Goal: Task Accomplishment & Management: Use online tool/utility

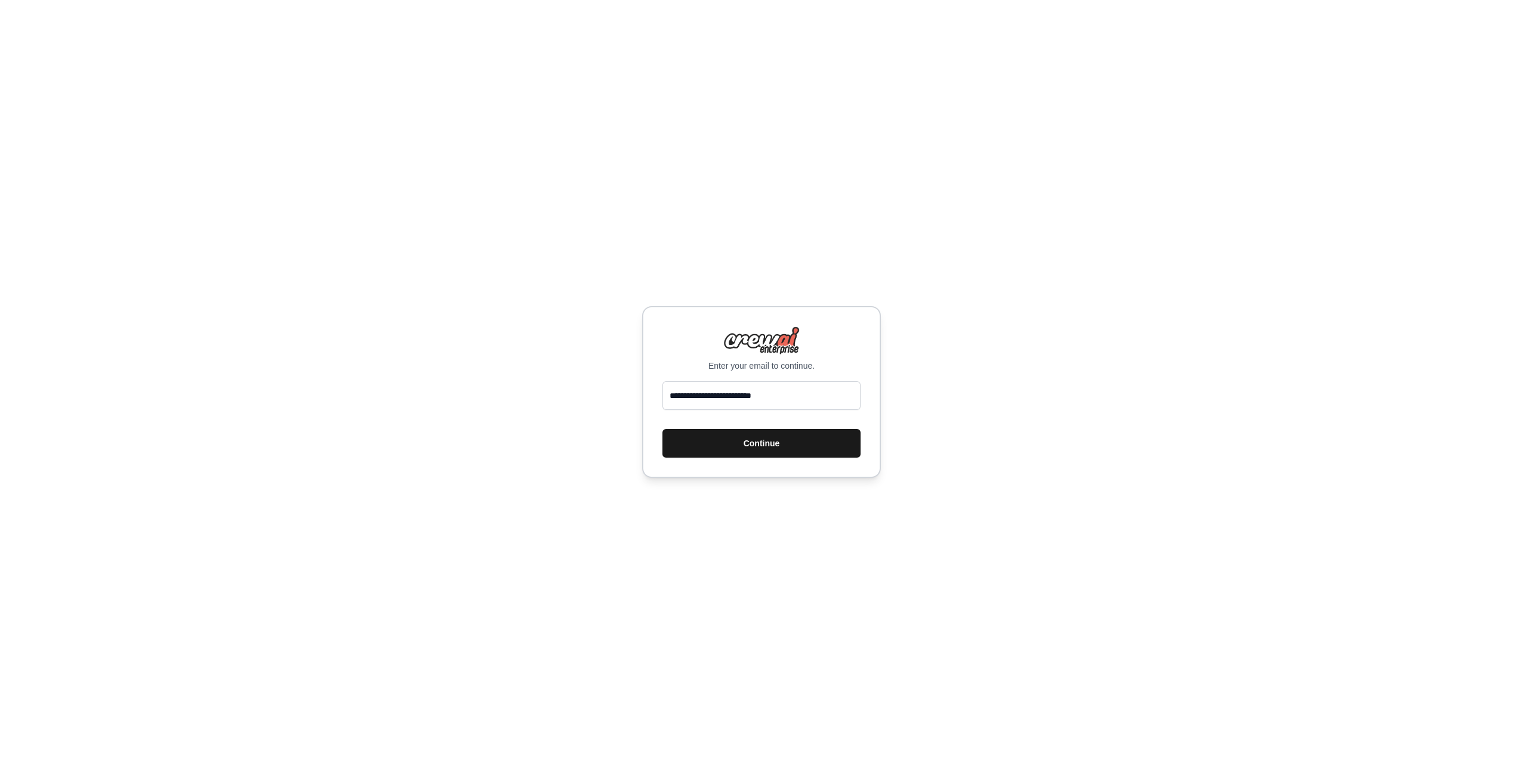
click at [751, 442] on button "Continue" at bounding box center [762, 443] width 198 height 29
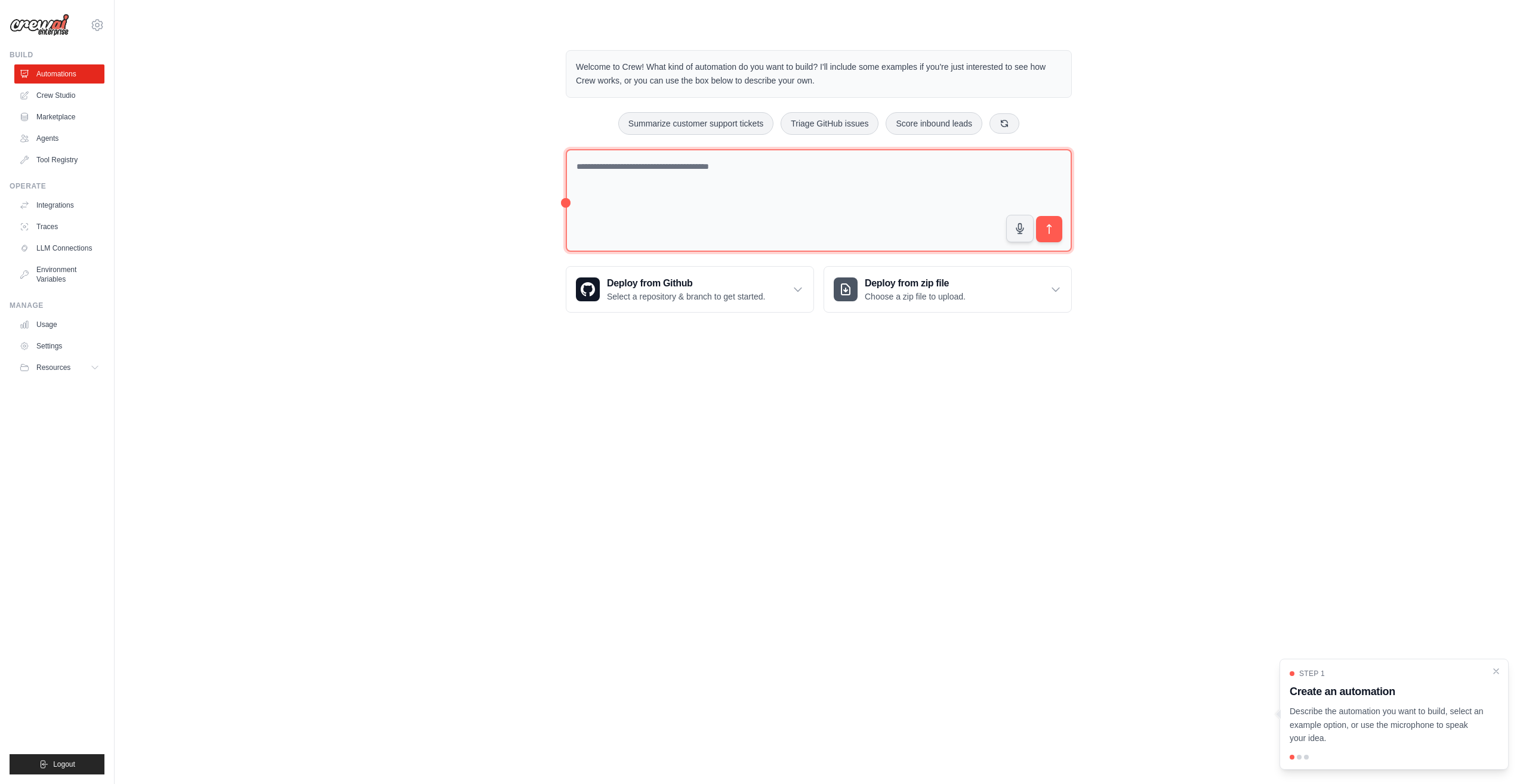
click at [639, 175] on textarea at bounding box center [819, 200] width 506 height 103
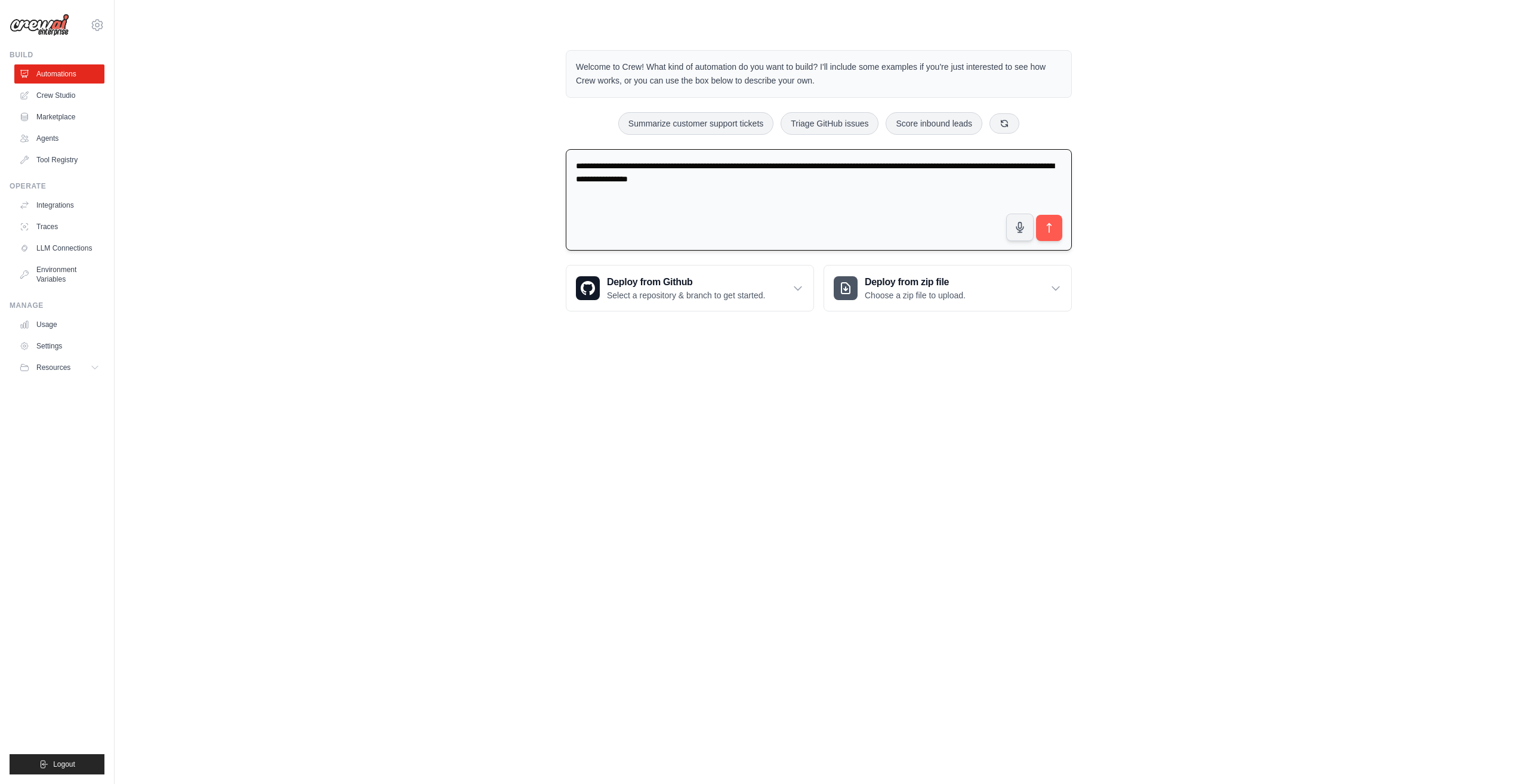
type textarea "**********"
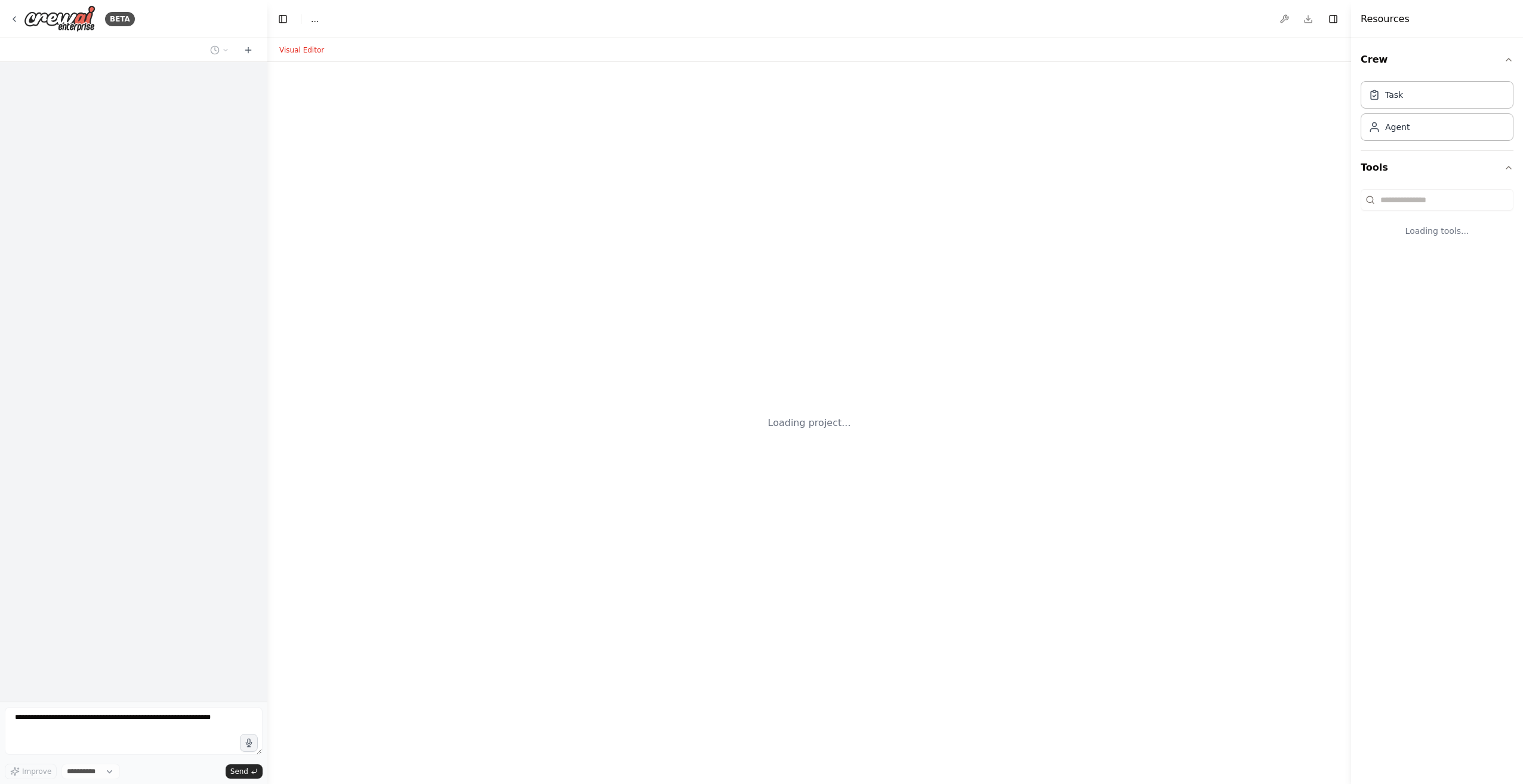
select select "****"
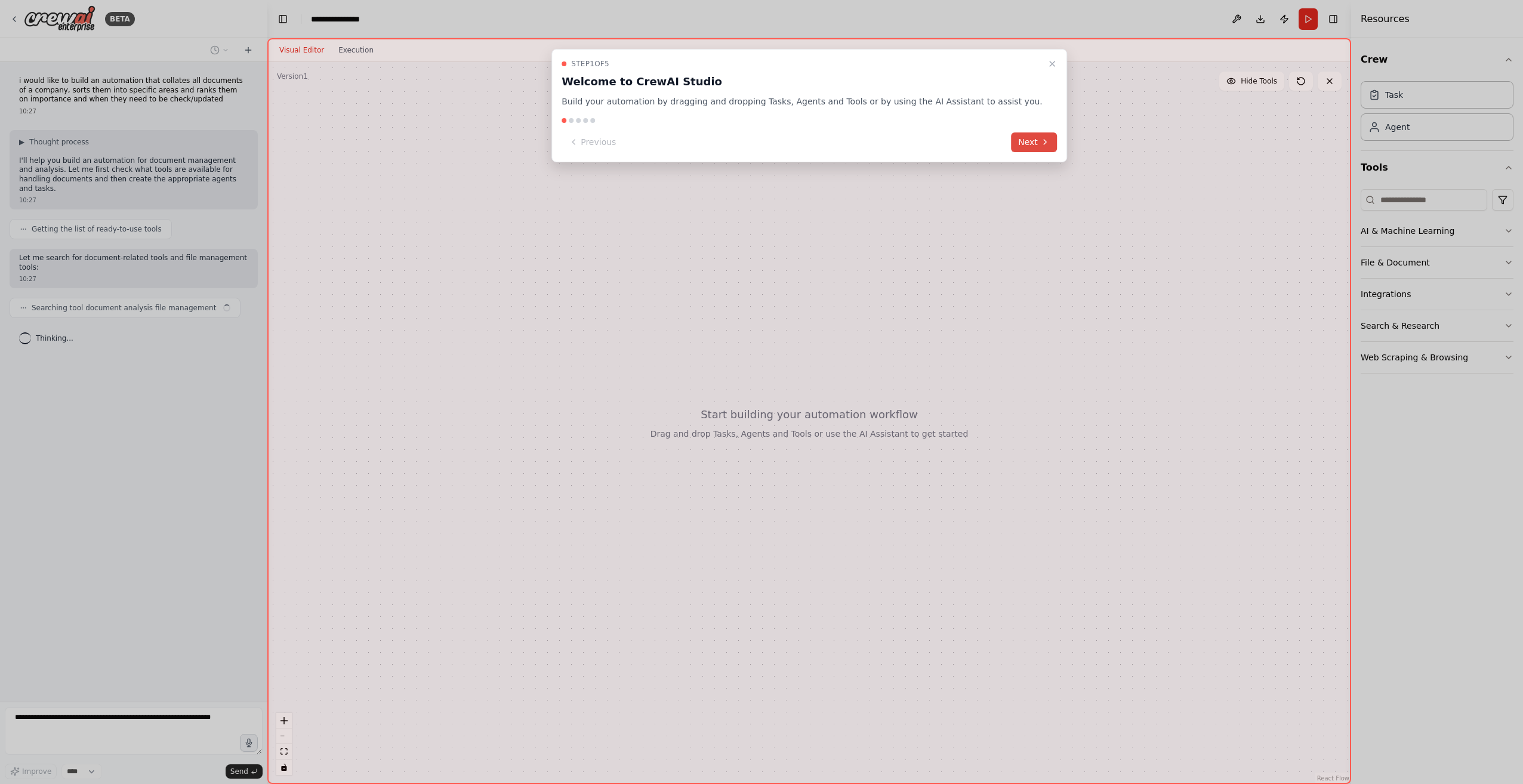
click at [1040, 146] on icon at bounding box center [1045, 142] width 10 height 10
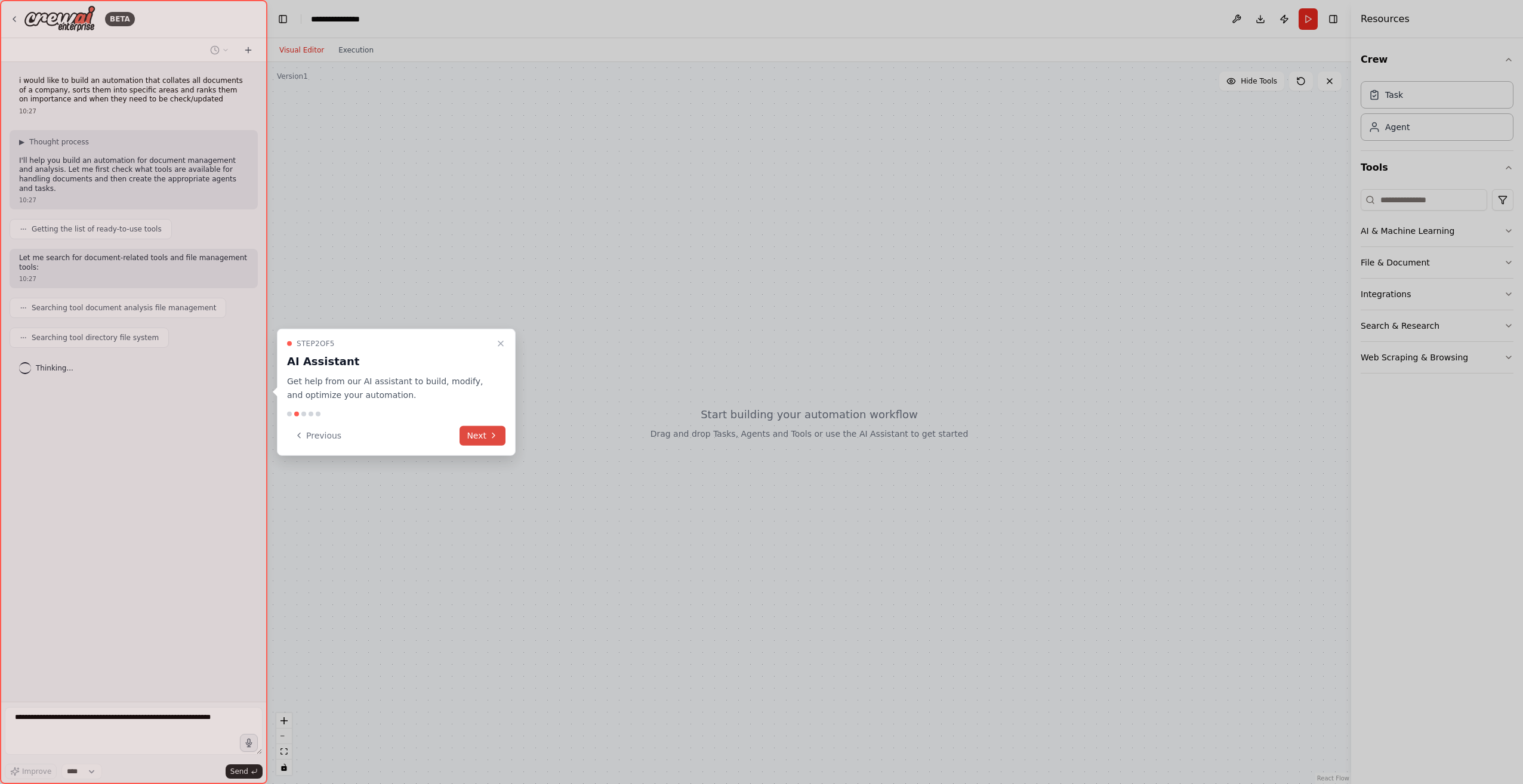
click at [477, 434] on button "Next" at bounding box center [482, 435] width 46 height 20
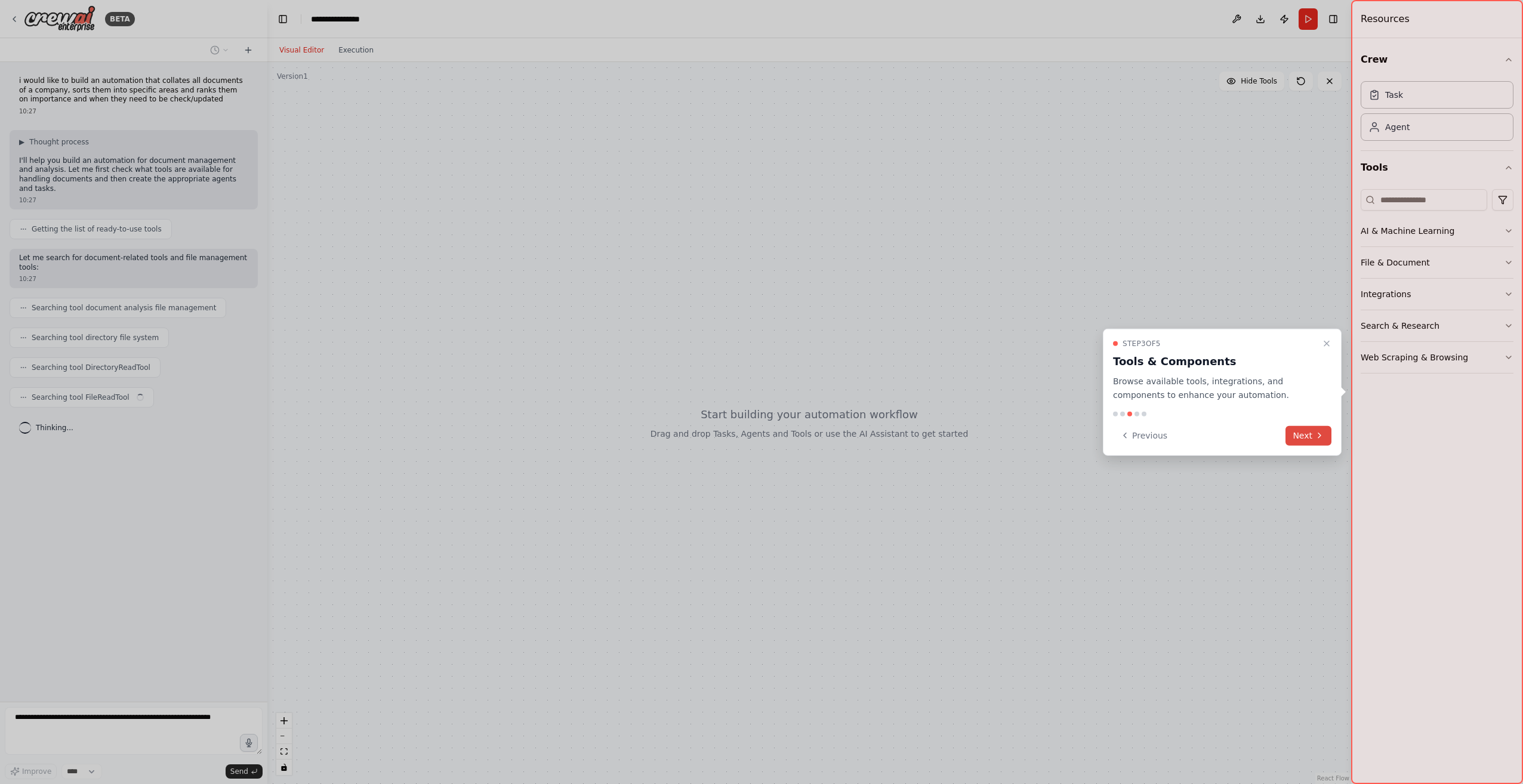
click at [1318, 432] on icon at bounding box center [1319, 436] width 10 height 10
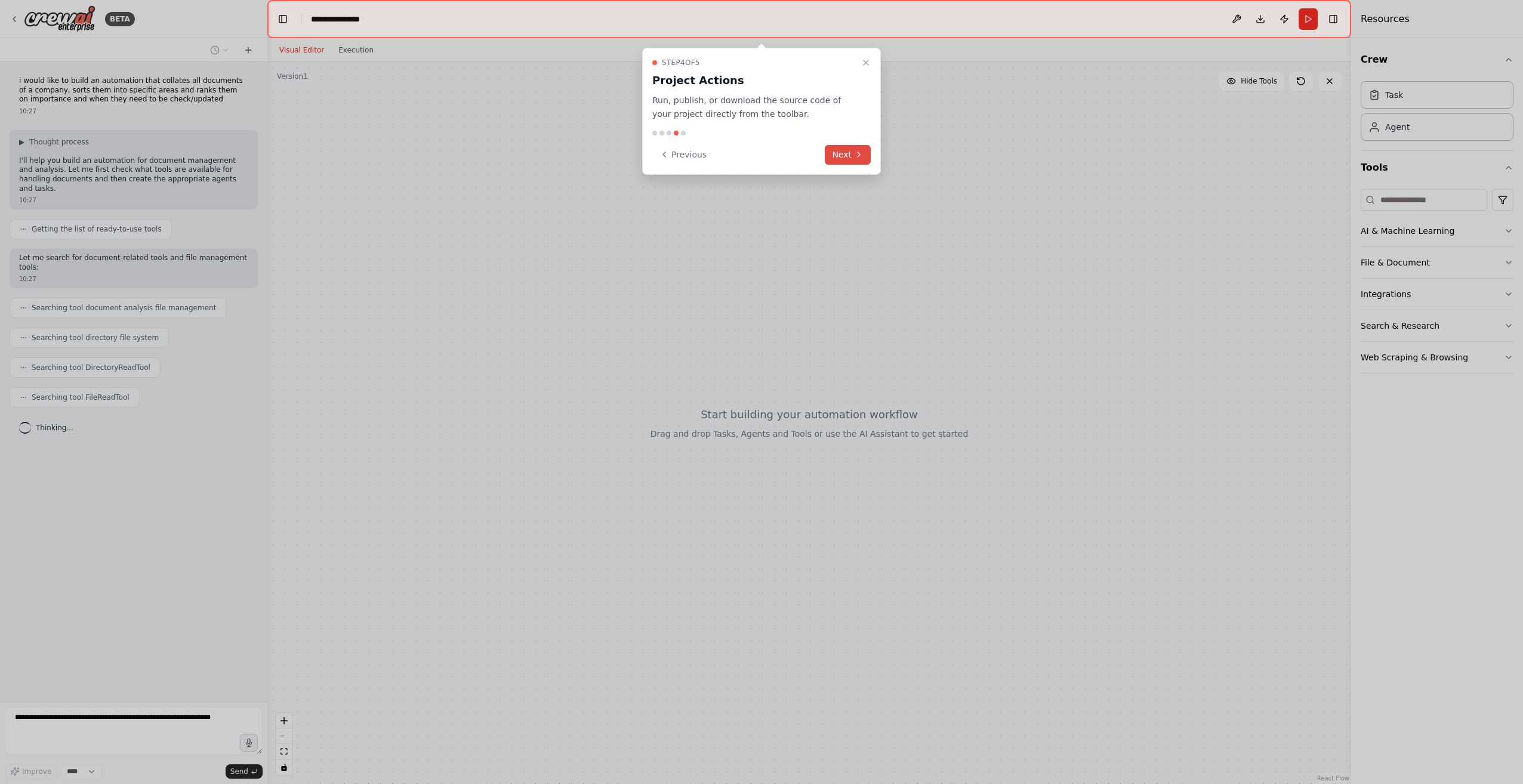
click at [843, 154] on button "Next" at bounding box center [847, 155] width 46 height 20
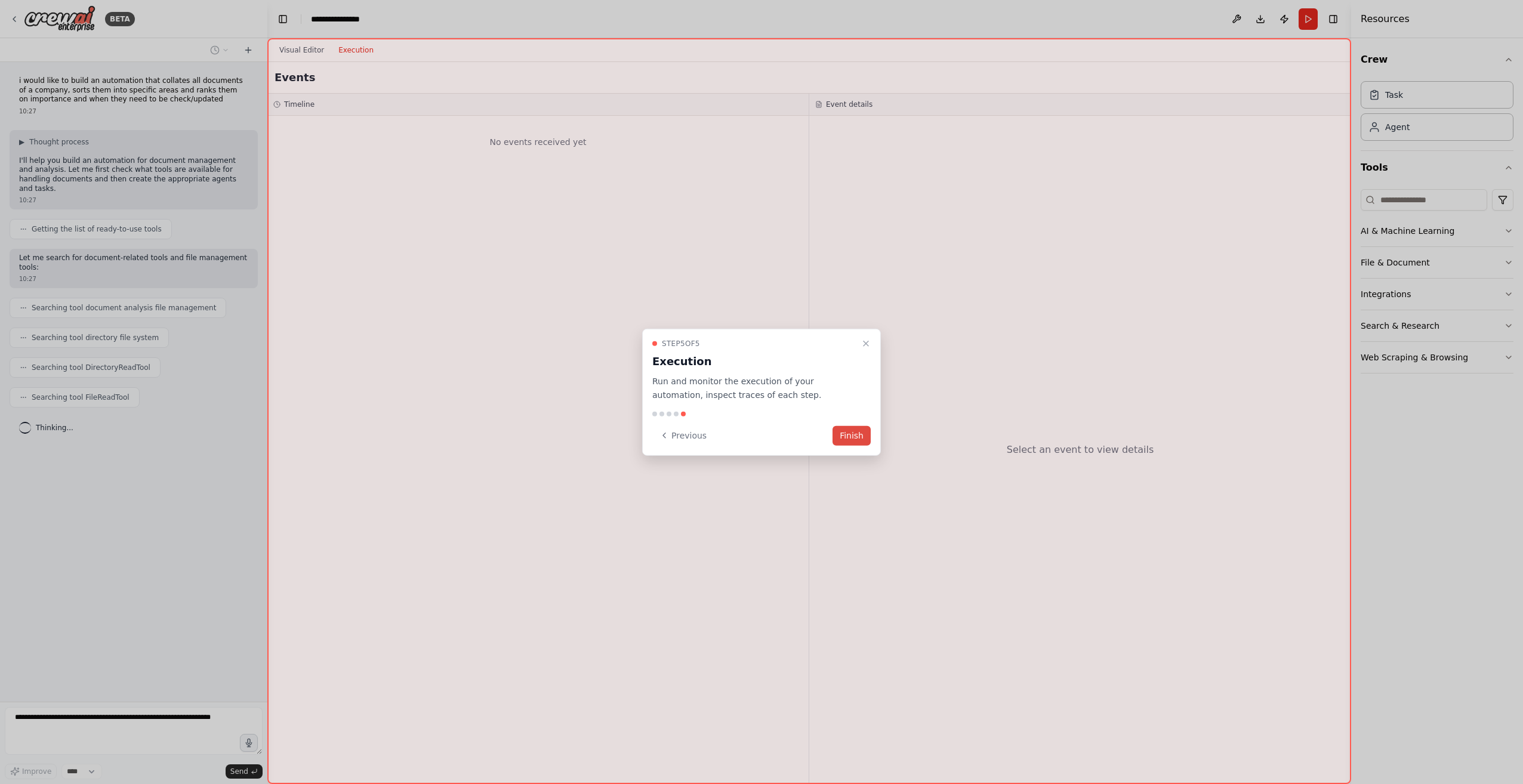
click at [851, 442] on button "Finish" at bounding box center [851, 435] width 38 height 20
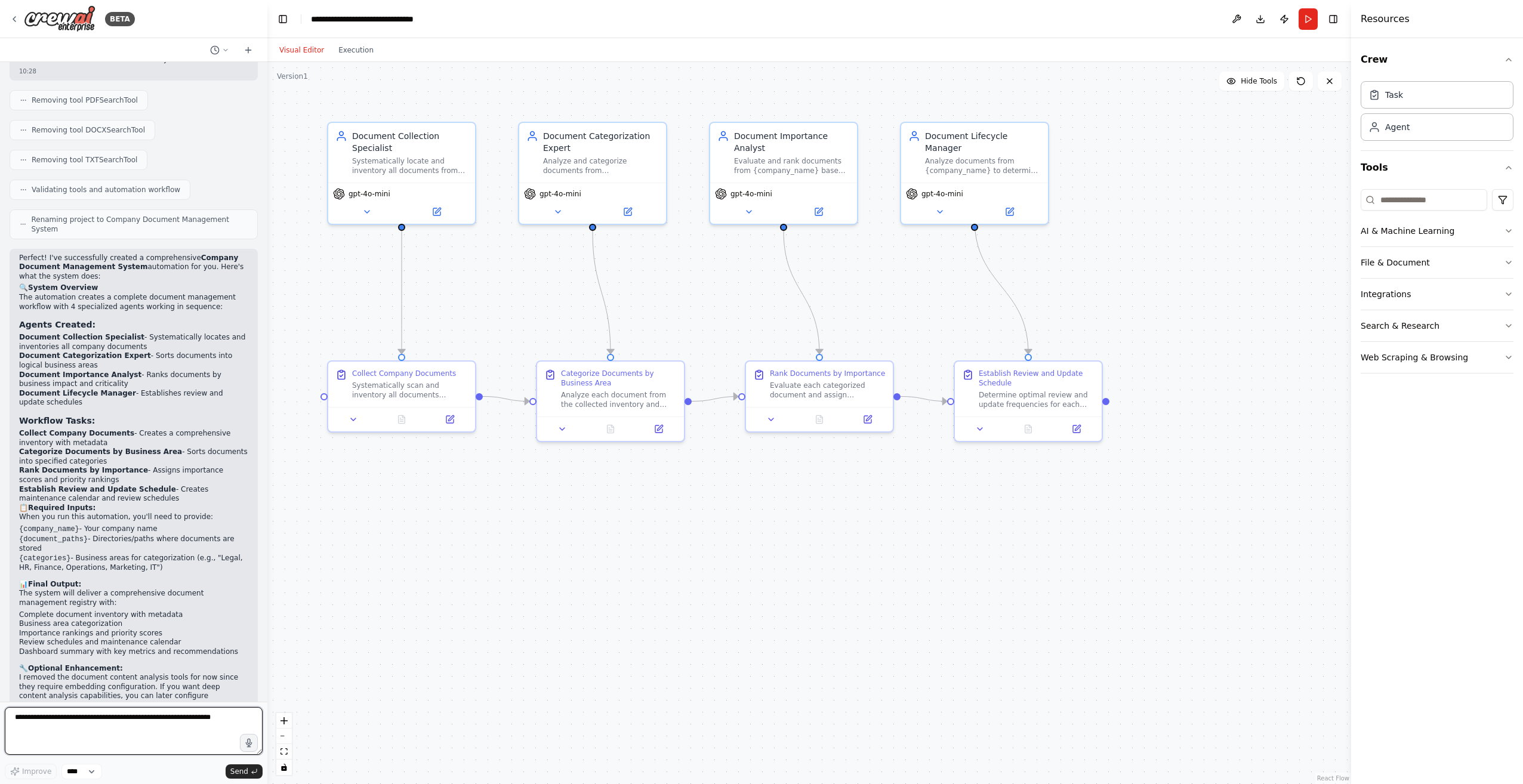
scroll to position [1016, 0]
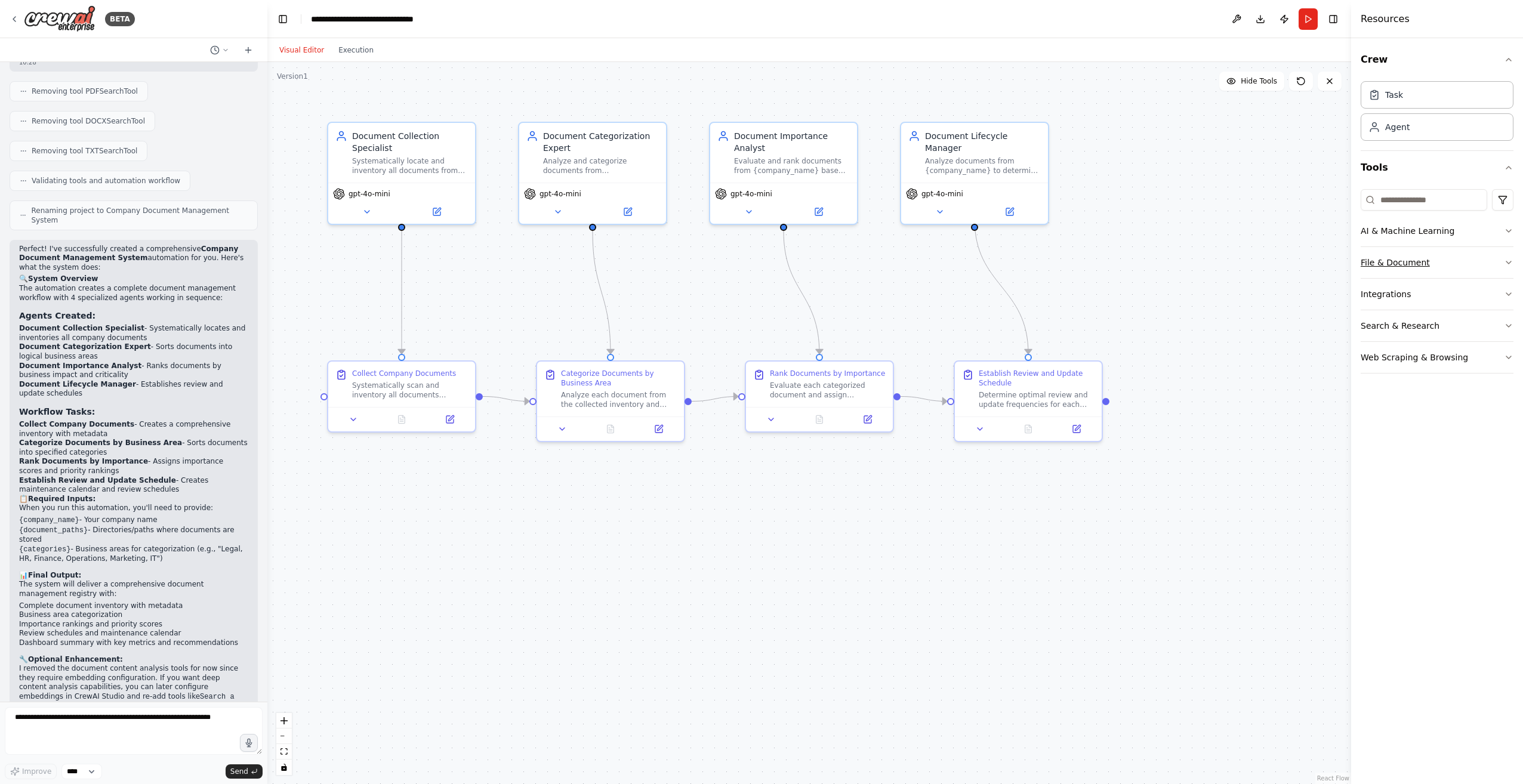
click at [1505, 261] on icon "button" at bounding box center [1509, 262] width 10 height 10
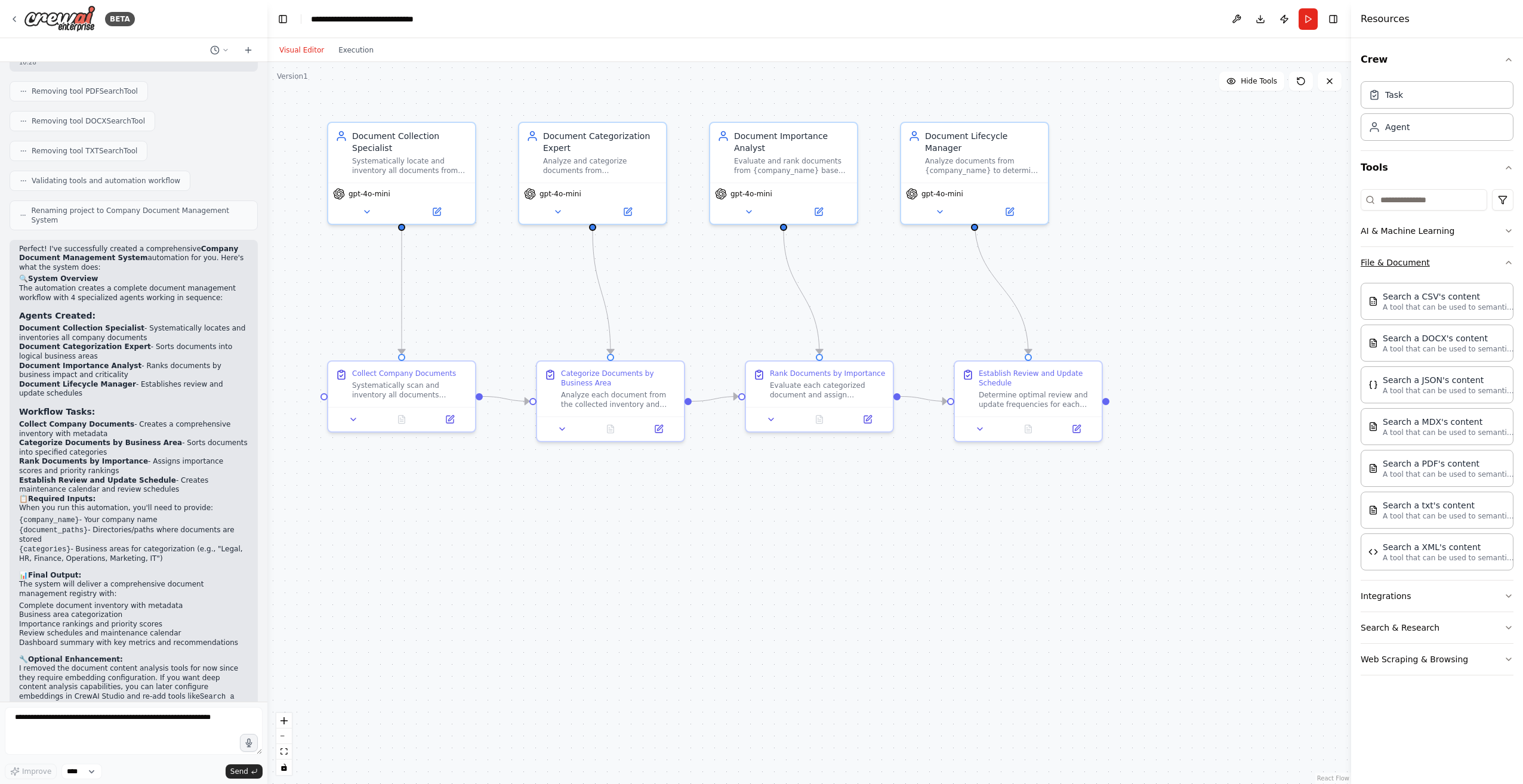
click at [1504, 261] on icon "button" at bounding box center [1509, 262] width 10 height 10
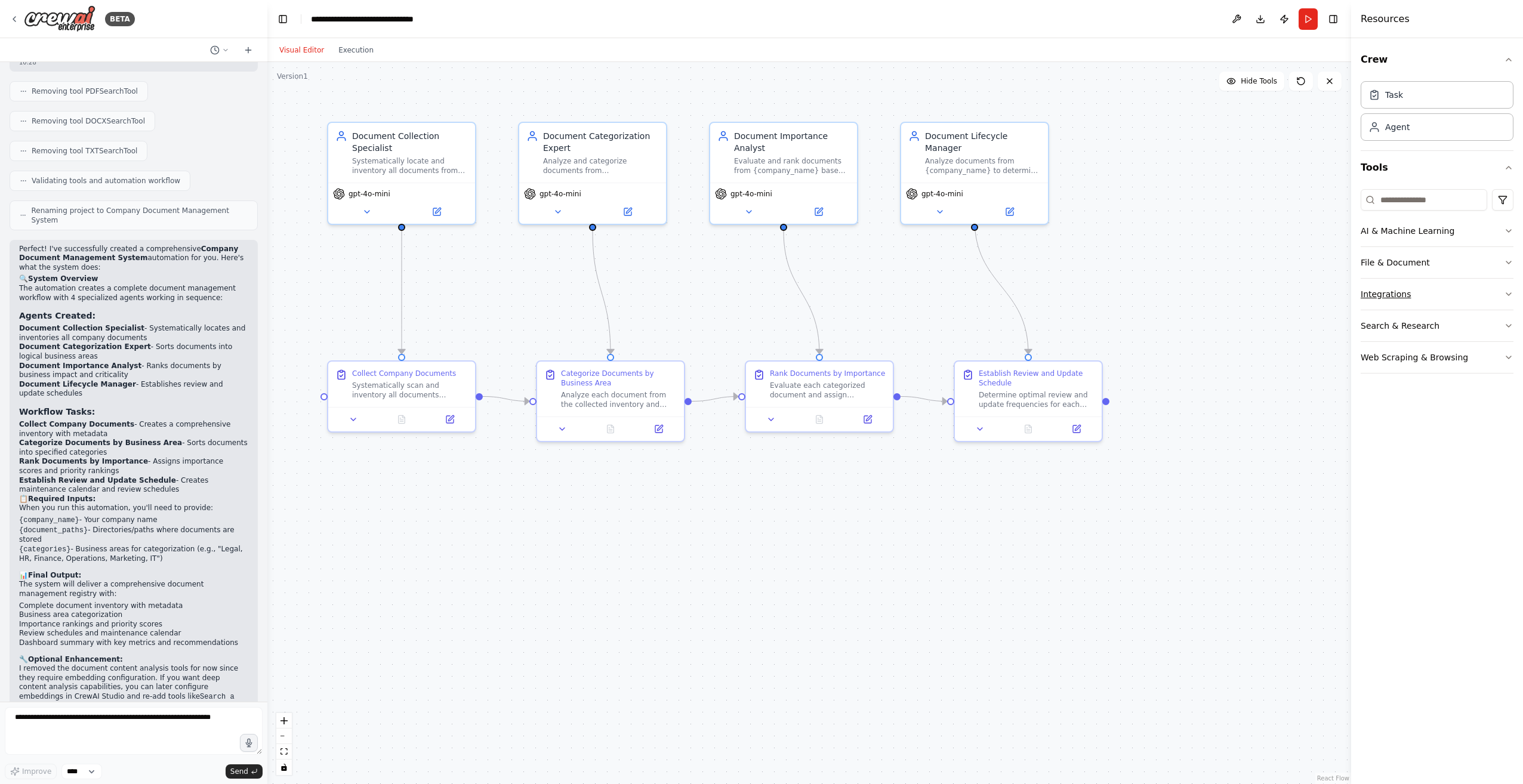
click at [1492, 299] on button "Integrations" at bounding box center [1437, 295] width 153 height 31
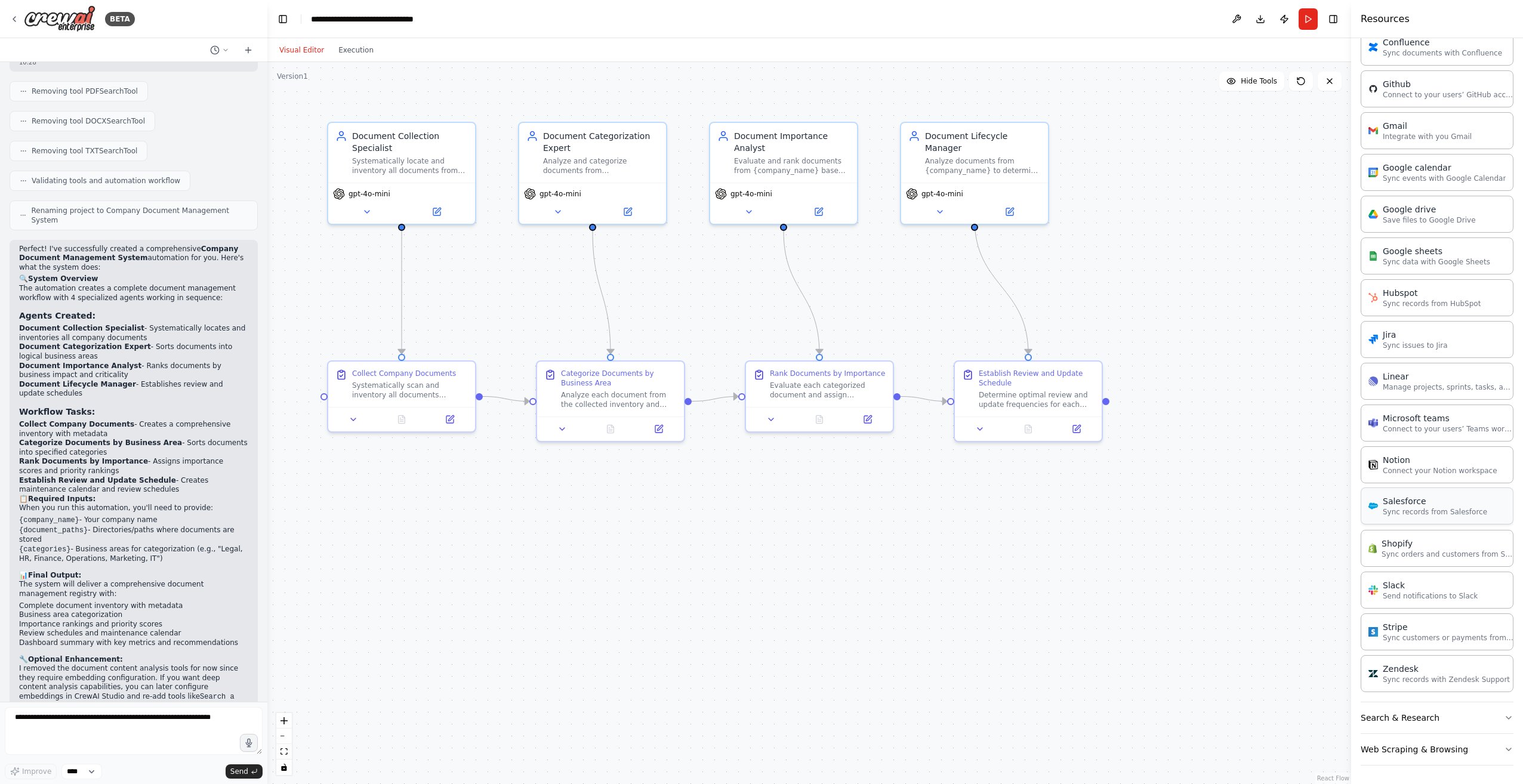
scroll to position [412, 0]
drag, startPoint x: 1305, startPoint y: 591, endPoint x: 1310, endPoint y: 595, distance: 6.4
drag, startPoint x: 1310, startPoint y: 595, endPoint x: 1267, endPoint y: 470, distance: 132.2
click at [1267, 470] on div ".deletable-edge-delete-btn { width: 20px; height: 20px; border: 0px solid #ffff…" at bounding box center [809, 423] width 1083 height 722
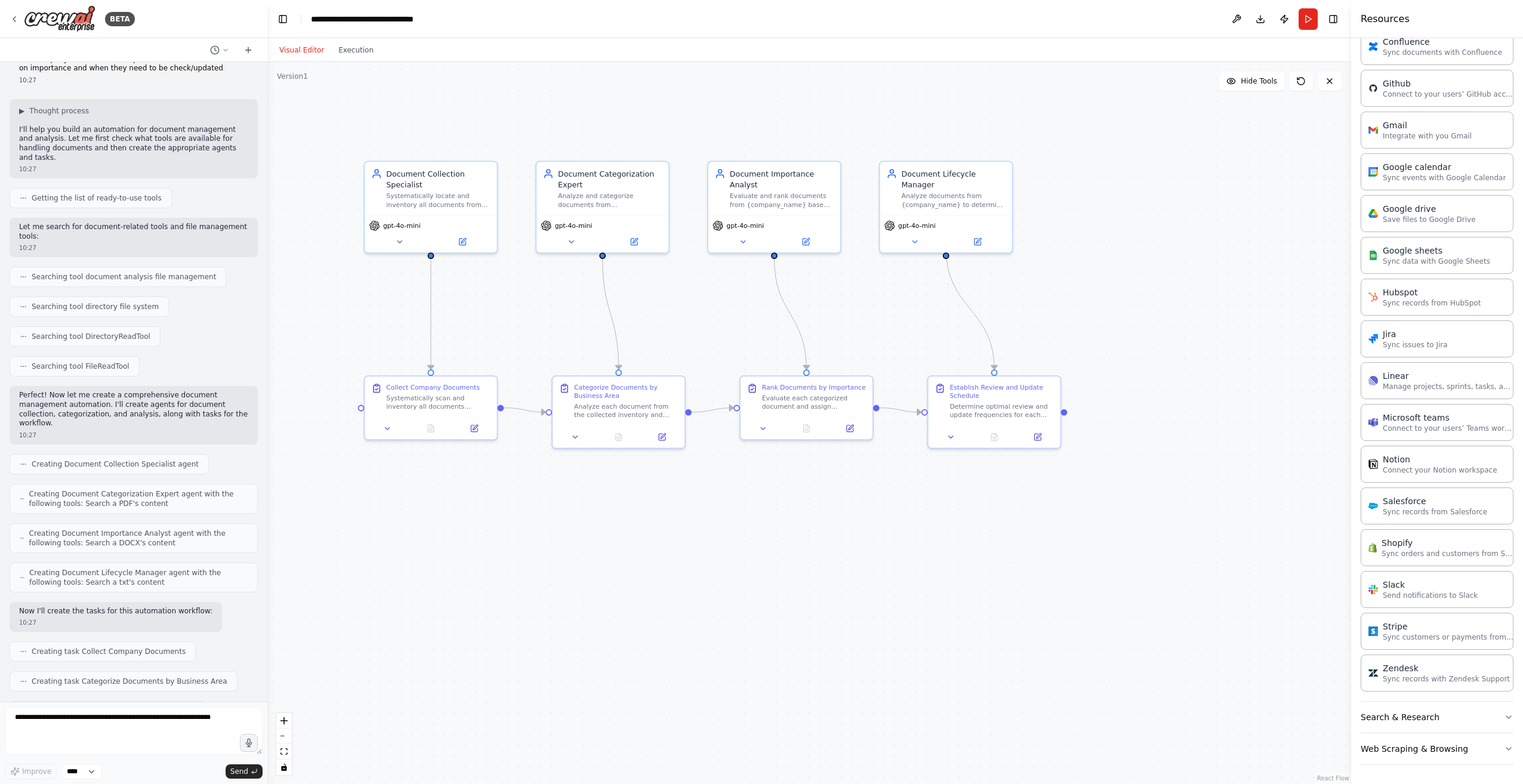
scroll to position [0, 0]
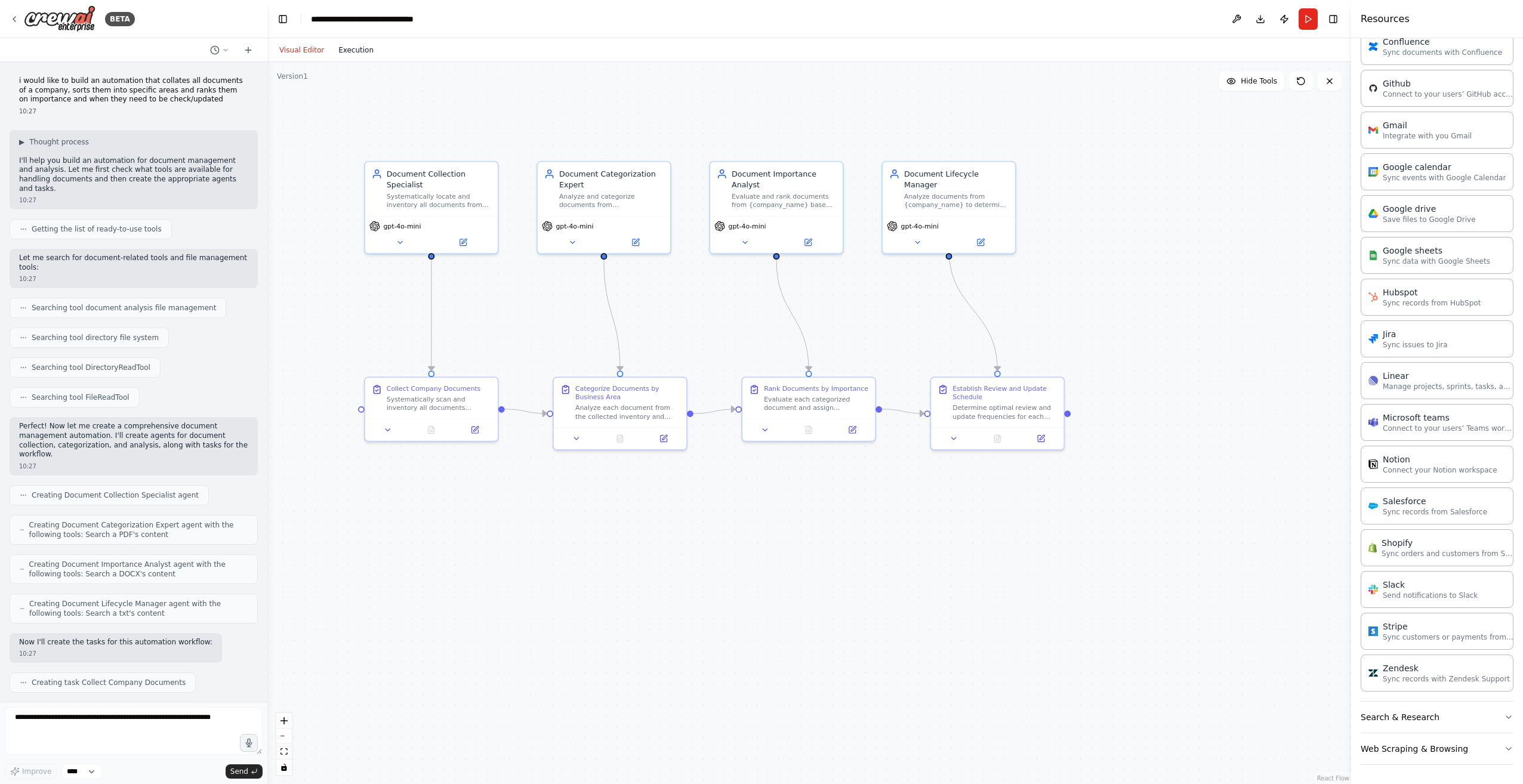
click at [359, 54] on button "Execution" at bounding box center [356, 50] width 50 height 14
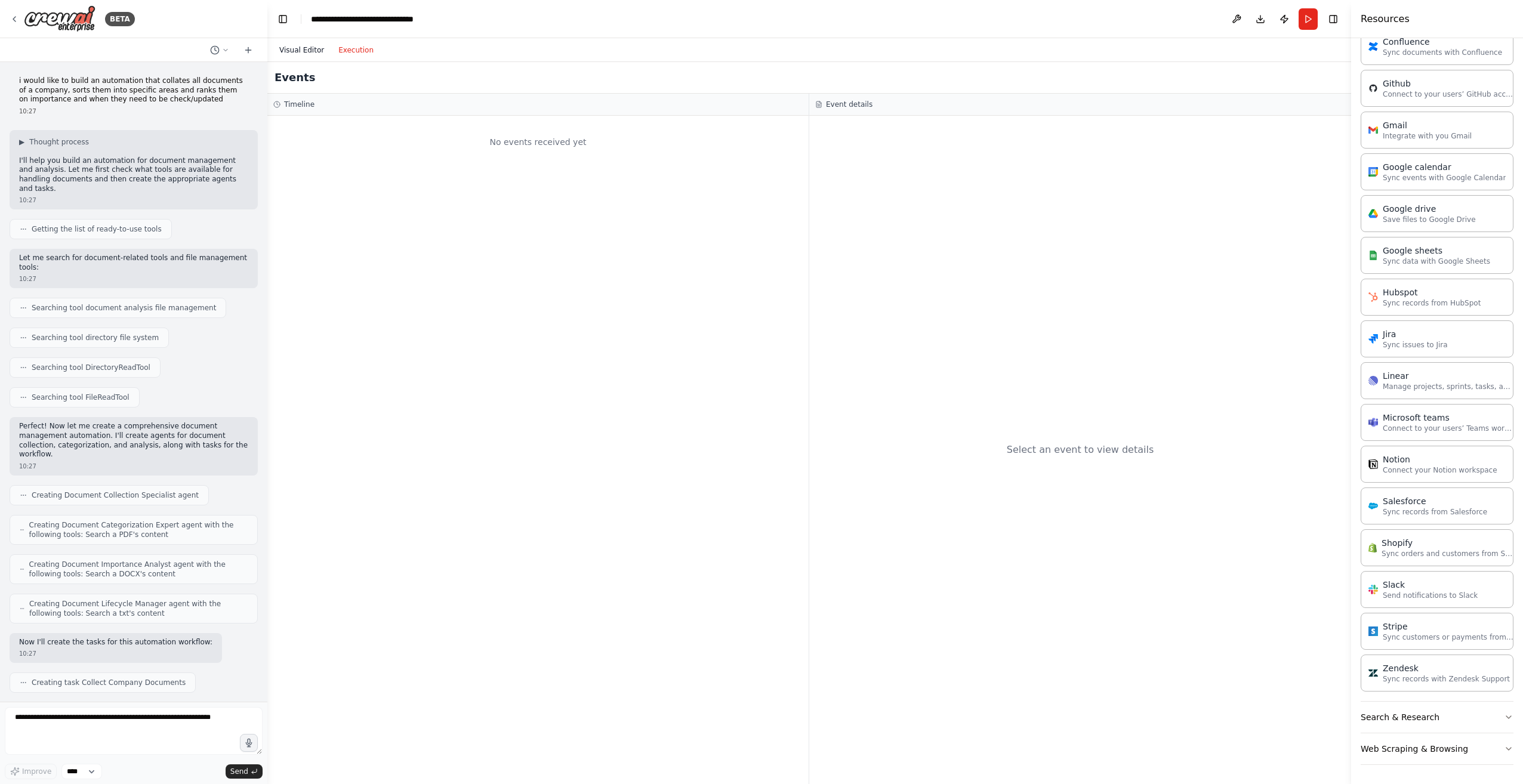
click at [314, 49] on button "Visual Editor" at bounding box center [301, 50] width 59 height 14
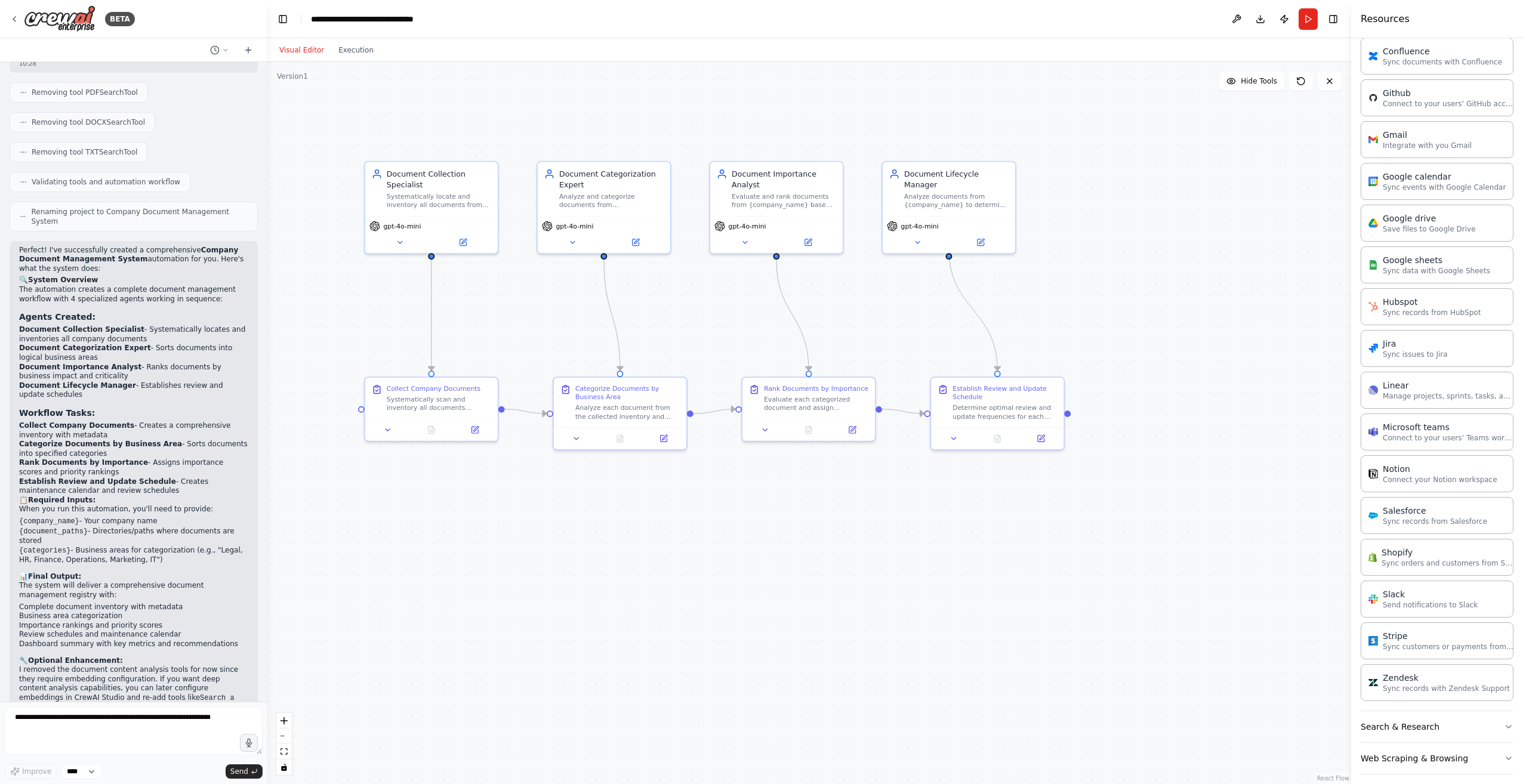
scroll to position [1016, 0]
click at [652, 409] on div "Analyze each document from the collected inventory and categorize them into spe…" at bounding box center [618, 402] width 102 height 17
click at [571, 432] on icon at bounding box center [569, 427] width 8 height 8
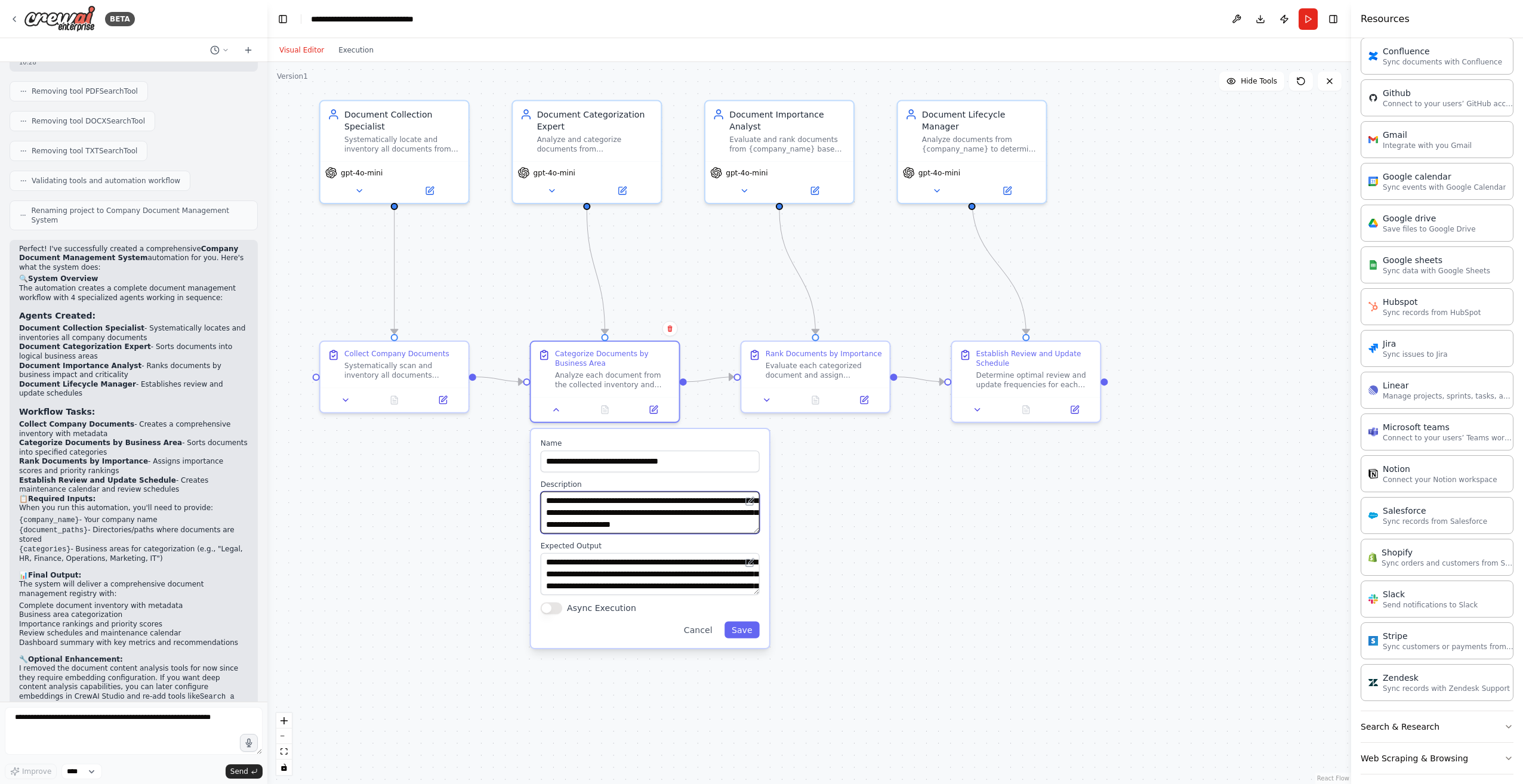
scroll to position [48, 0]
click at [712, 514] on textarea "**********" at bounding box center [649, 512] width 222 height 42
click at [676, 573] on textarea "**********" at bounding box center [650, 574] width 220 height 42
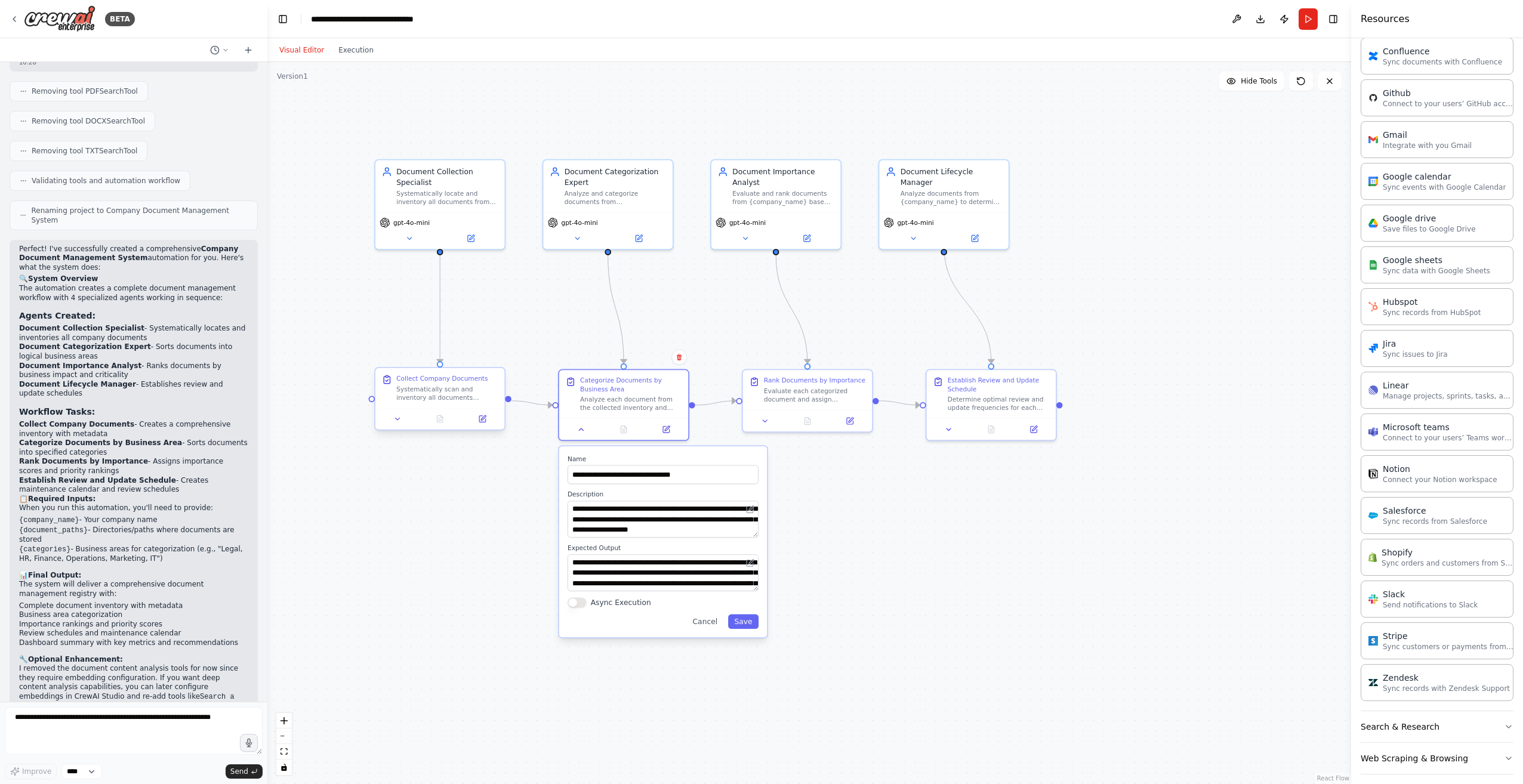
click at [460, 391] on div "Systematically scan and inventory all documents belonging to {company_name} fro…" at bounding box center [447, 393] width 102 height 17
click at [423, 463] on div ".deletable-edge-delete-btn { width: 20px; height: 20px; border: 0px solid #ffff…" at bounding box center [809, 423] width 1083 height 722
click at [742, 627] on button "Save" at bounding box center [743, 622] width 31 height 15
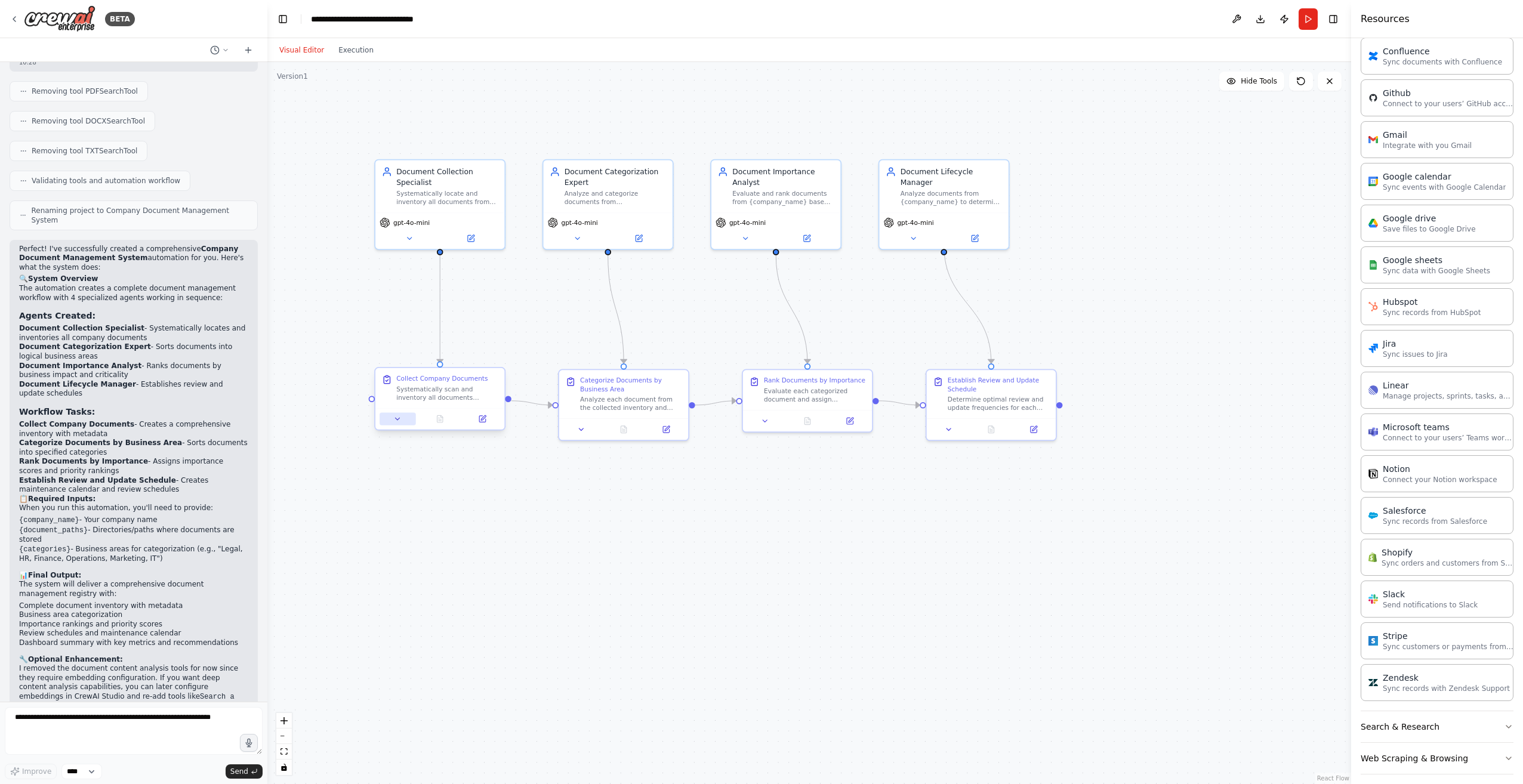
click at [396, 423] on icon at bounding box center [397, 419] width 8 height 8
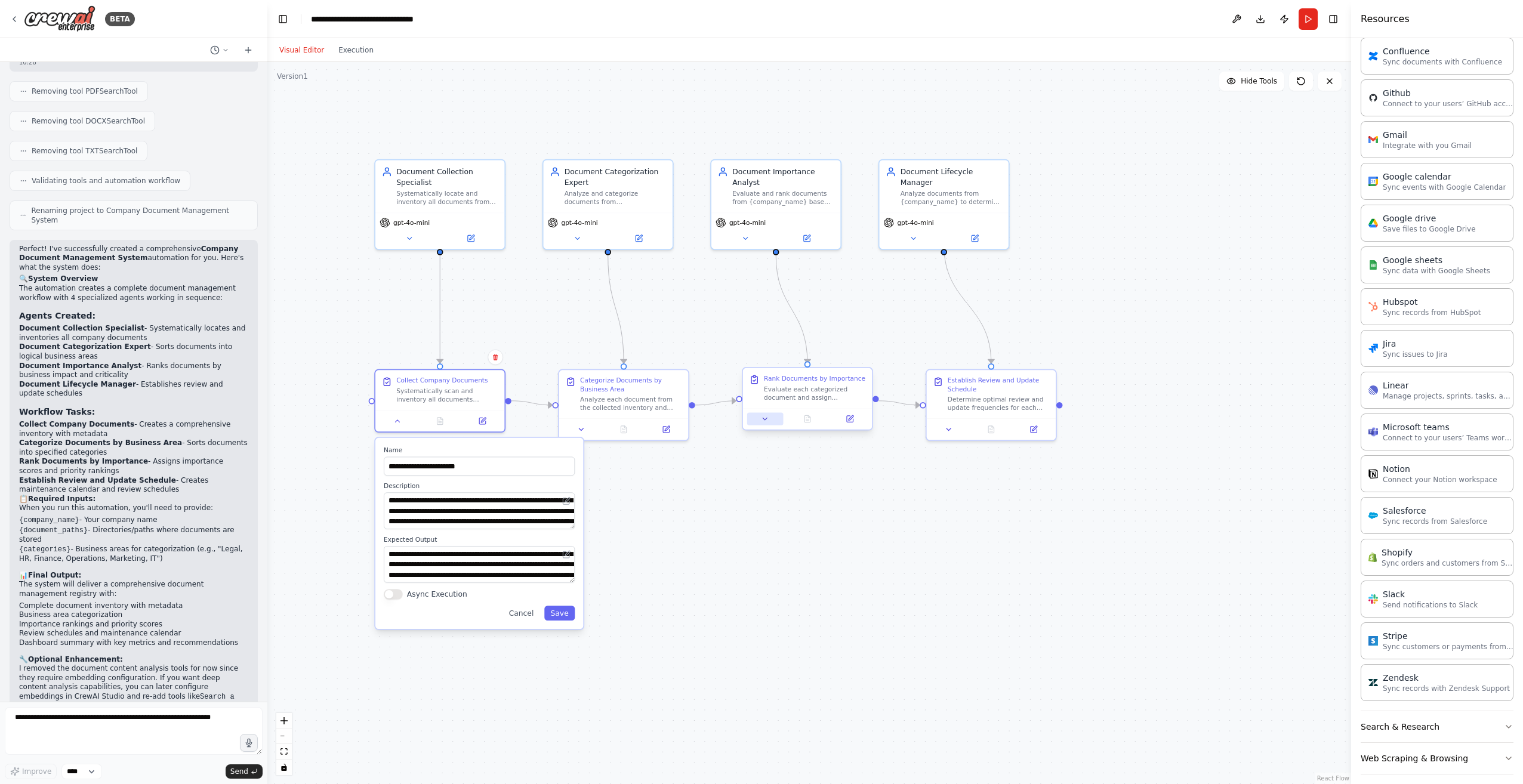
click at [770, 418] on button at bounding box center [765, 419] width 36 height 12
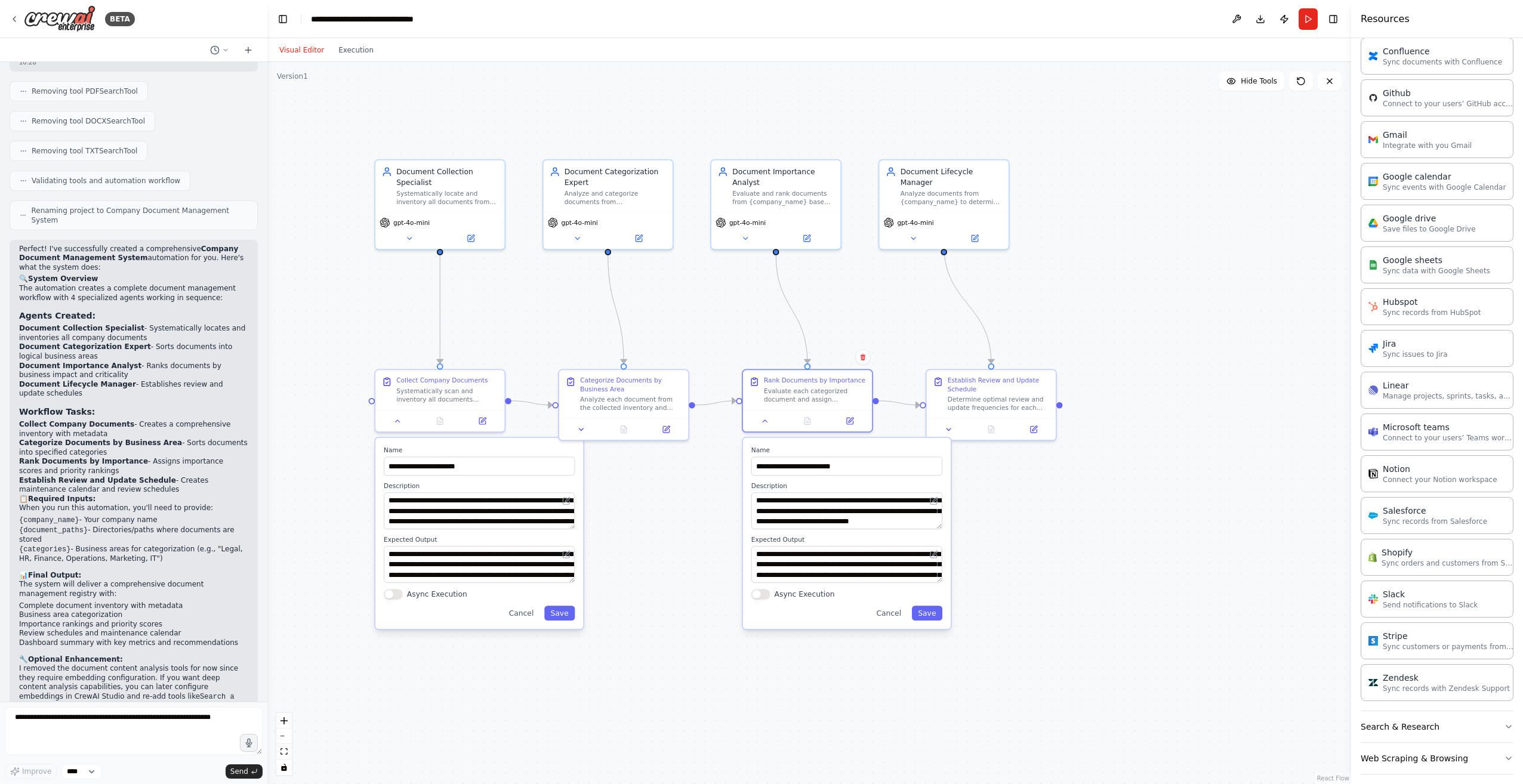
click at [992, 455] on div ".deletable-edge-delete-btn { width: 20px; height: 20px; border: 0px solid #ffff…" at bounding box center [809, 423] width 1083 height 722
click at [954, 428] on button at bounding box center [948, 427] width 36 height 12
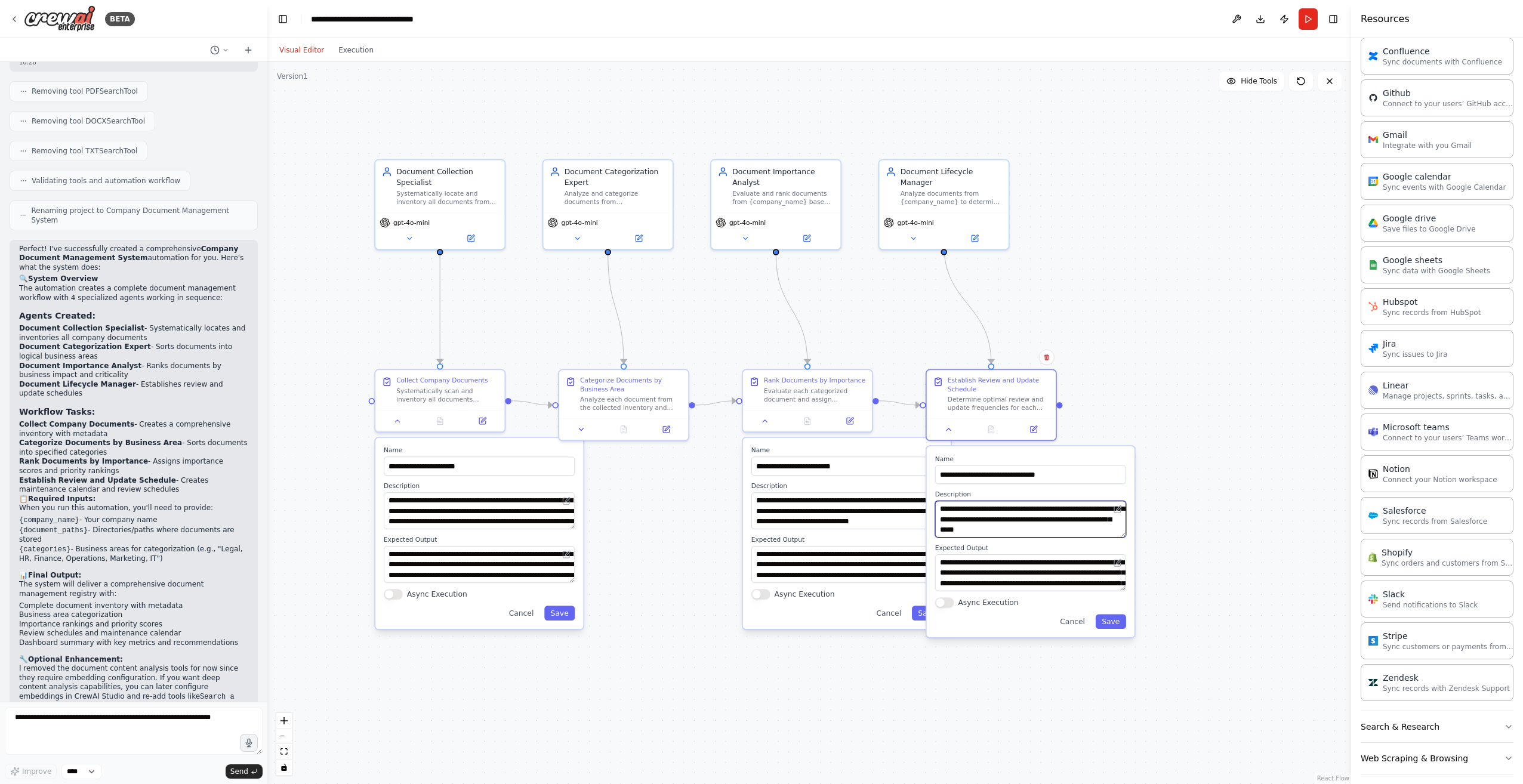
scroll to position [36, 0]
click at [1186, 539] on div ".deletable-edge-delete-btn { width: 20px; height: 20px; border: 0px solid #ffff…" at bounding box center [809, 423] width 1083 height 722
click at [1078, 626] on button "Cancel" at bounding box center [1072, 622] width 37 height 15
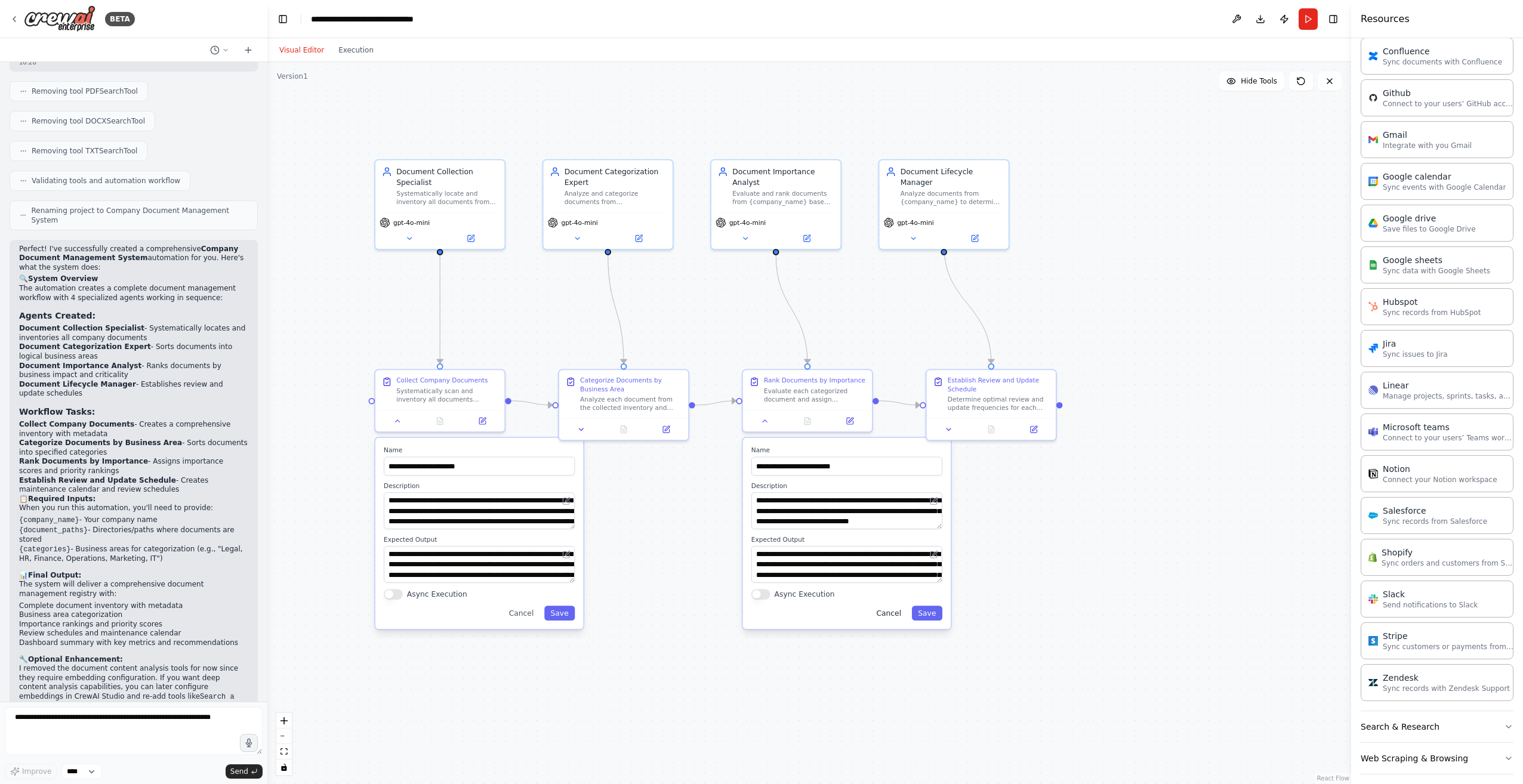
click at [883, 614] on button "Cancel" at bounding box center [888, 613] width 37 height 15
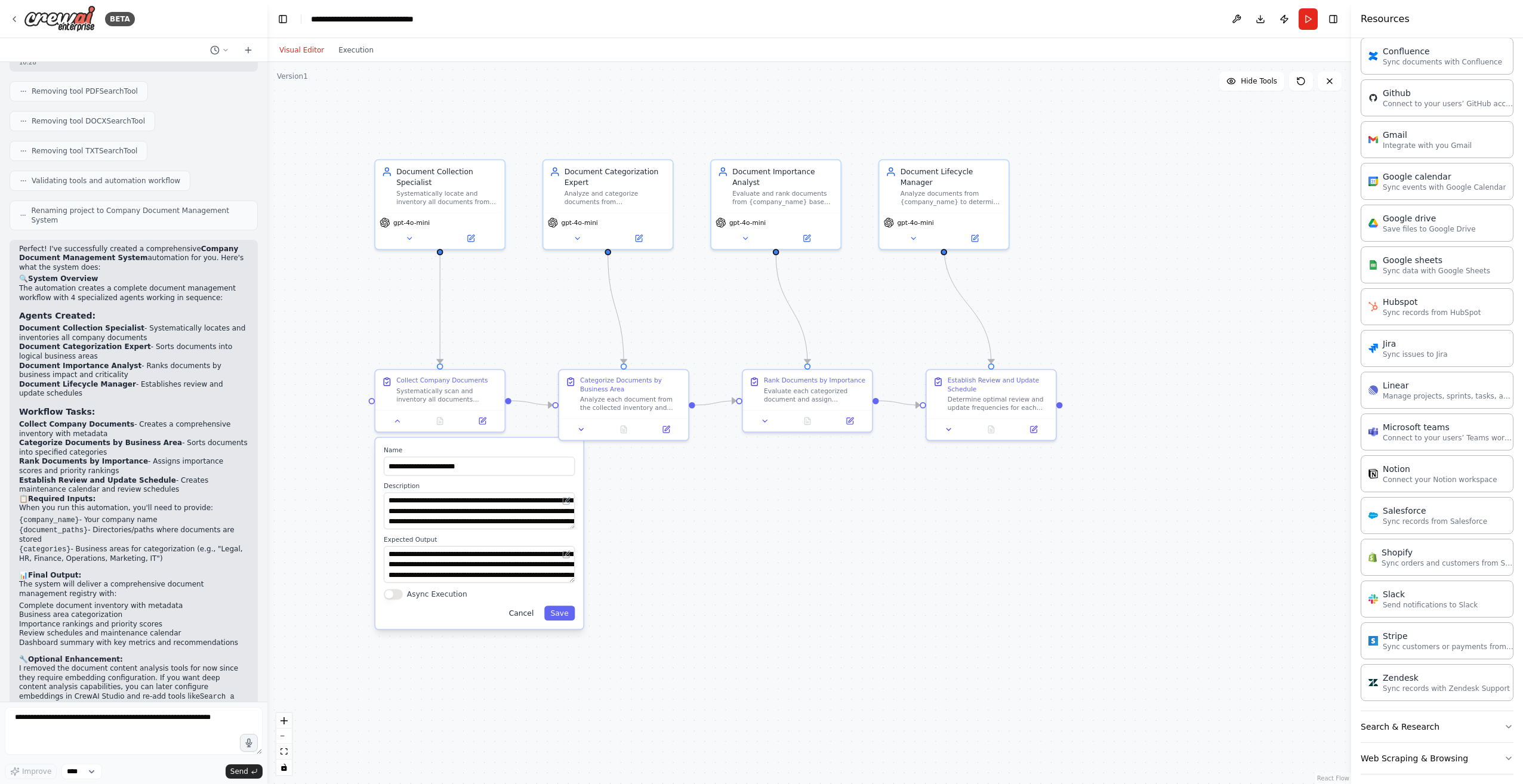
click at [526, 615] on button "Cancel" at bounding box center [521, 613] width 37 height 15
click at [528, 608] on button "Cancel" at bounding box center [521, 613] width 37 height 15
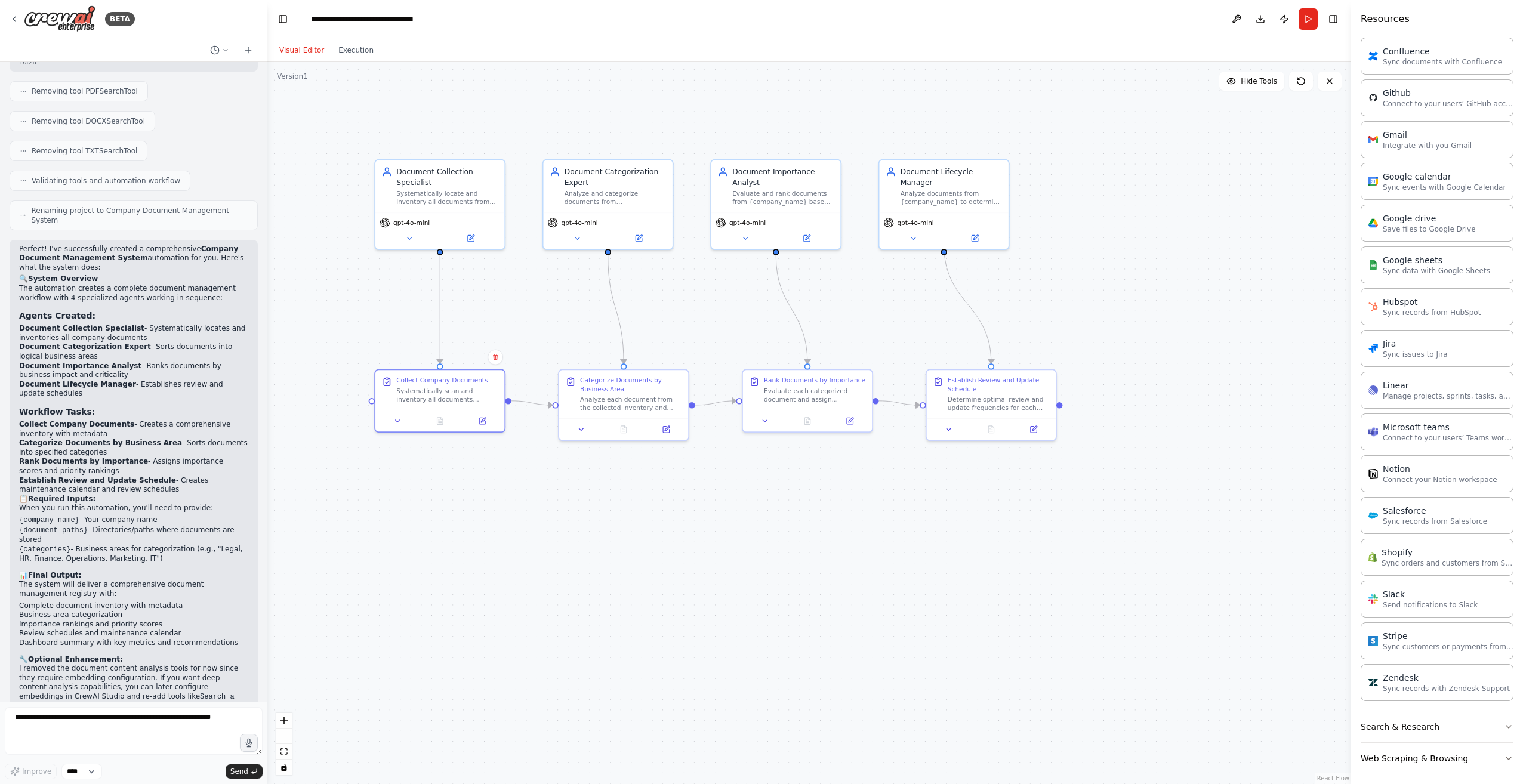
click at [372, 478] on div ".deletable-edge-delete-btn { width: 20px; height: 20px; border: 0px solid #ffff…" at bounding box center [809, 423] width 1083 height 722
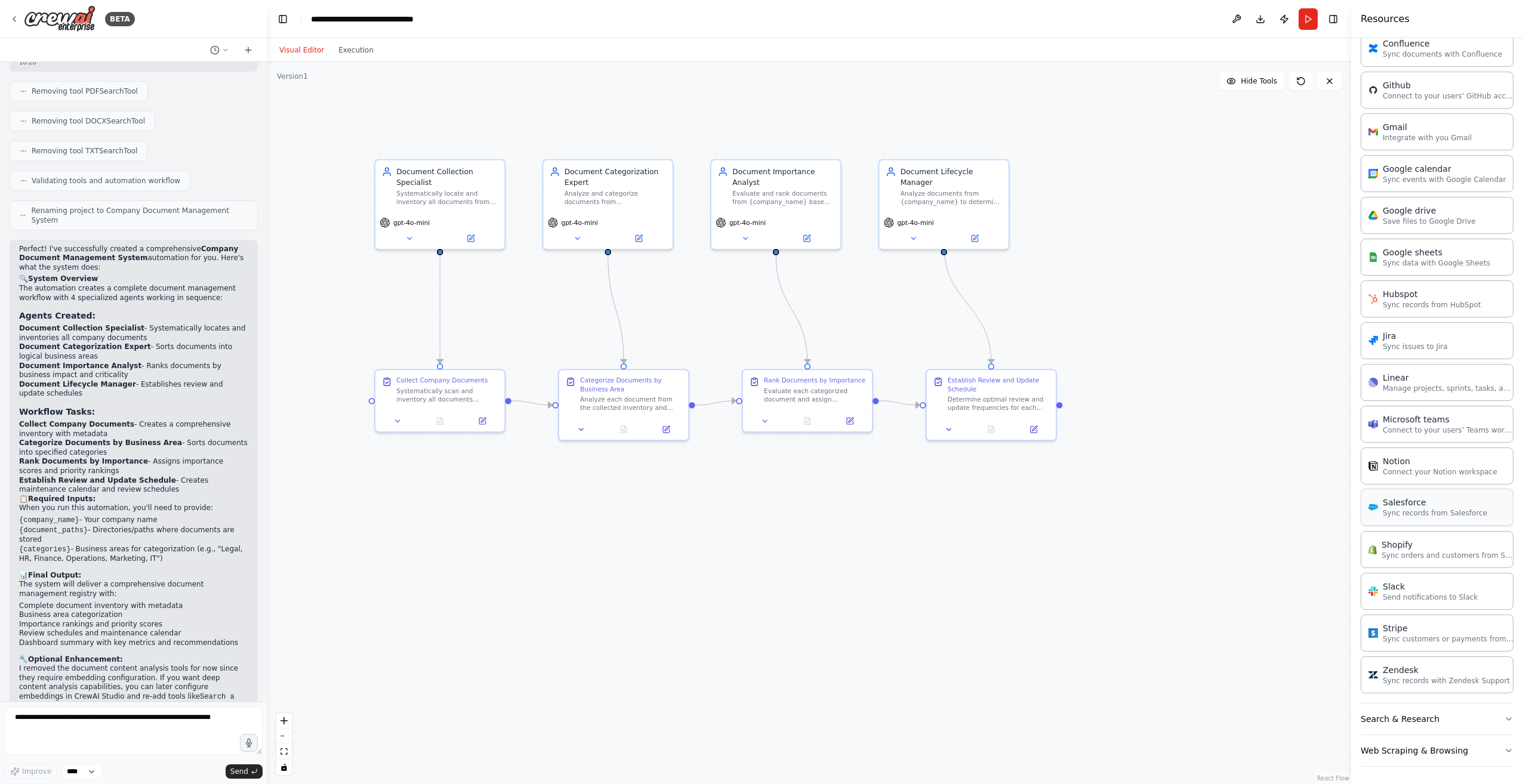
scroll to position [412, 0]
click at [1457, 710] on button "Search & Research" at bounding box center [1437, 717] width 153 height 31
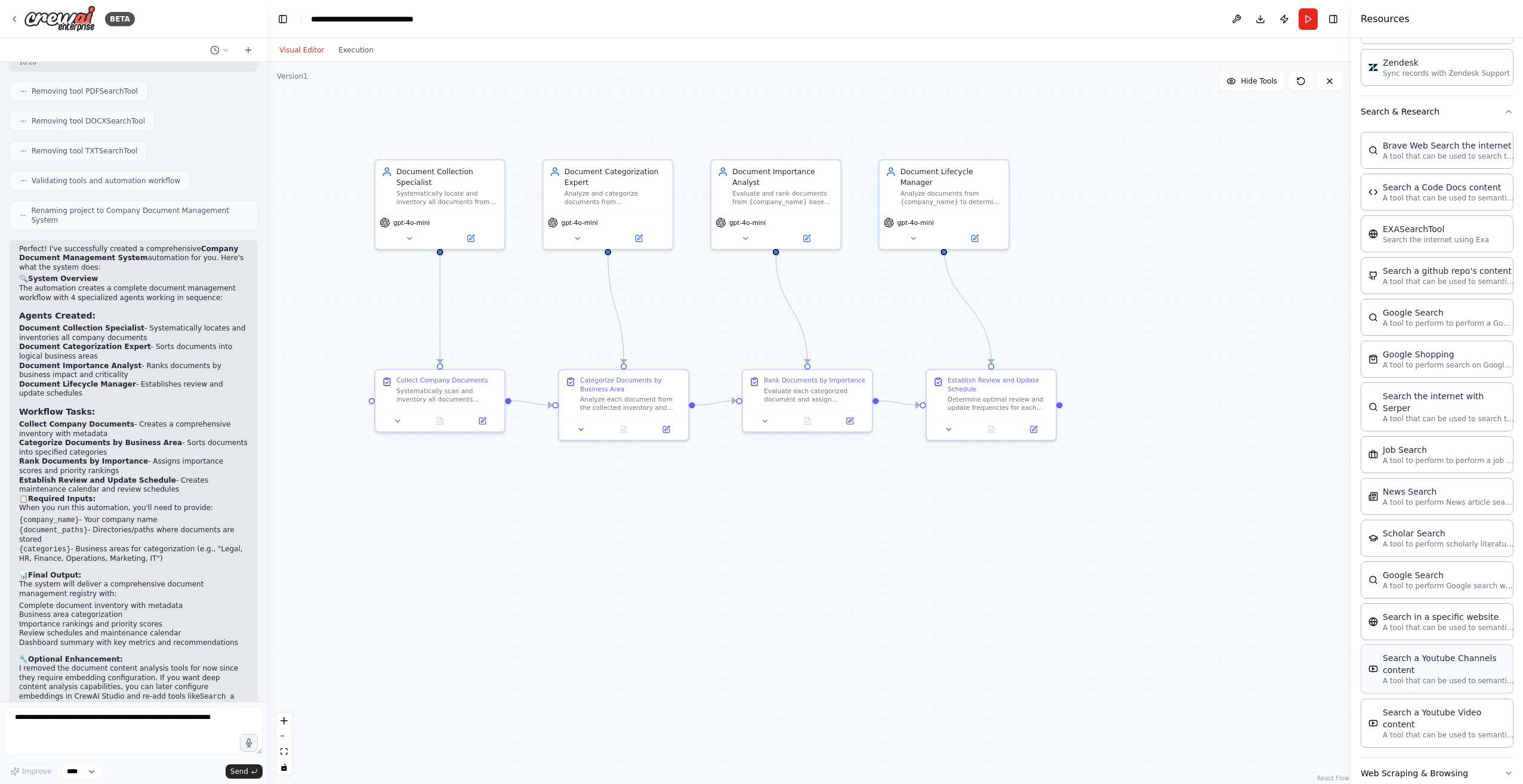
scroll to position [1018, 0]
click at [1457, 757] on button "Web Scraping & Browsing" at bounding box center [1437, 773] width 153 height 31
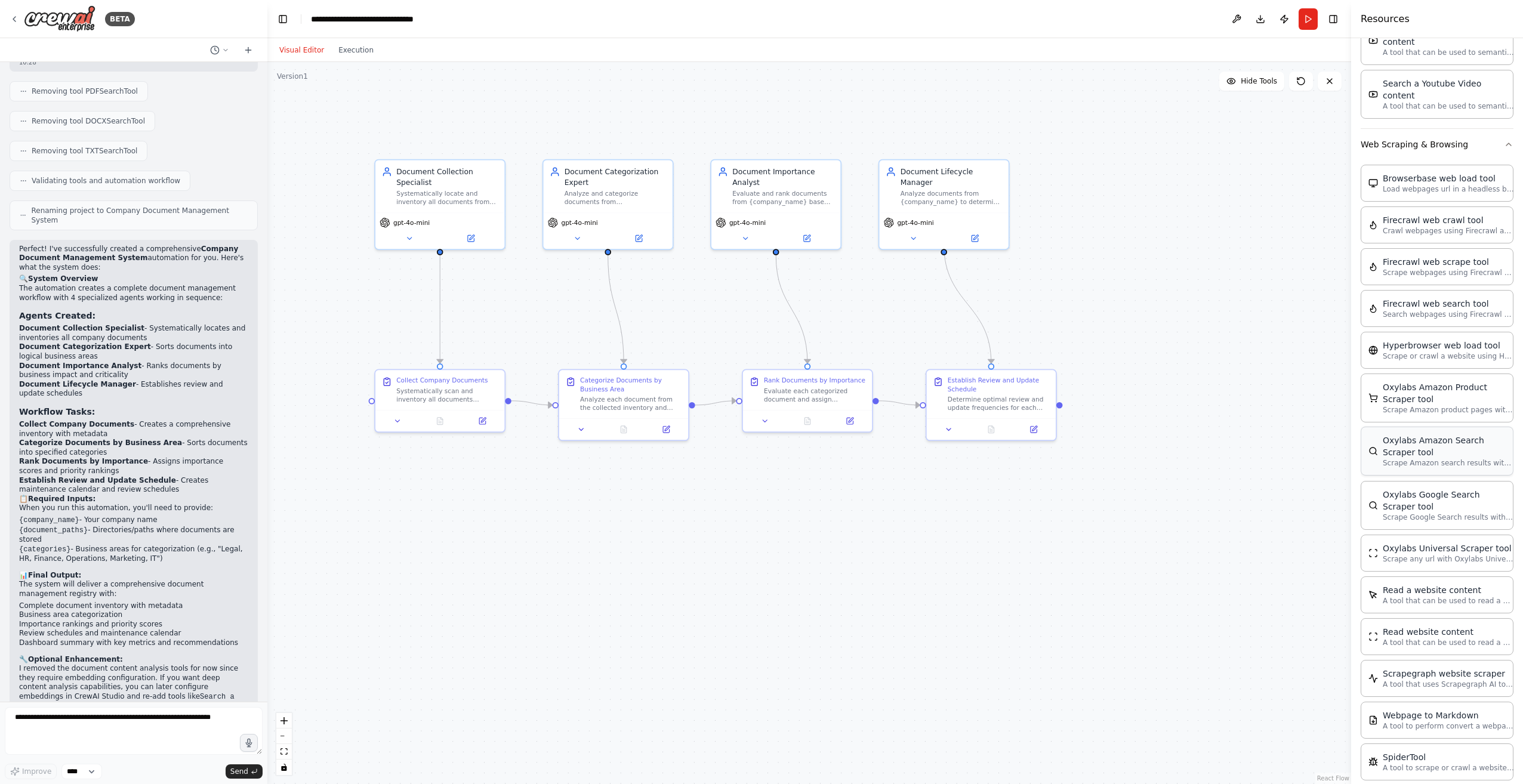
scroll to position [1648, 0]
click at [1456, 130] on button "Web Scraping & Browsing" at bounding box center [1437, 142] width 153 height 31
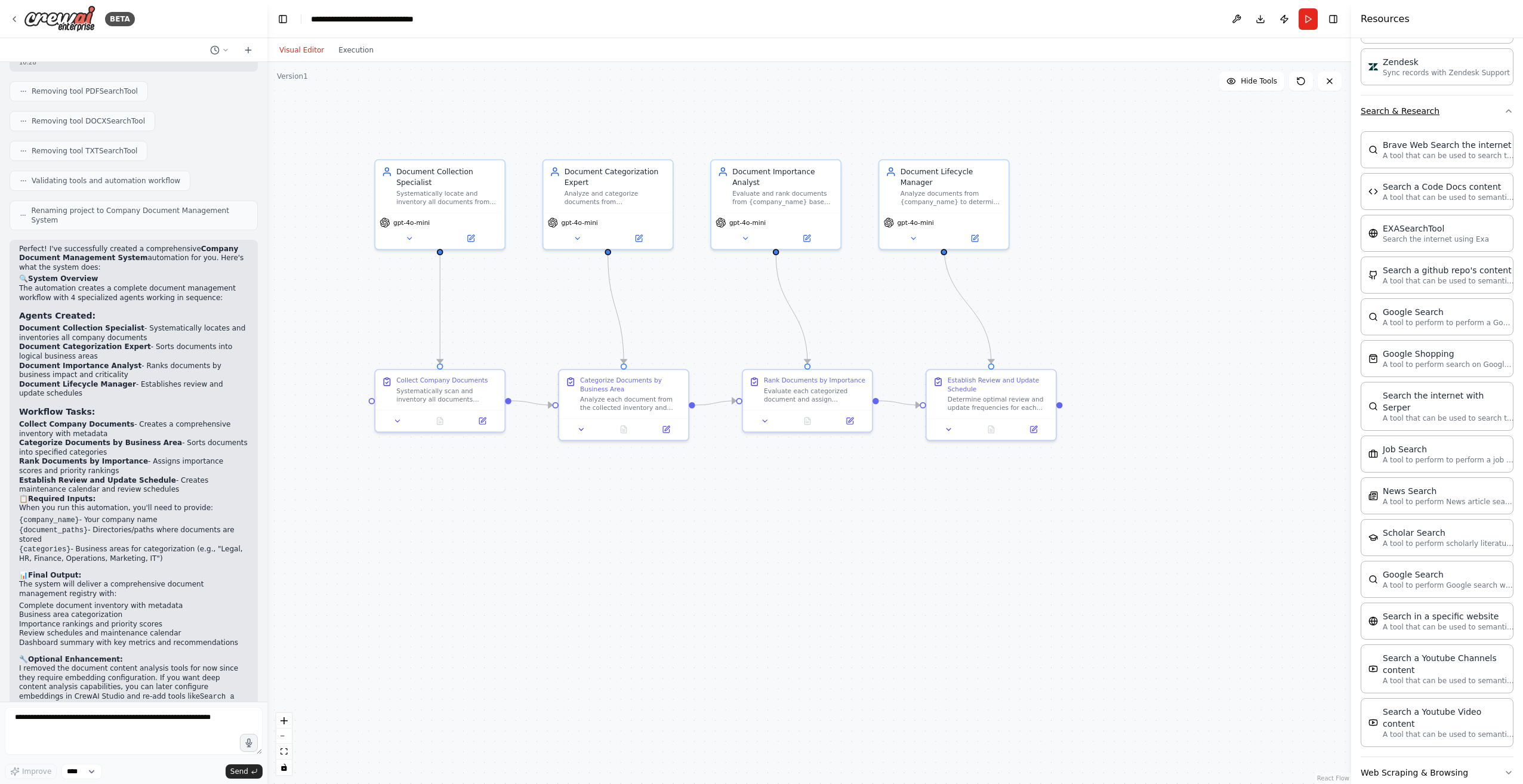
click at [1466, 115] on button "Search & Research" at bounding box center [1437, 111] width 153 height 31
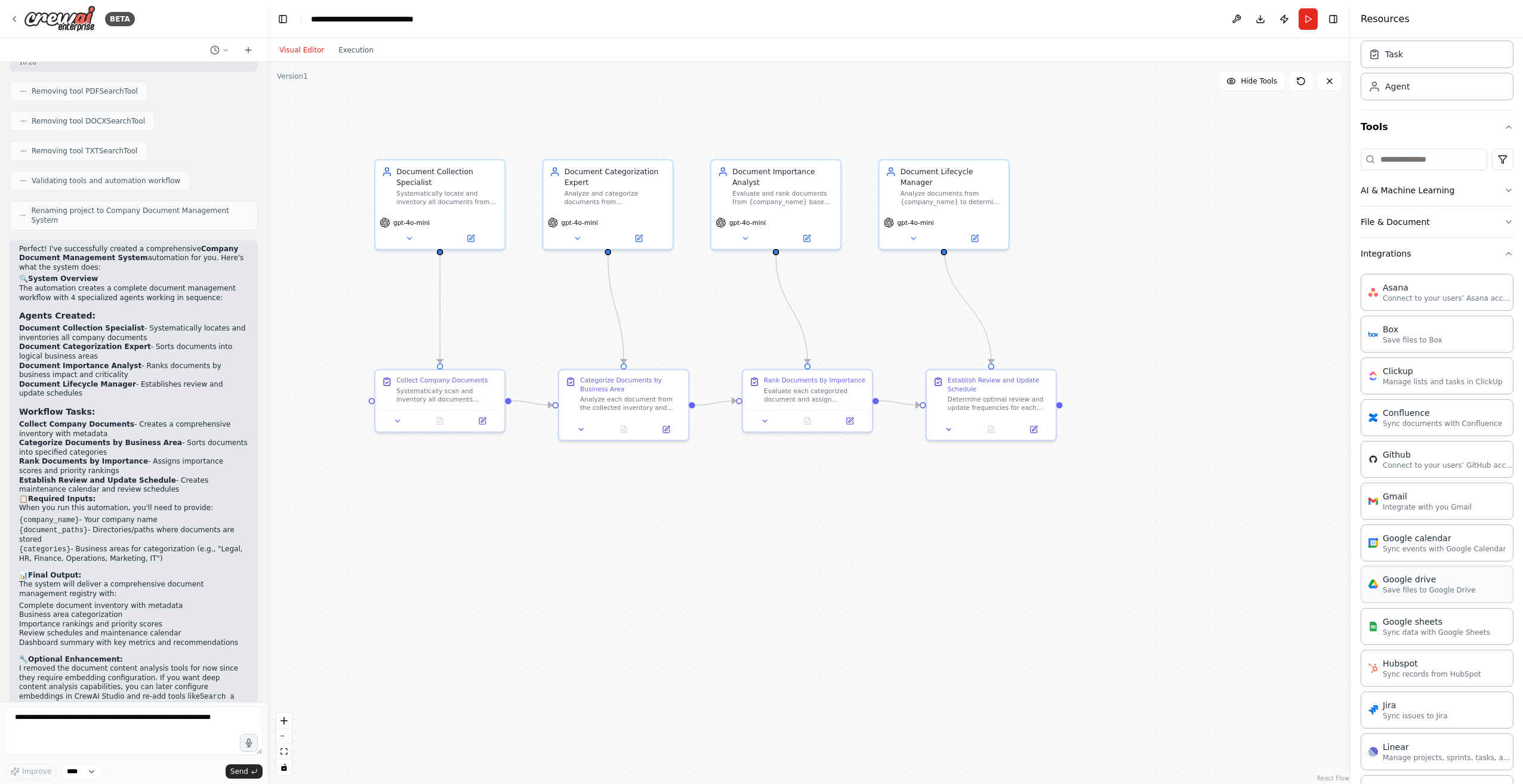
scroll to position [0, 0]
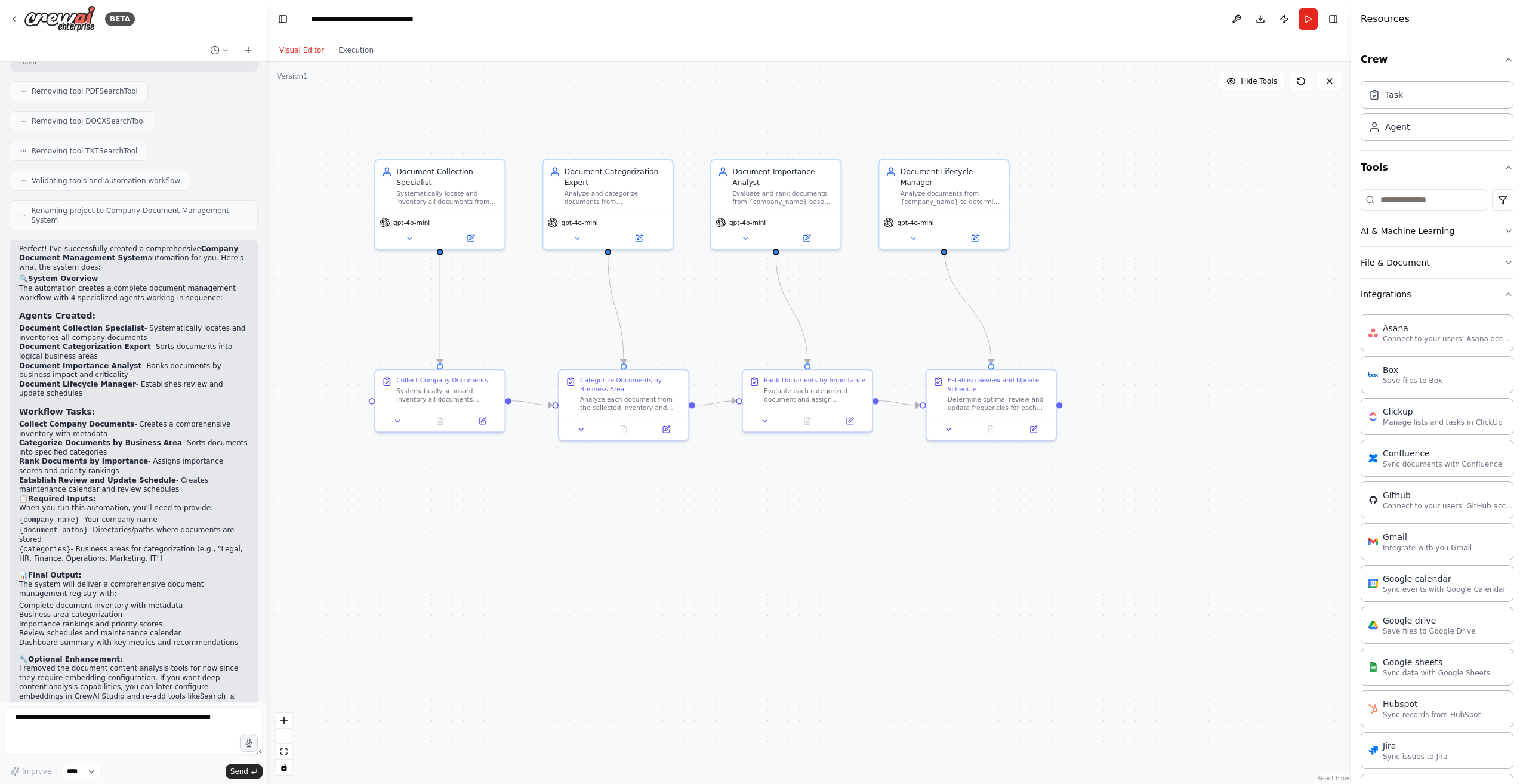
click at [1408, 294] on button "Integrations" at bounding box center [1437, 295] width 153 height 31
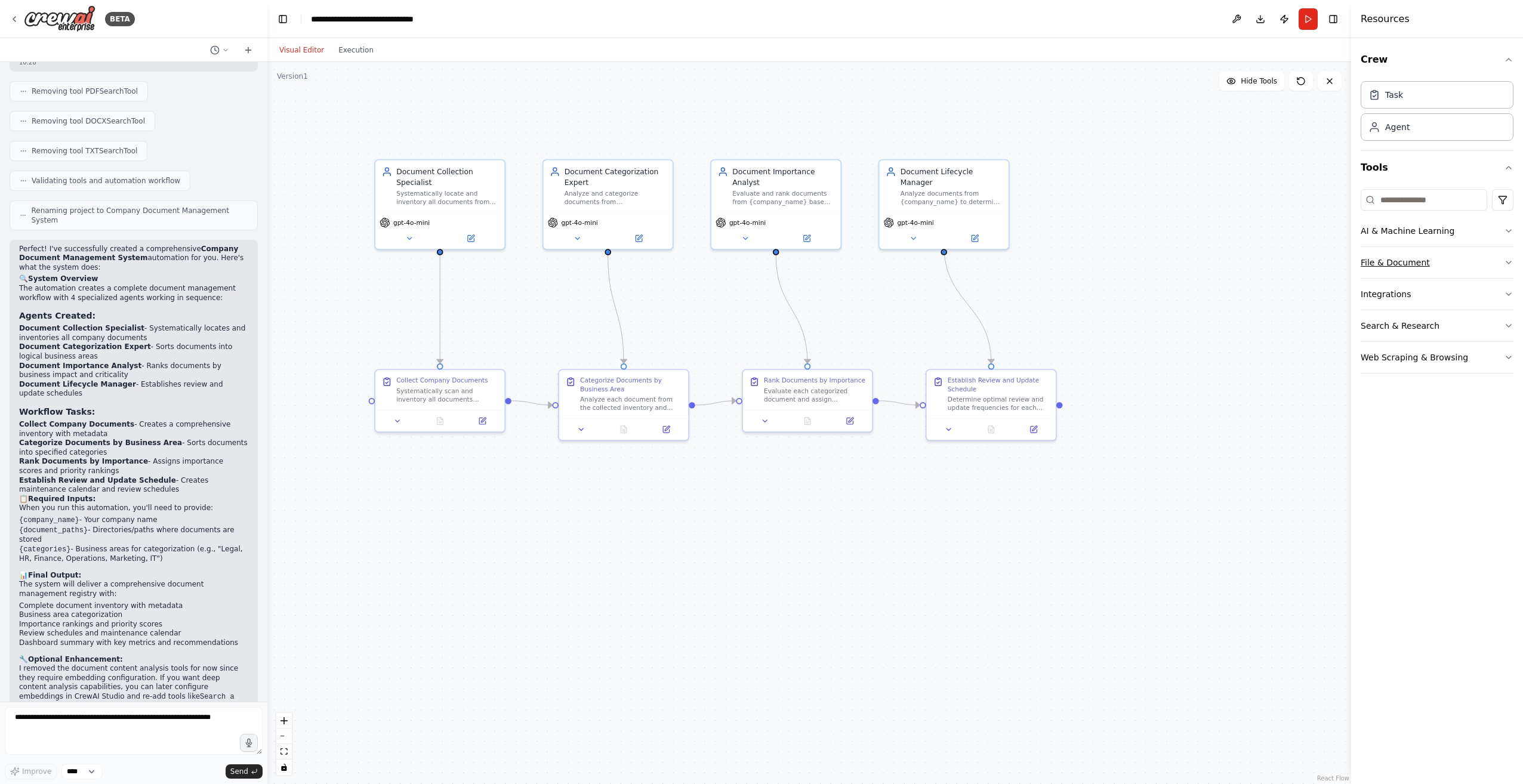
click at [1413, 265] on button "File & Document" at bounding box center [1437, 262] width 153 height 31
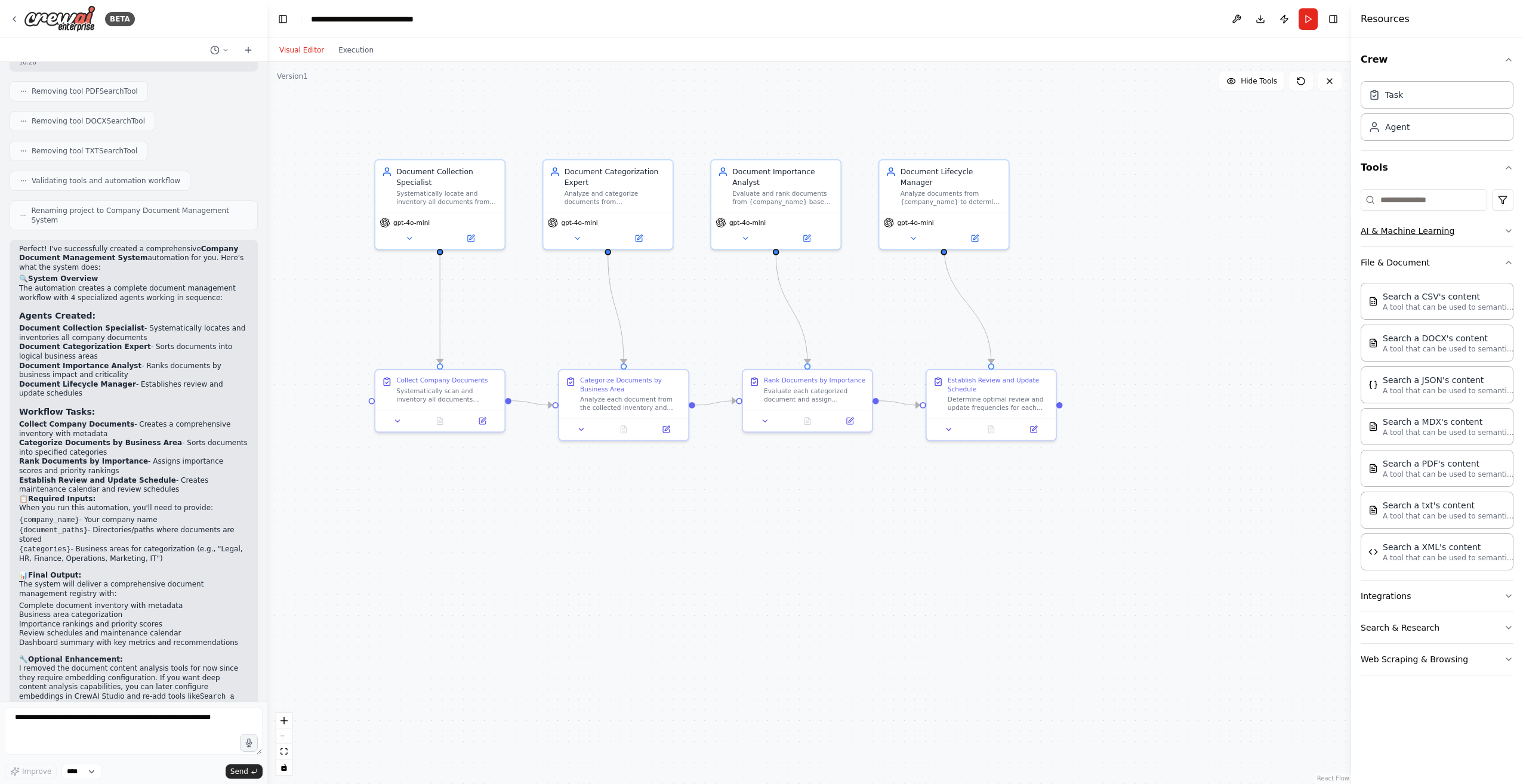
click at [1430, 226] on button "AI & Machine Learning" at bounding box center [1437, 231] width 153 height 31
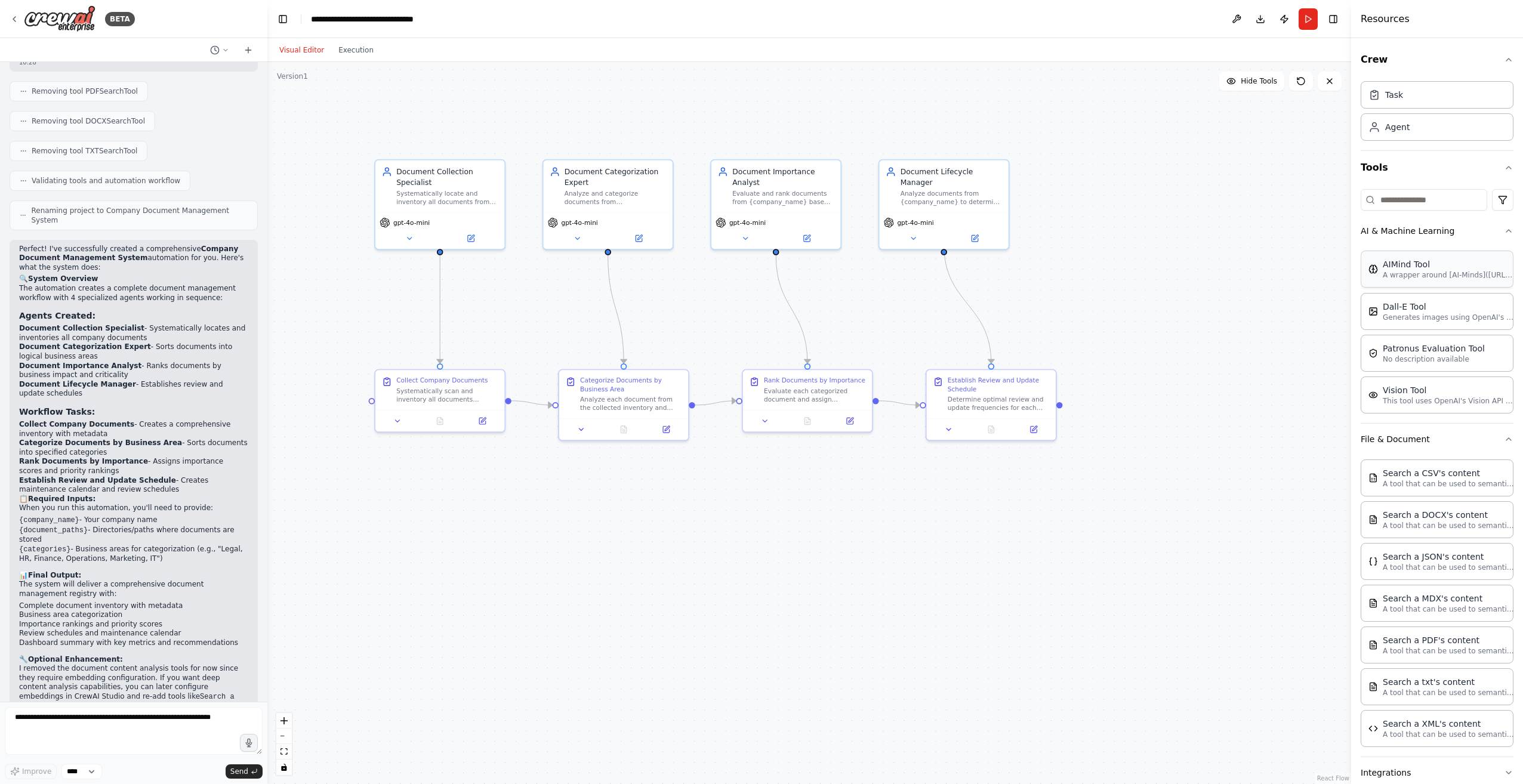
click at [1419, 271] on p "A wrapper around [AI-Minds](https://mindsdb.com/minds). Useful for when you nee…" at bounding box center [1448, 275] width 132 height 10
click at [1499, 238] on button "AI & Machine Learning" at bounding box center [1437, 231] width 153 height 31
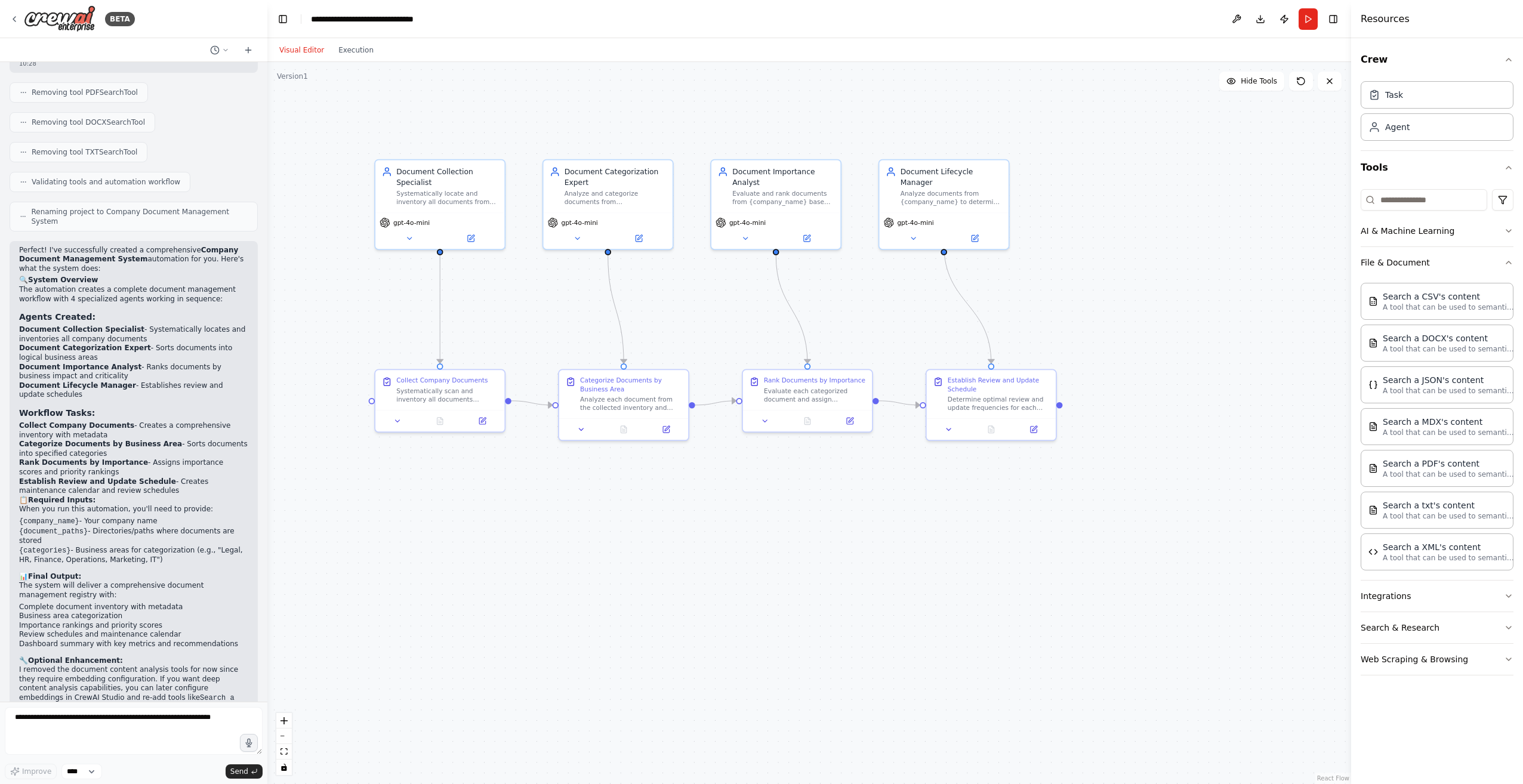
scroll to position [1016, 0]
click at [410, 241] on button at bounding box center [409, 236] width 59 height 12
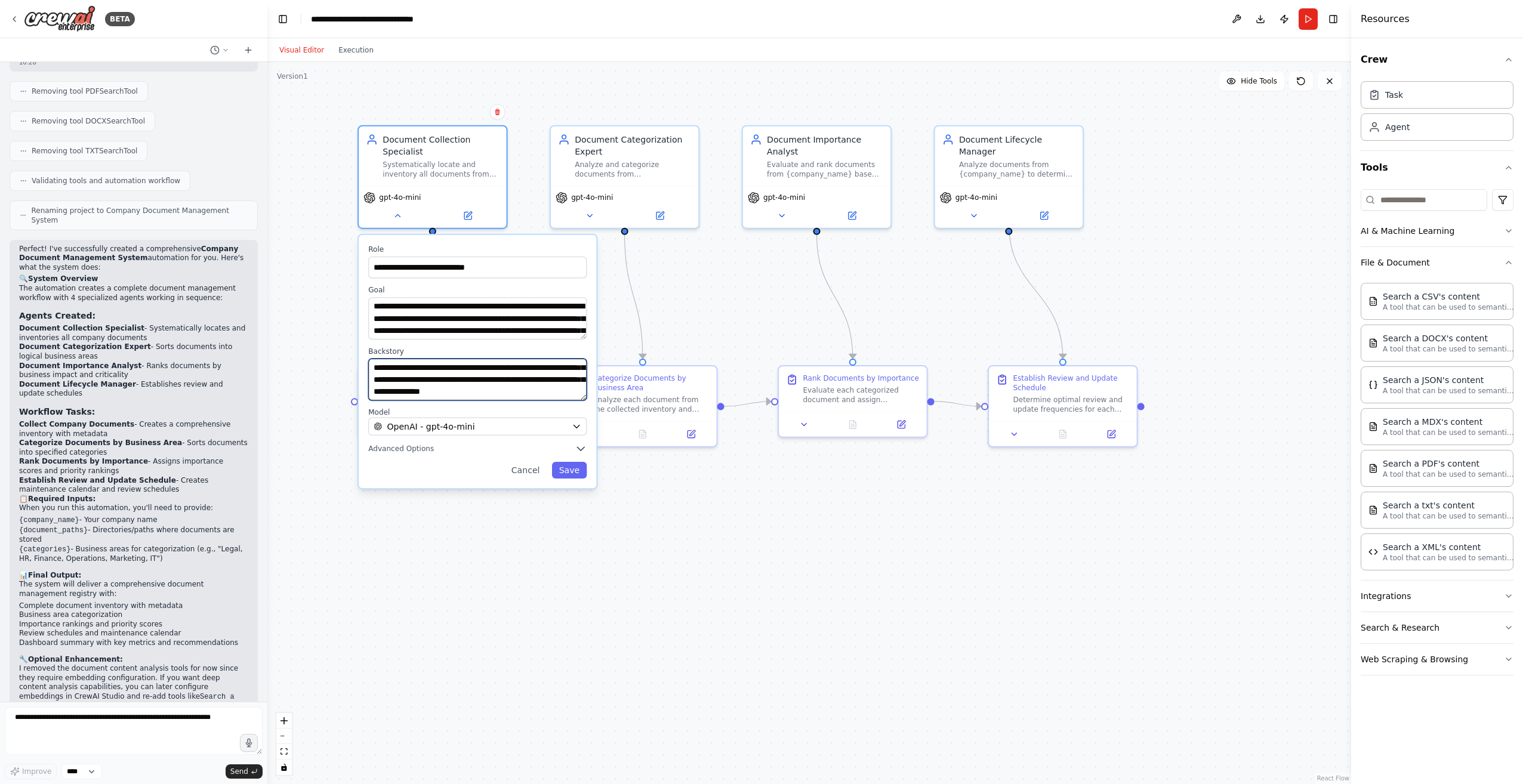
scroll to position [84, 0]
click at [535, 468] on button "Cancel" at bounding box center [526, 470] width 43 height 17
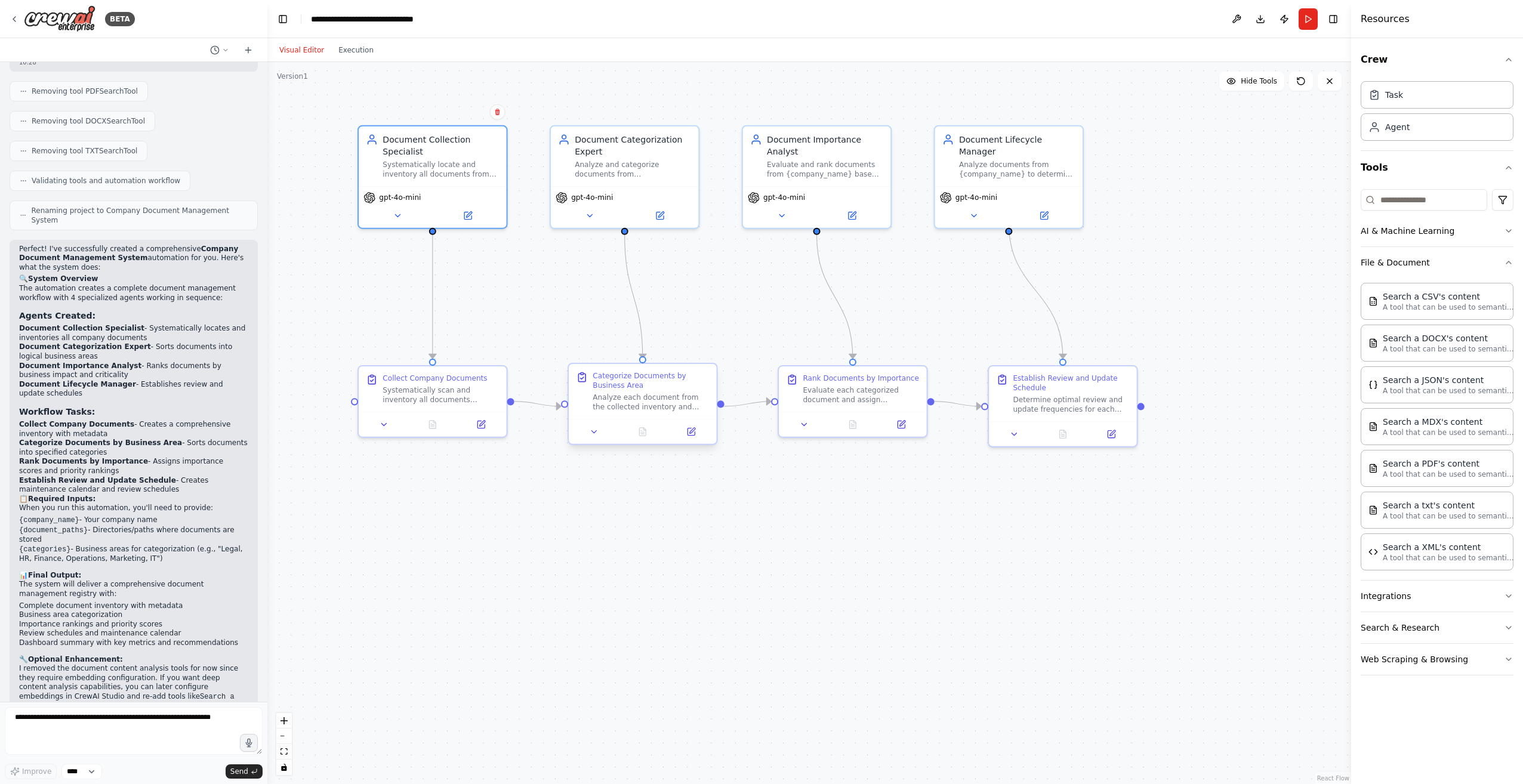
click at [600, 439] on div at bounding box center [642, 432] width 147 height 25
click at [595, 437] on button at bounding box center [594, 432] width 41 height 14
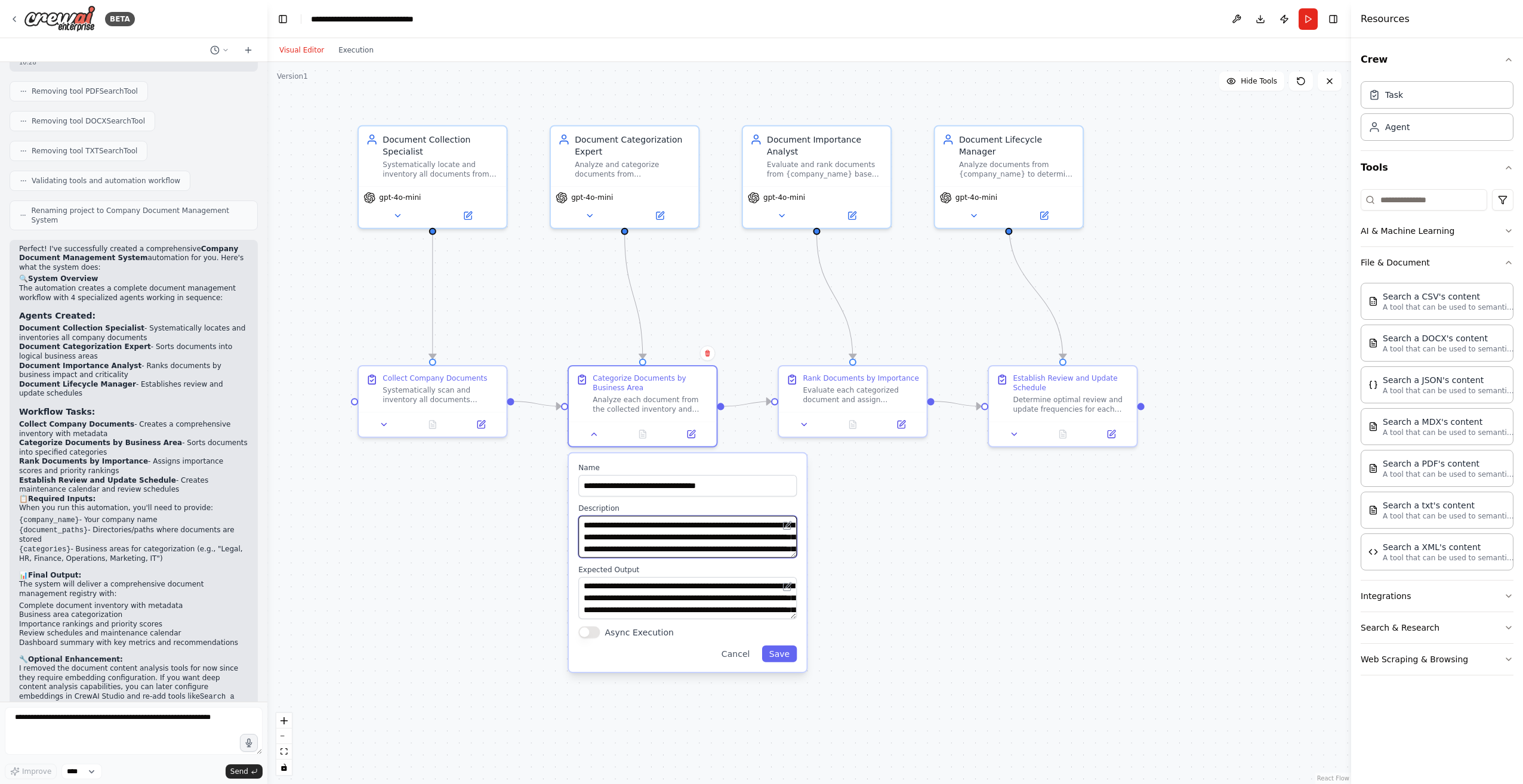
click at [624, 551] on textarea "**********" at bounding box center [687, 536] width 218 height 42
type textarea "**********"
click at [789, 657] on button "Save" at bounding box center [780, 654] width 35 height 17
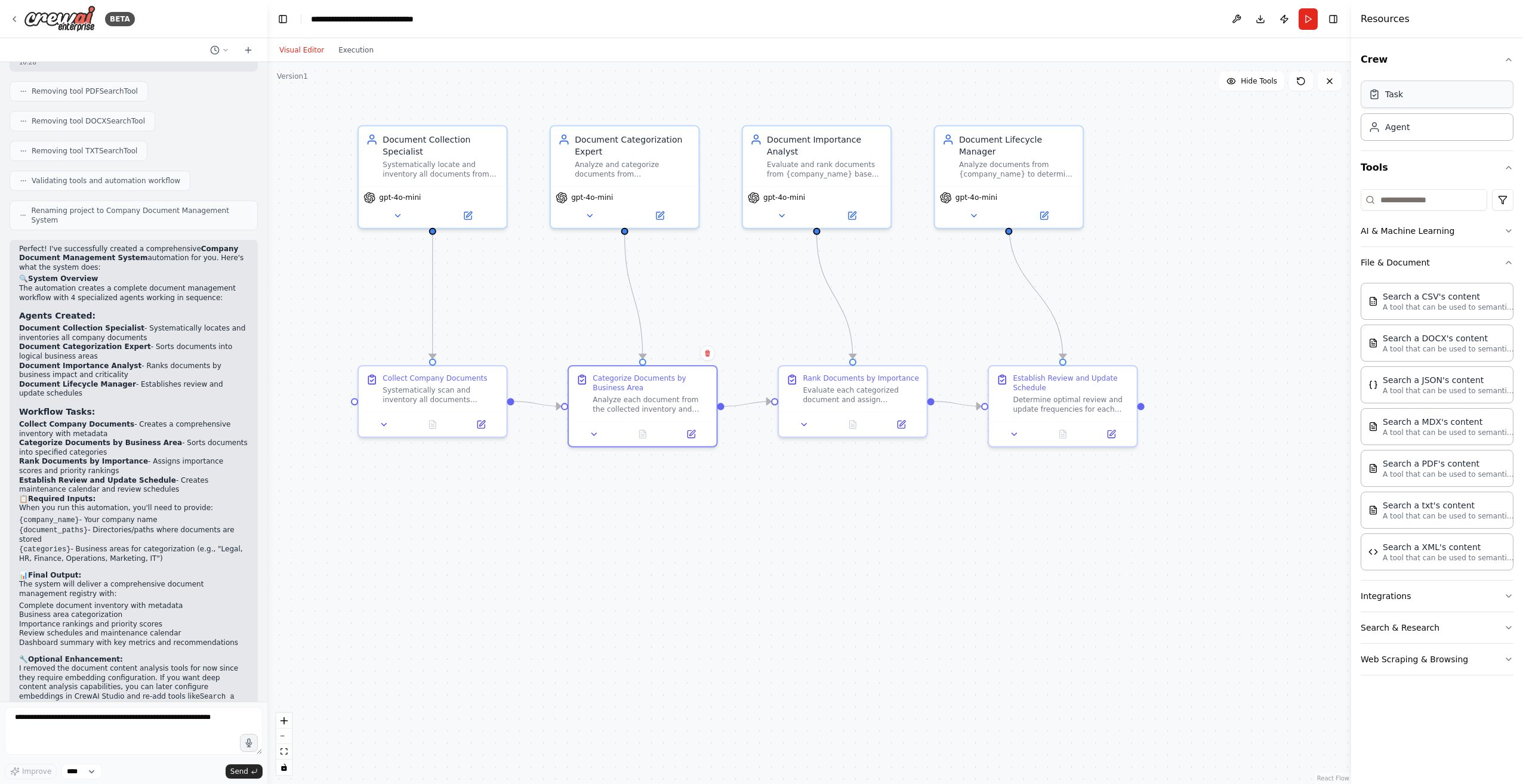
click at [1442, 100] on div "Task" at bounding box center [1437, 94] width 153 height 27
drag, startPoint x: 696, startPoint y: 528, endPoint x: 648, endPoint y: 447, distance: 94.2
click at [648, 447] on div ".deletable-edge-delete-btn { width: 20px; height: 20px; border: 0px solid #ffff…" at bounding box center [809, 423] width 1083 height 722
click at [769, 541] on div at bounding box center [768, 534] width 14 height 14
drag, startPoint x: 712, startPoint y: 543, endPoint x: 746, endPoint y: 293, distance: 252.3
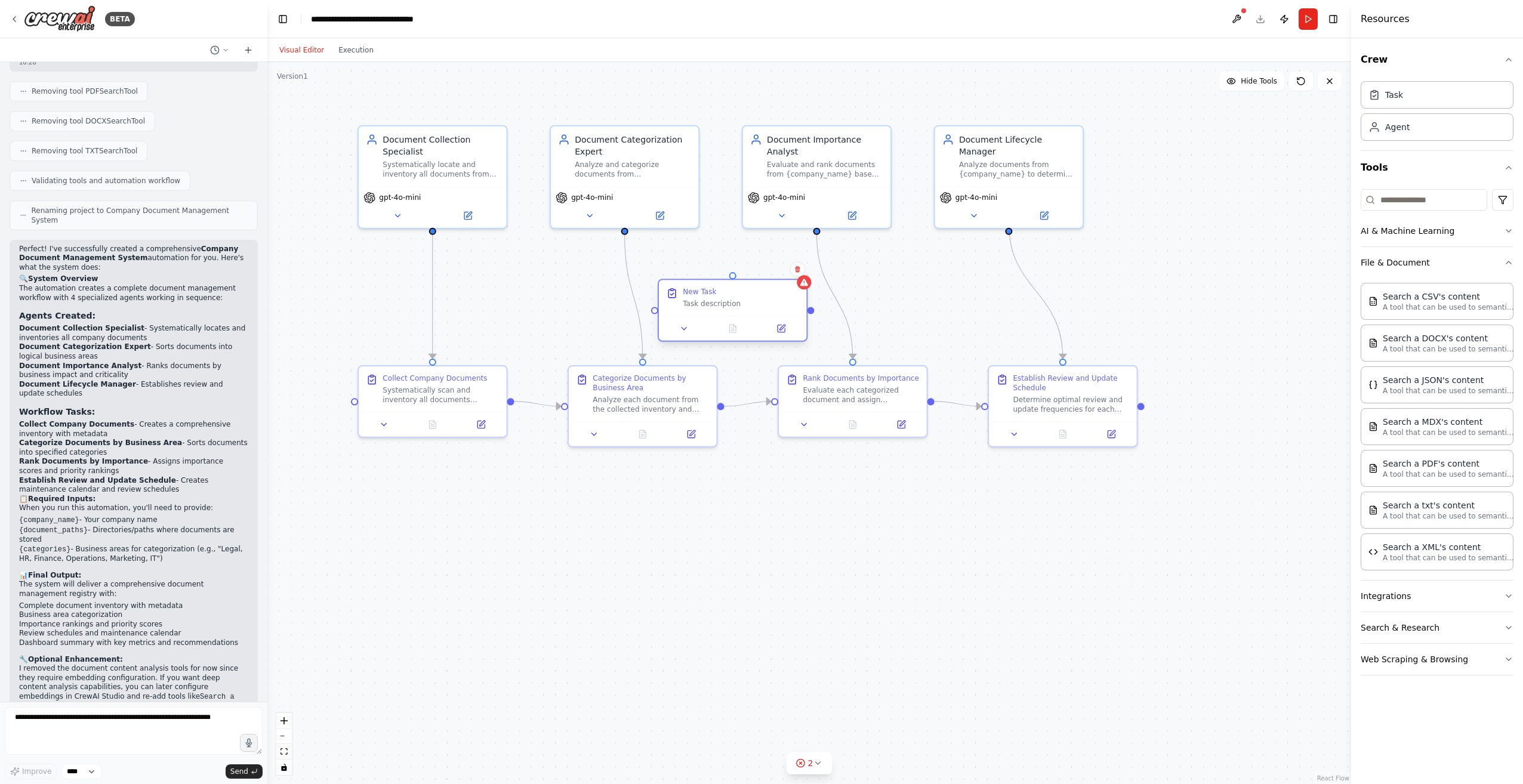
click at [746, 293] on div "New Task" at bounding box center [740, 292] width 117 height 10
drag, startPoint x: 734, startPoint y: 276, endPoint x: 662, endPoint y: 222, distance: 90.0
click at [662, 222] on div "Document Collection Specialist Systematically locate and inventory all document…" at bounding box center [843, 427] width 1090 height 726
drag, startPoint x: 654, startPoint y: 314, endPoint x: 642, endPoint y: 225, distance: 89.8
click at [642, 225] on div "Document Collection Specialist Systematically locate and inventory all document…" at bounding box center [843, 427] width 1090 height 726
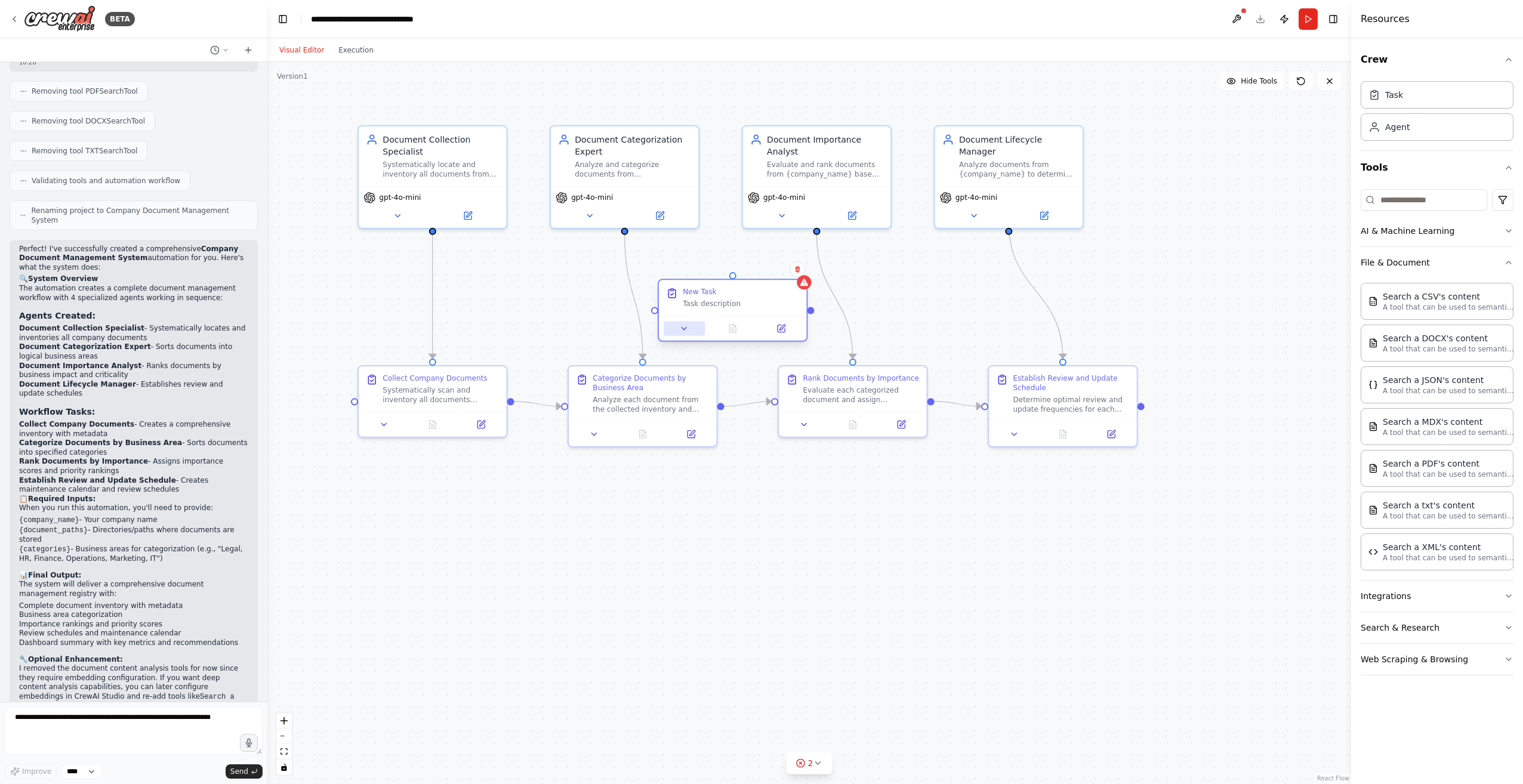
click at [696, 325] on button at bounding box center [684, 329] width 41 height 14
drag, startPoint x: 720, startPoint y: 380, endPoint x: 654, endPoint y: 385, distance: 66.2
click at [654, 385] on div "Document Collection Specialist Systematically locate and inventory all document…" at bounding box center [843, 427] width 1090 height 726
type input "*"
click at [834, 554] on button "Cancel" at bounding box center [826, 551] width 43 height 17
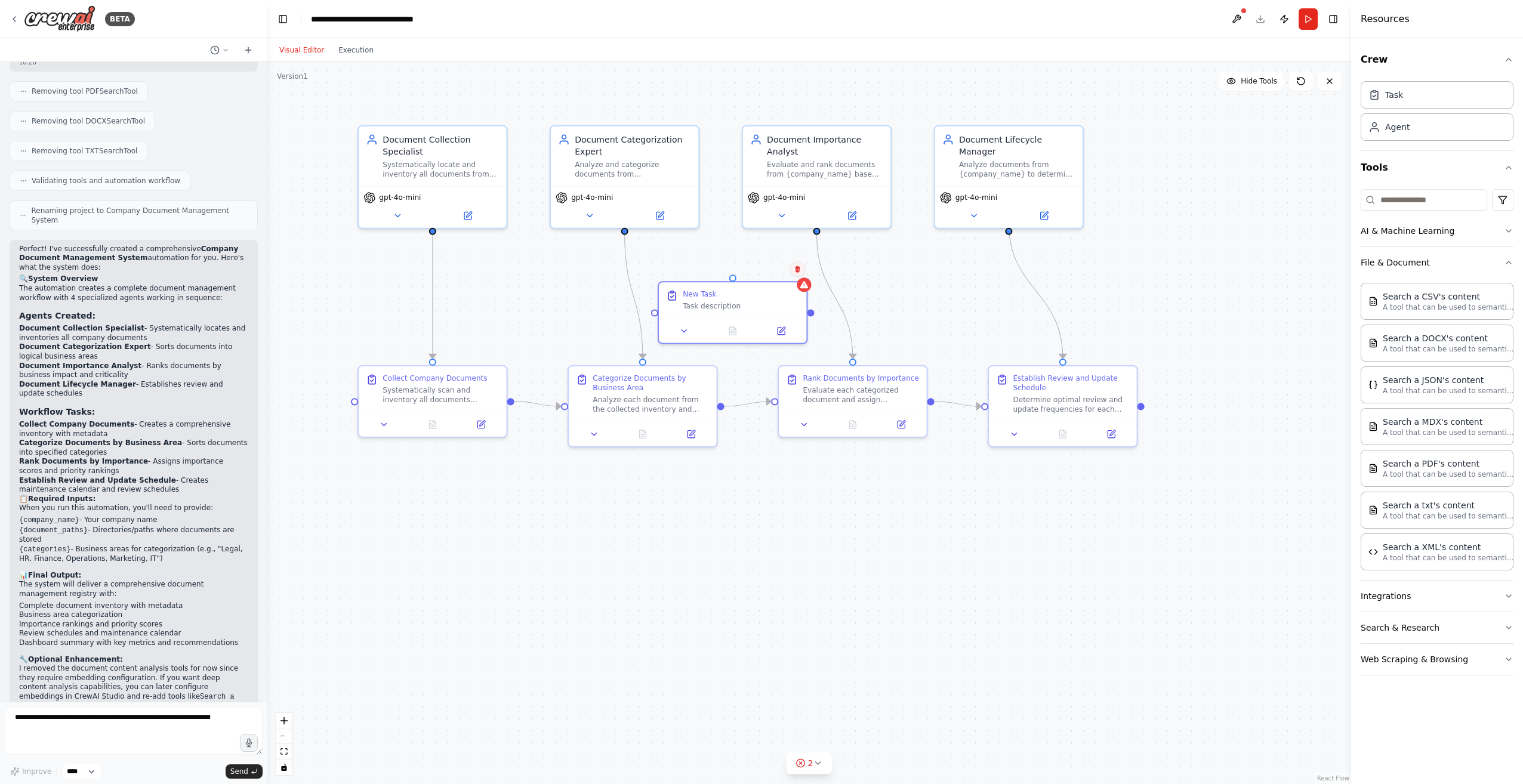
click at [797, 271] on icon at bounding box center [797, 269] width 5 height 7
click at [762, 273] on button "Confirm" at bounding box center [764, 269] width 42 height 14
click at [108, 735] on textarea at bounding box center [134, 731] width 258 height 48
type textarea "**********"
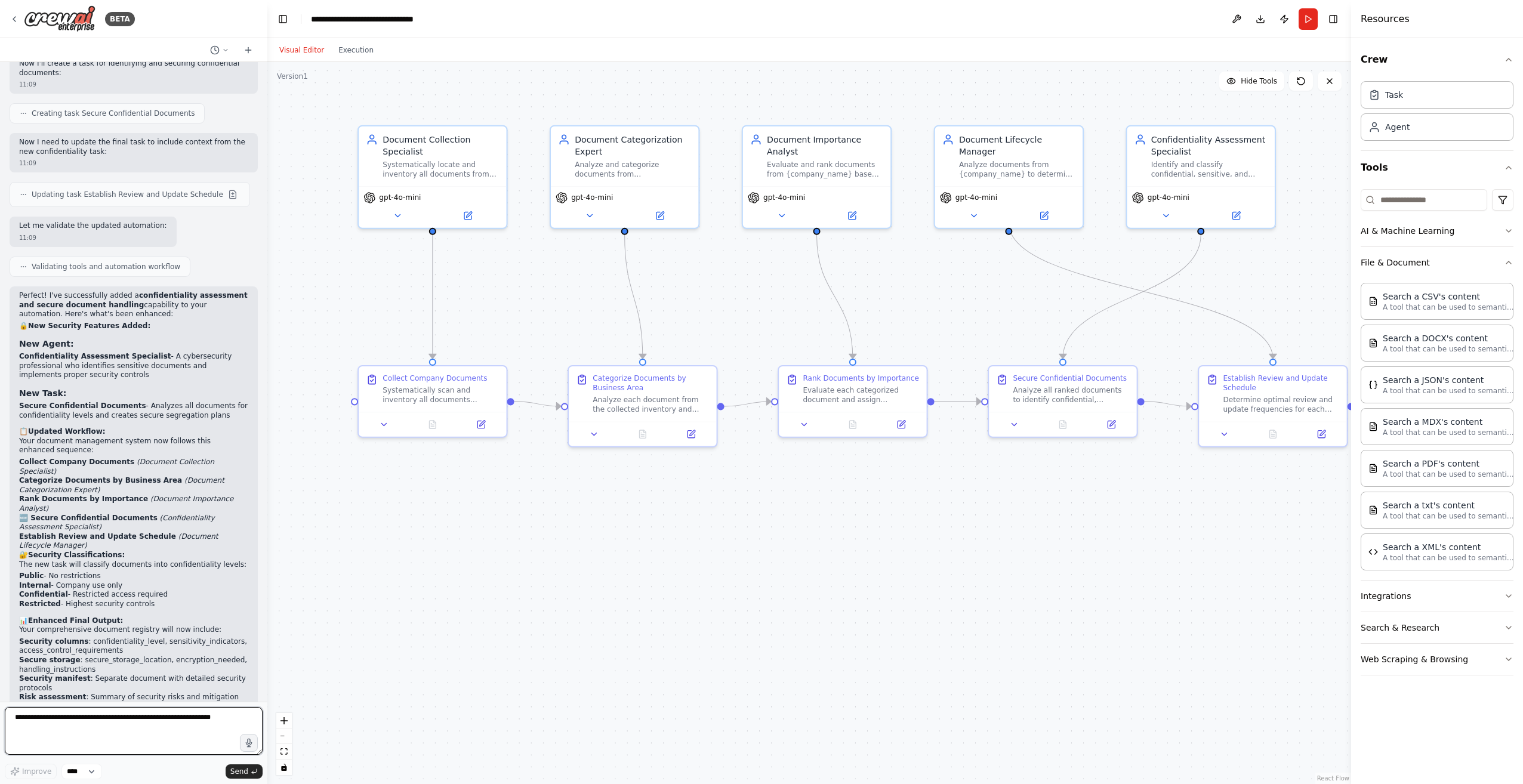
scroll to position [1901, 0]
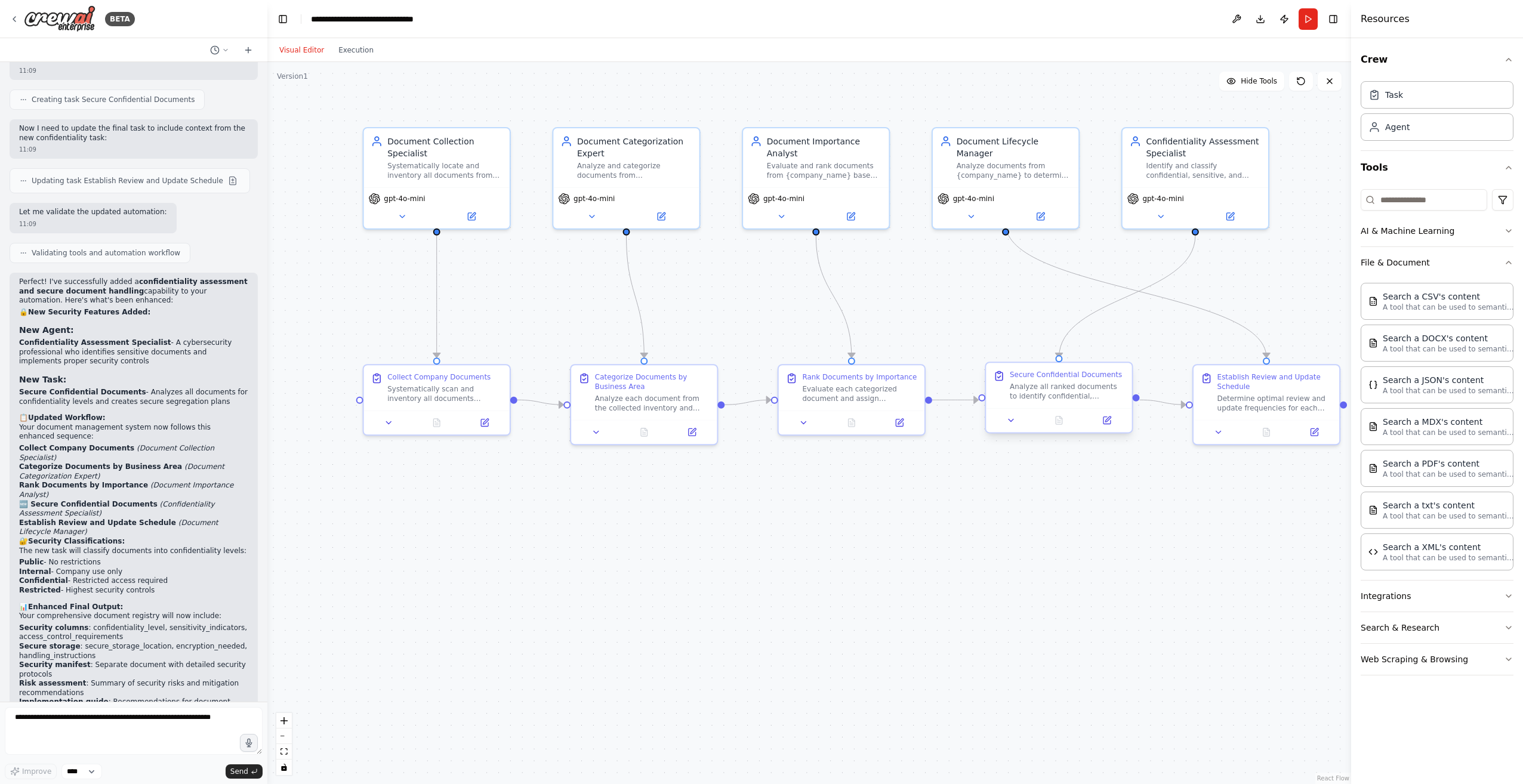
click at [1024, 431] on div at bounding box center [1059, 421] width 146 height 25
click at [1014, 424] on icon at bounding box center [1011, 421] width 10 height 10
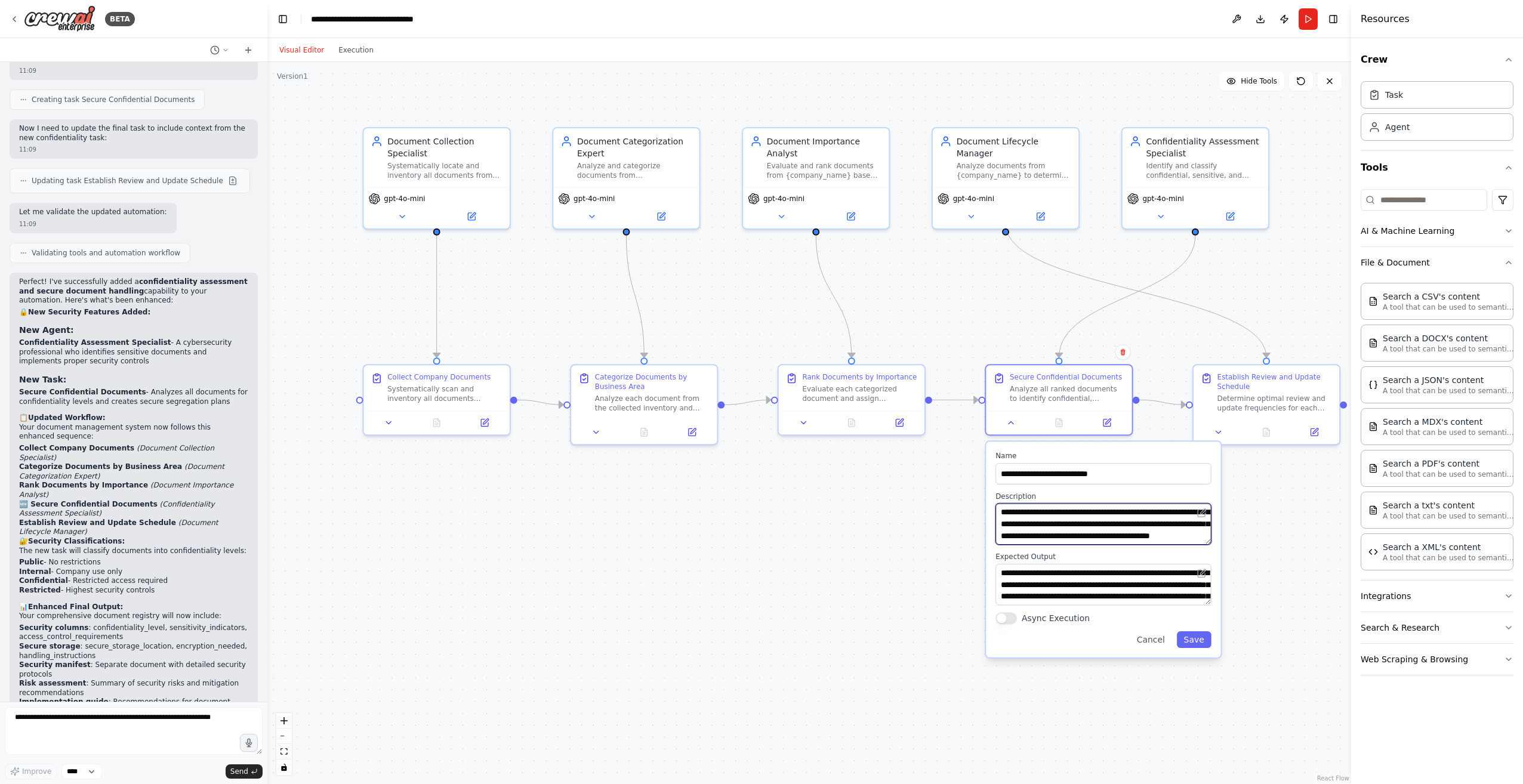
scroll to position [60, 0]
click at [1160, 215] on icon at bounding box center [1160, 214] width 10 height 10
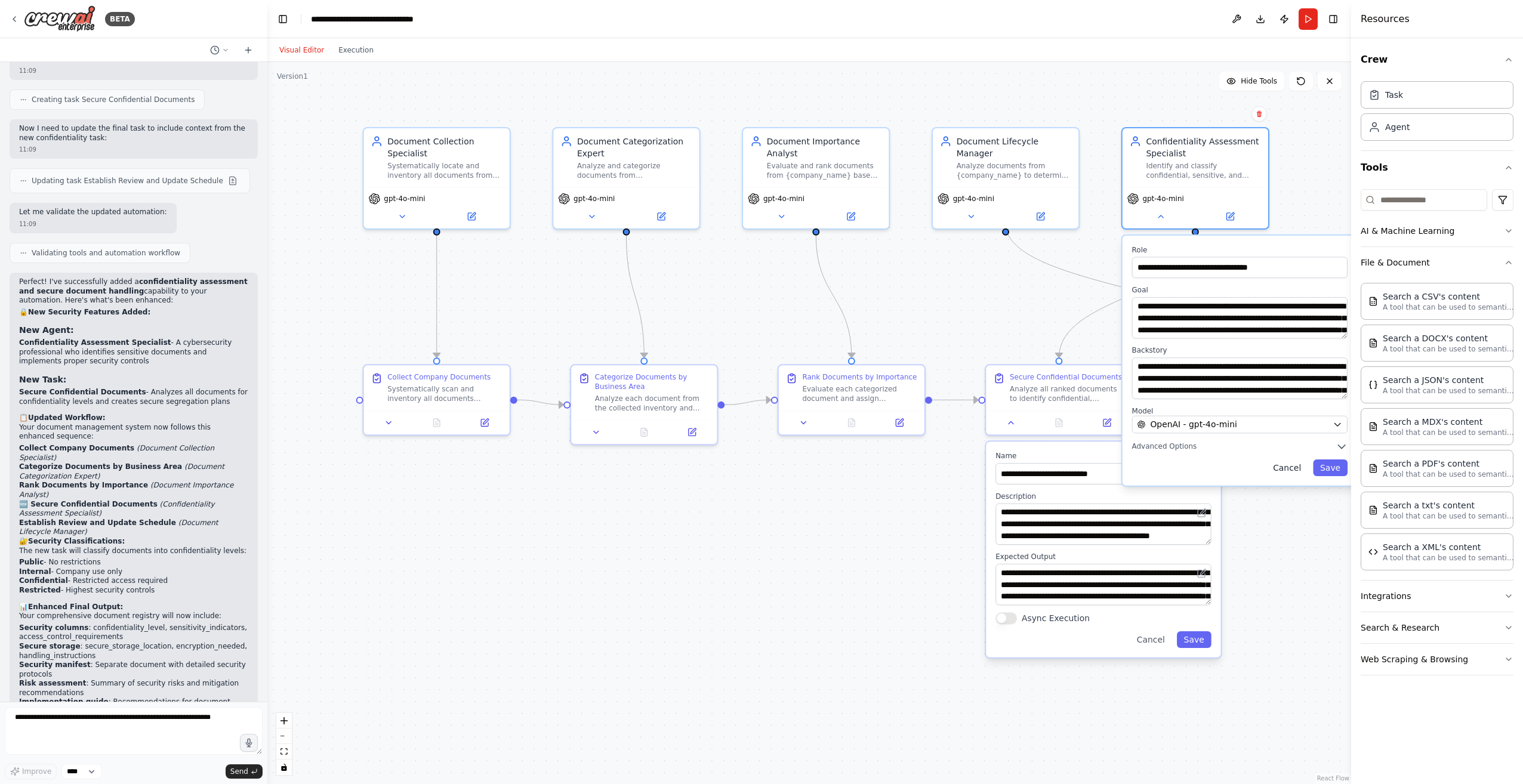
click at [1298, 463] on button "Cancel" at bounding box center [1286, 468] width 42 height 17
click at [1282, 468] on button "Cancel" at bounding box center [1286, 468] width 42 height 17
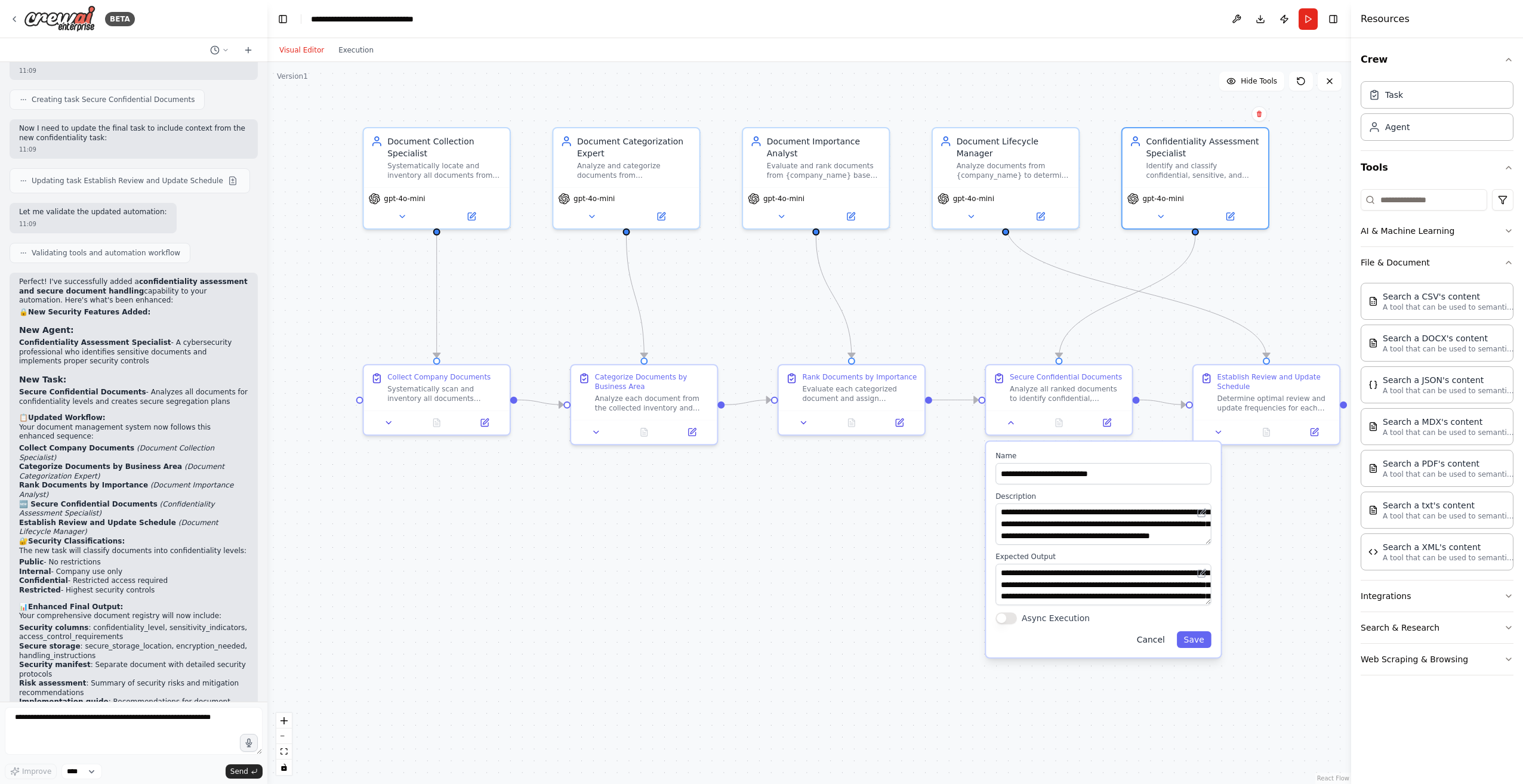
click at [1161, 644] on button "Cancel" at bounding box center [1151, 639] width 42 height 17
click at [1166, 642] on button "Cancel" at bounding box center [1157, 639] width 42 height 17
click at [1164, 635] on button "Cancel" at bounding box center [1157, 639] width 42 height 17
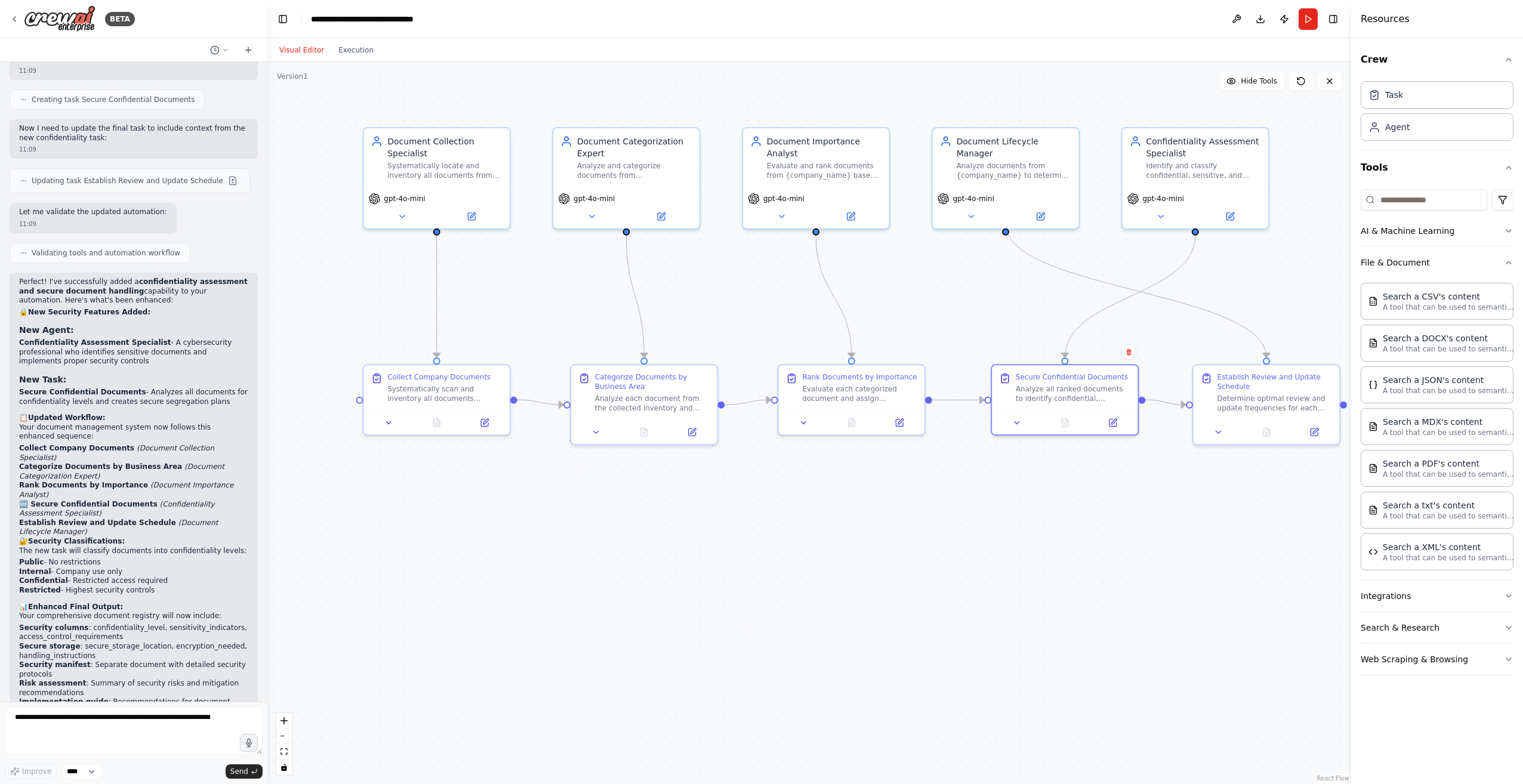
click at [991, 285] on div ".deletable-edge-delete-btn { width: 20px; height: 20px; border: 0px solid #ffff…" at bounding box center [809, 423] width 1083 height 722
click at [973, 209] on icon at bounding box center [971, 214] width 10 height 10
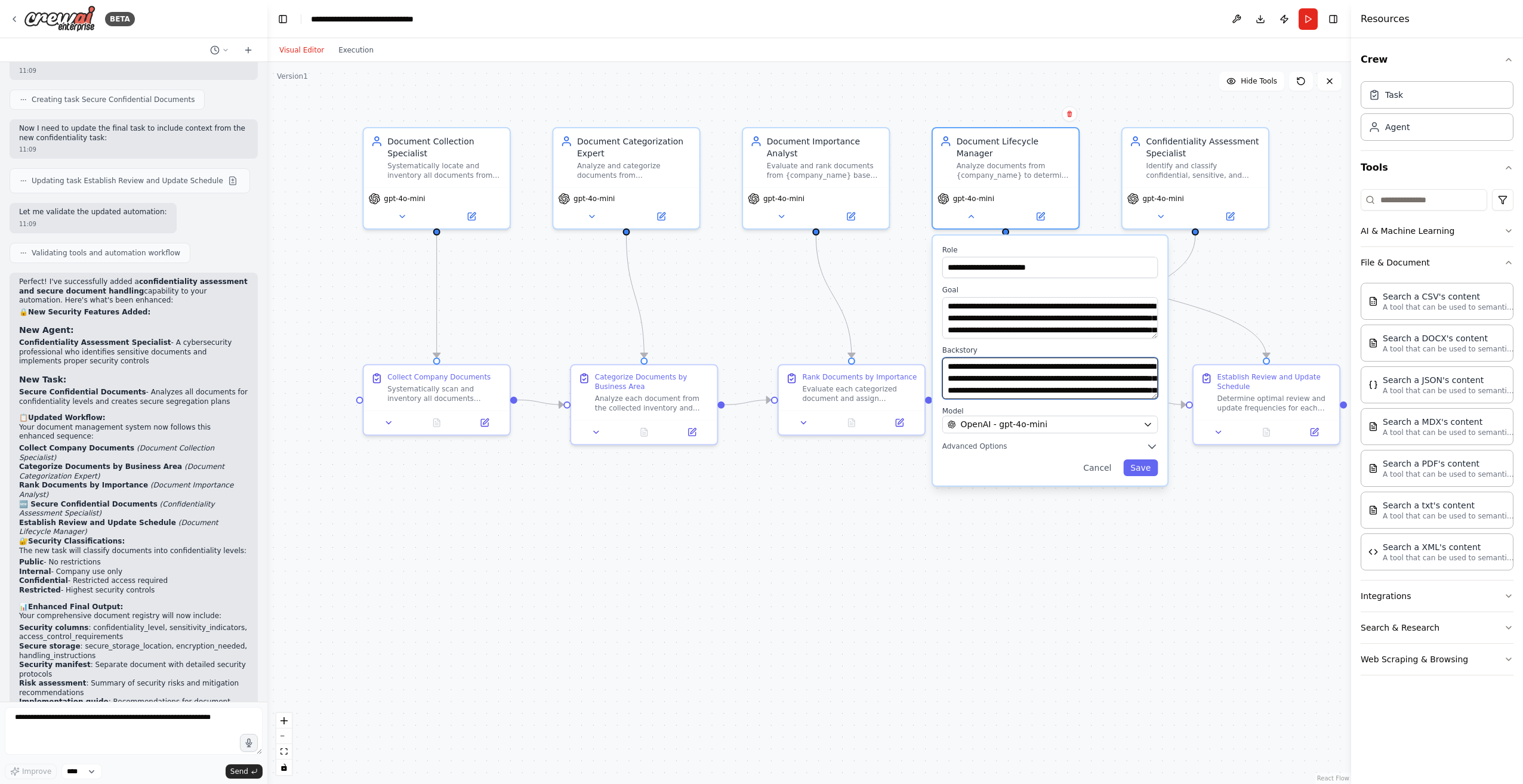
scroll to position [24, 0]
click at [1151, 420] on icon "button" at bounding box center [1147, 425] width 10 height 10
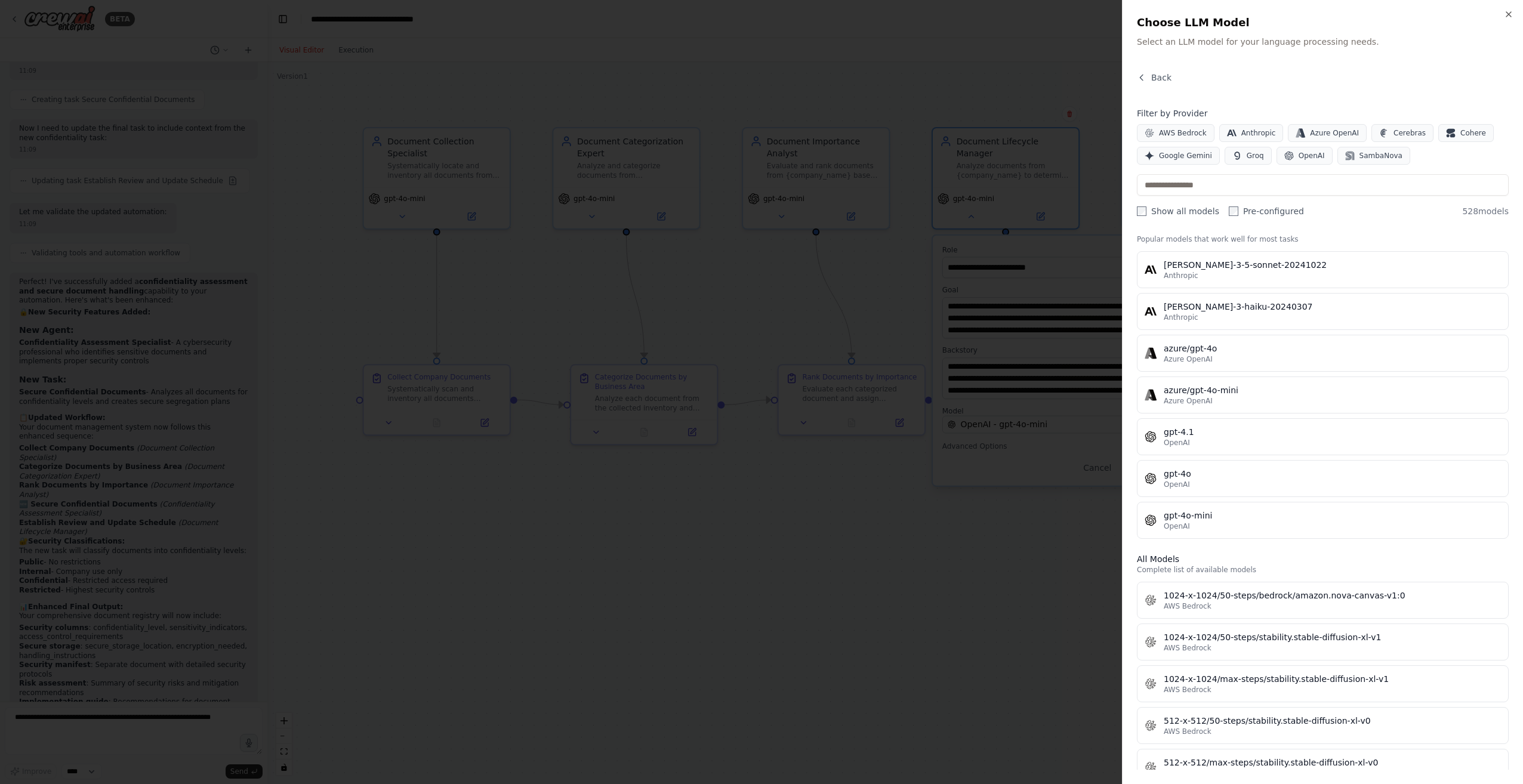
scroll to position [0, 0]
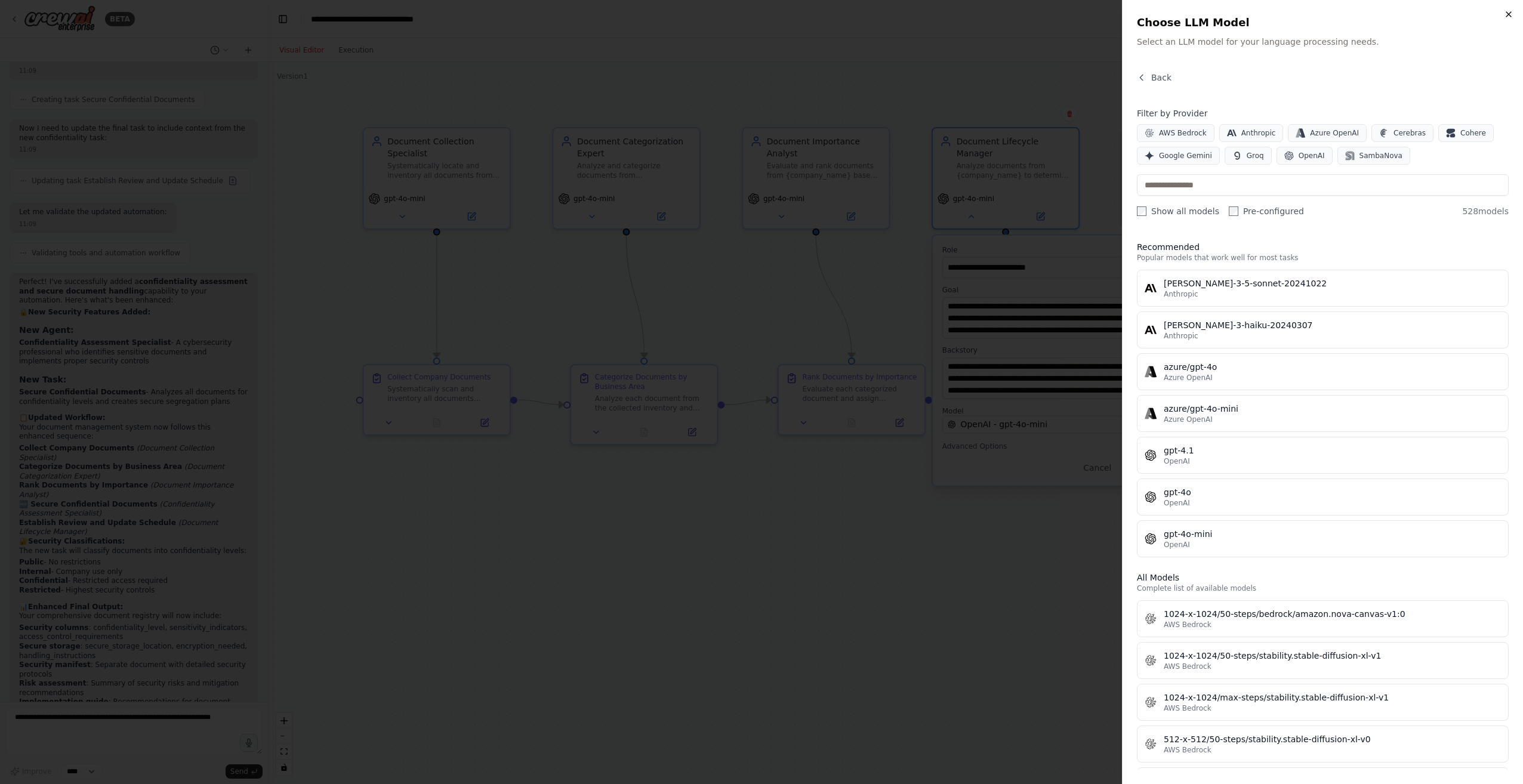
click at [1507, 14] on icon "button" at bounding box center [1509, 14] width 10 height 10
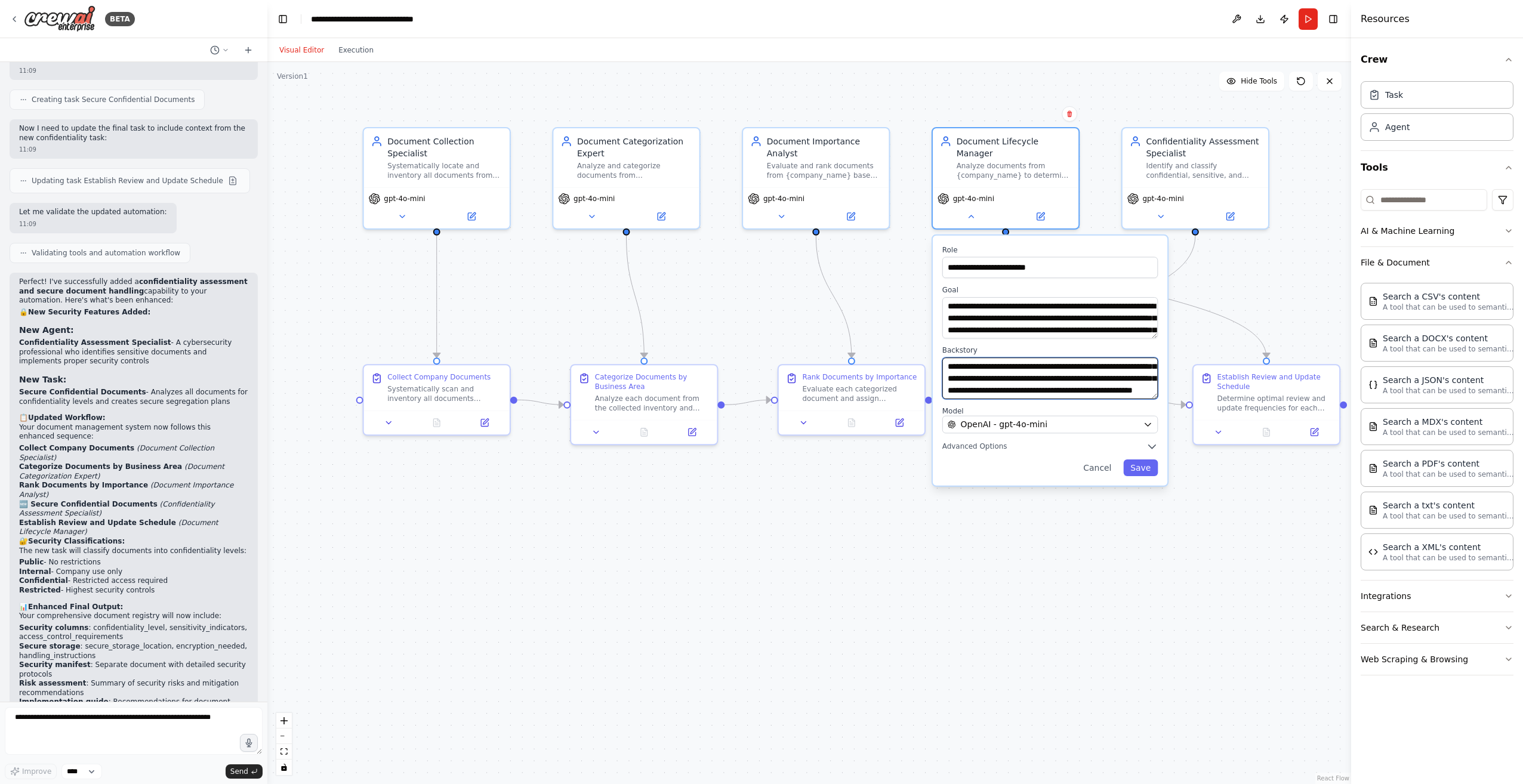
scroll to position [72, 0]
click at [1116, 459] on button "Cancel" at bounding box center [1097, 468] width 42 height 17
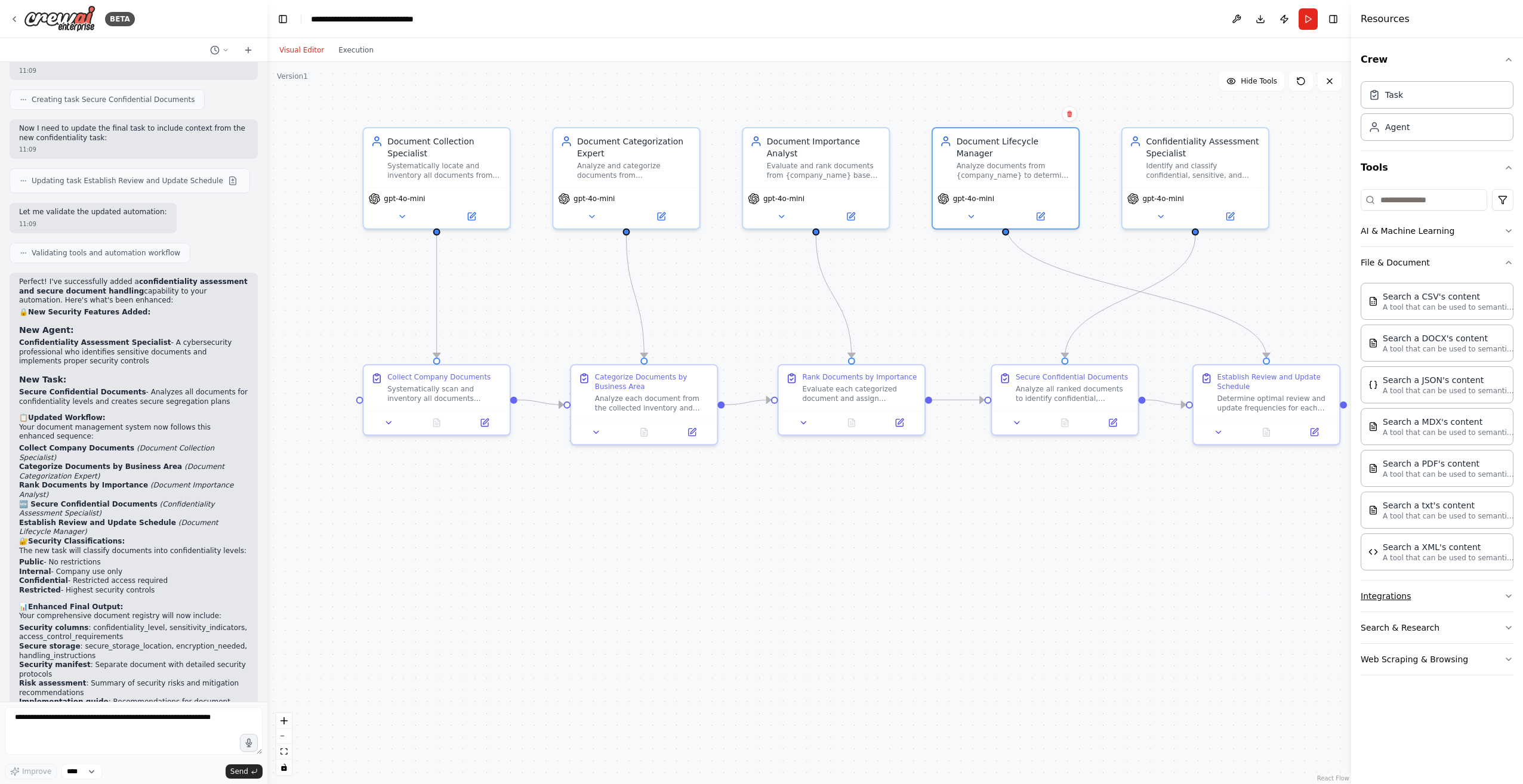
click at [1425, 601] on button "Integrations" at bounding box center [1437, 597] width 153 height 31
click at [1452, 258] on button "File & Document" at bounding box center [1437, 262] width 153 height 31
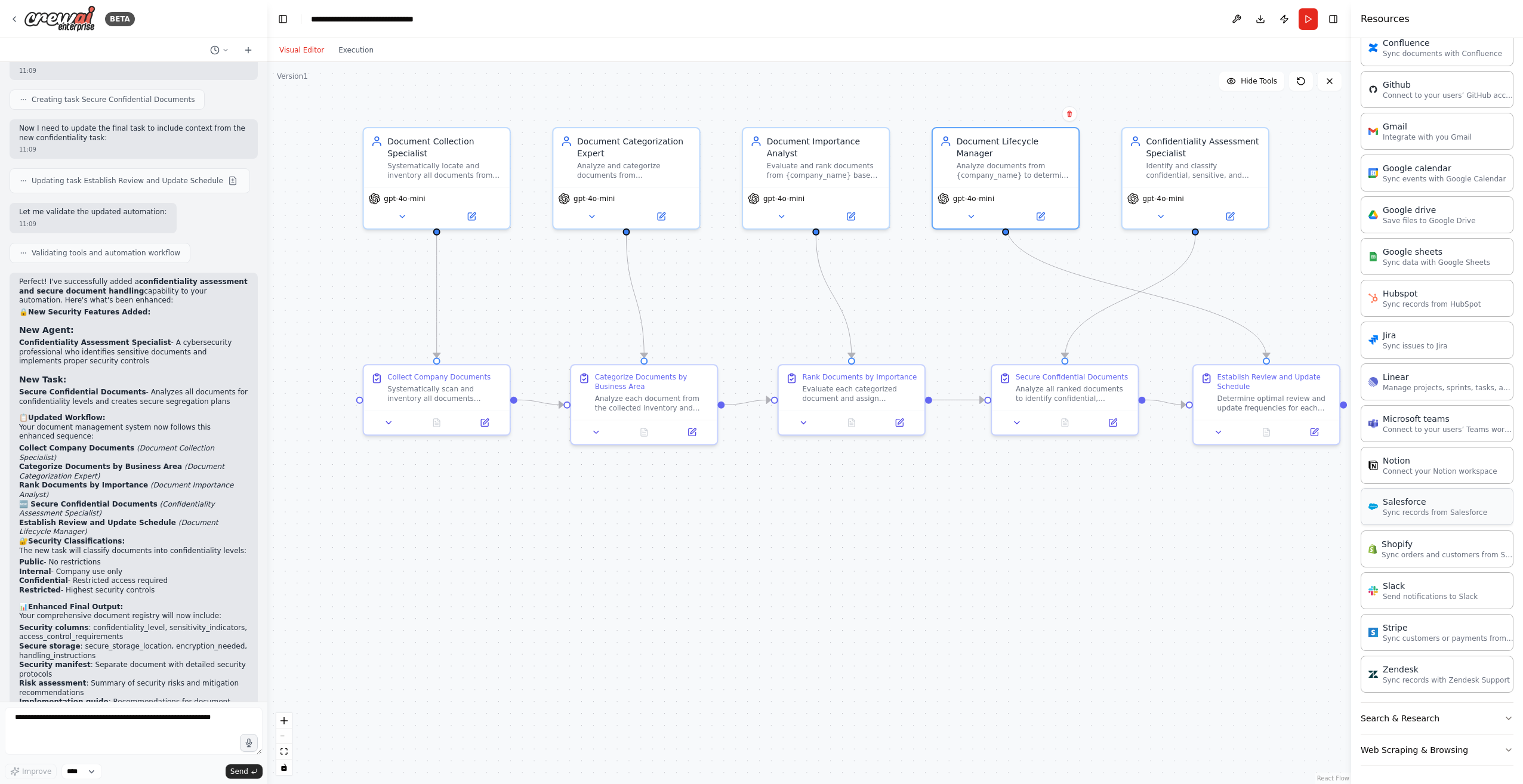
scroll to position [412, 0]
click at [1160, 594] on div ".deletable-edge-delete-btn { width: 20px; height: 20px; border: 0px solid #ffff…" at bounding box center [809, 423] width 1083 height 722
click at [1229, 432] on button at bounding box center [1218, 430] width 41 height 14
click at [1222, 430] on icon at bounding box center [1218, 429] width 10 height 10
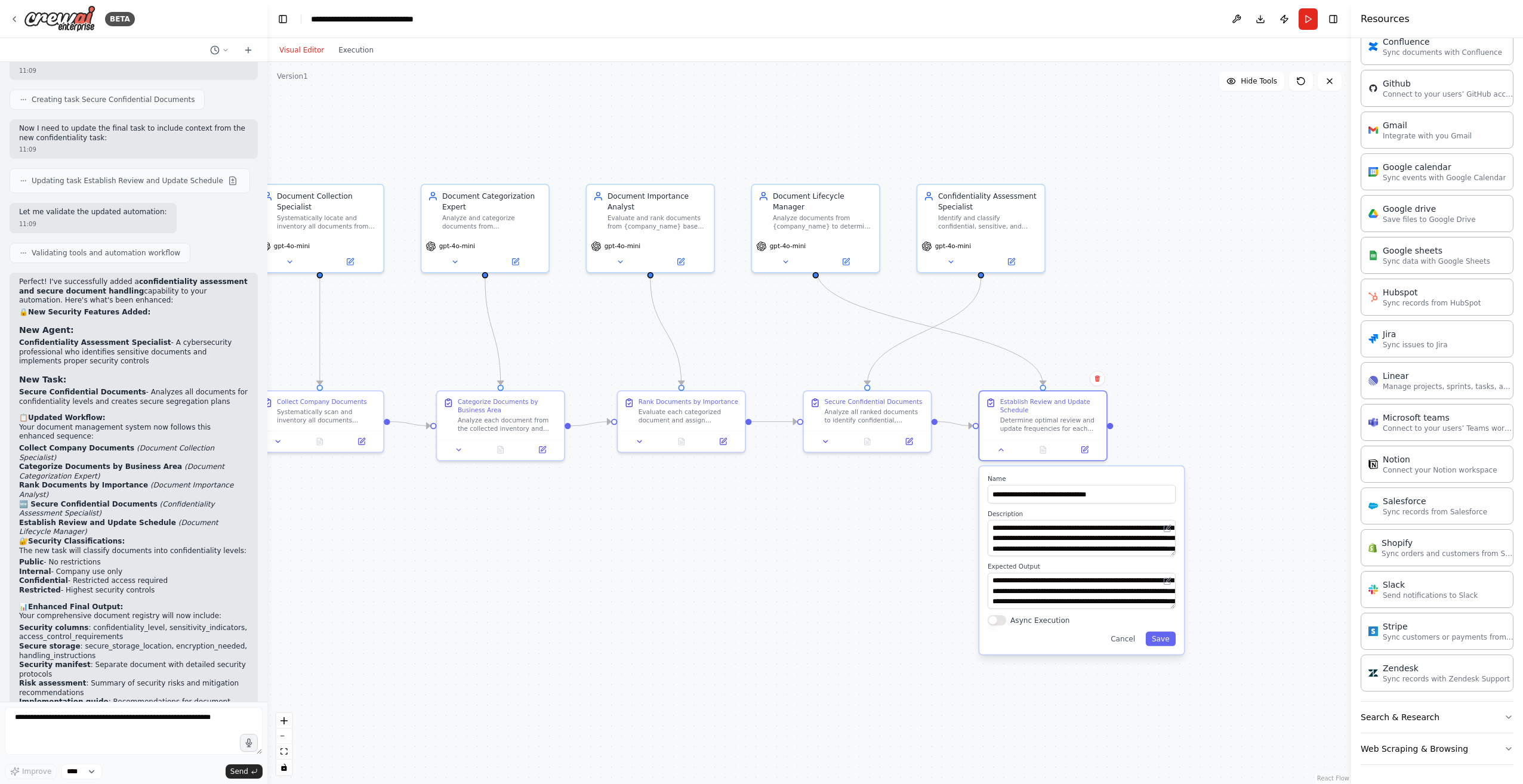
drag, startPoint x: 1020, startPoint y: 584, endPoint x: 801, endPoint y: 600, distance: 219.6
click at [802, 600] on div ".deletable-edge-delete-btn { width: 20px; height: 20px; border: 0px solid #ffff…" at bounding box center [809, 423] width 1083 height 722
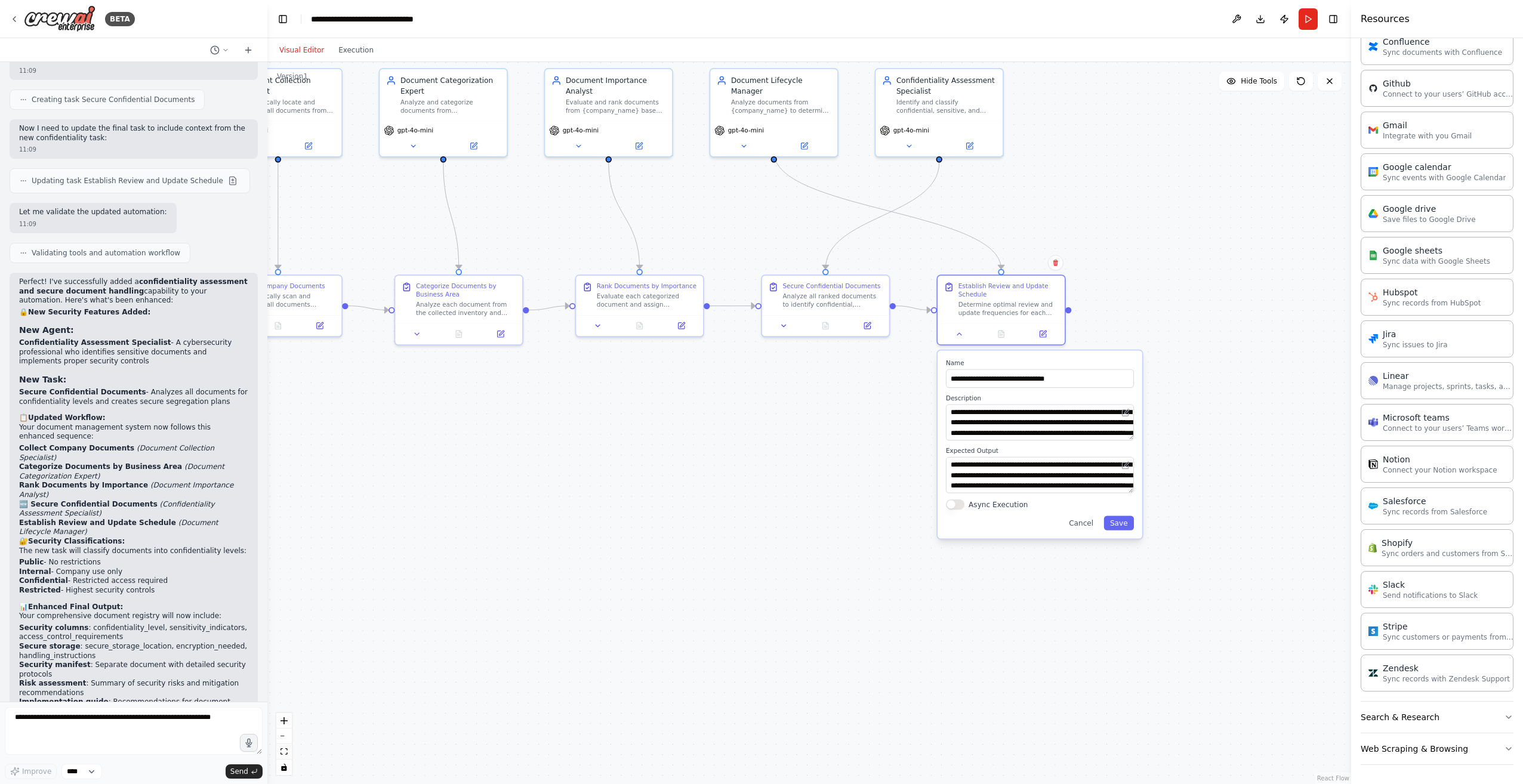
drag, startPoint x: 1267, startPoint y: 594, endPoint x: 1253, endPoint y: 487, distance: 107.9
click at [1254, 488] on div ".deletable-edge-delete-btn { width: 20px; height: 20px; border: 0px solid #ffff…" at bounding box center [809, 423] width 1083 height 722
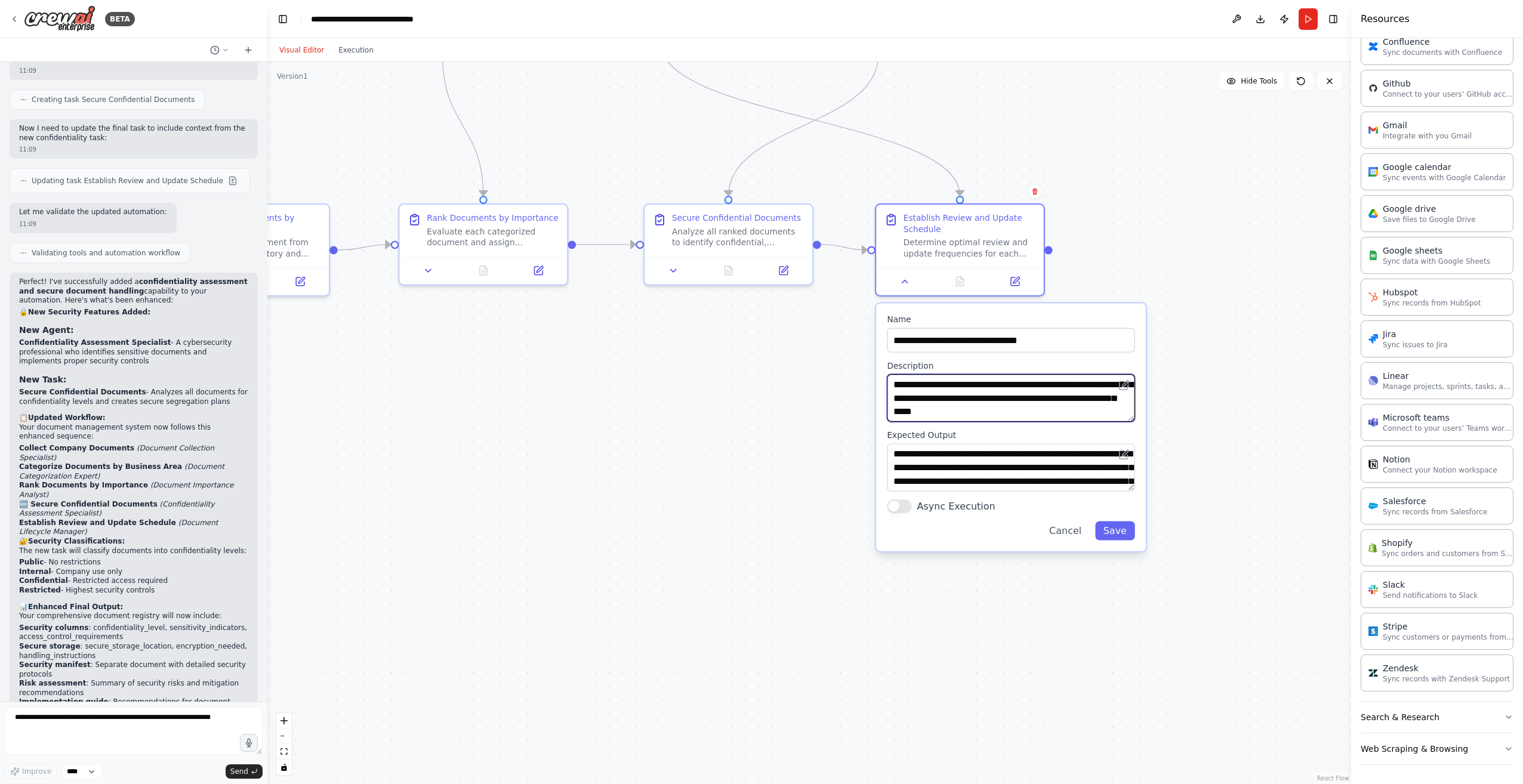
scroll to position [36, 0]
click at [819, 475] on div ".deletable-edge-delete-btn { width: 20px; height: 20px; border: 0px solid #ffff…" at bounding box center [809, 423] width 1083 height 722
click at [812, 412] on div ".deletable-edge-delete-btn { width: 20px; height: 20px; border: 0px solid #ffff…" at bounding box center [809, 423] width 1083 height 722
click at [1072, 530] on button "Cancel" at bounding box center [1064, 530] width 48 height 19
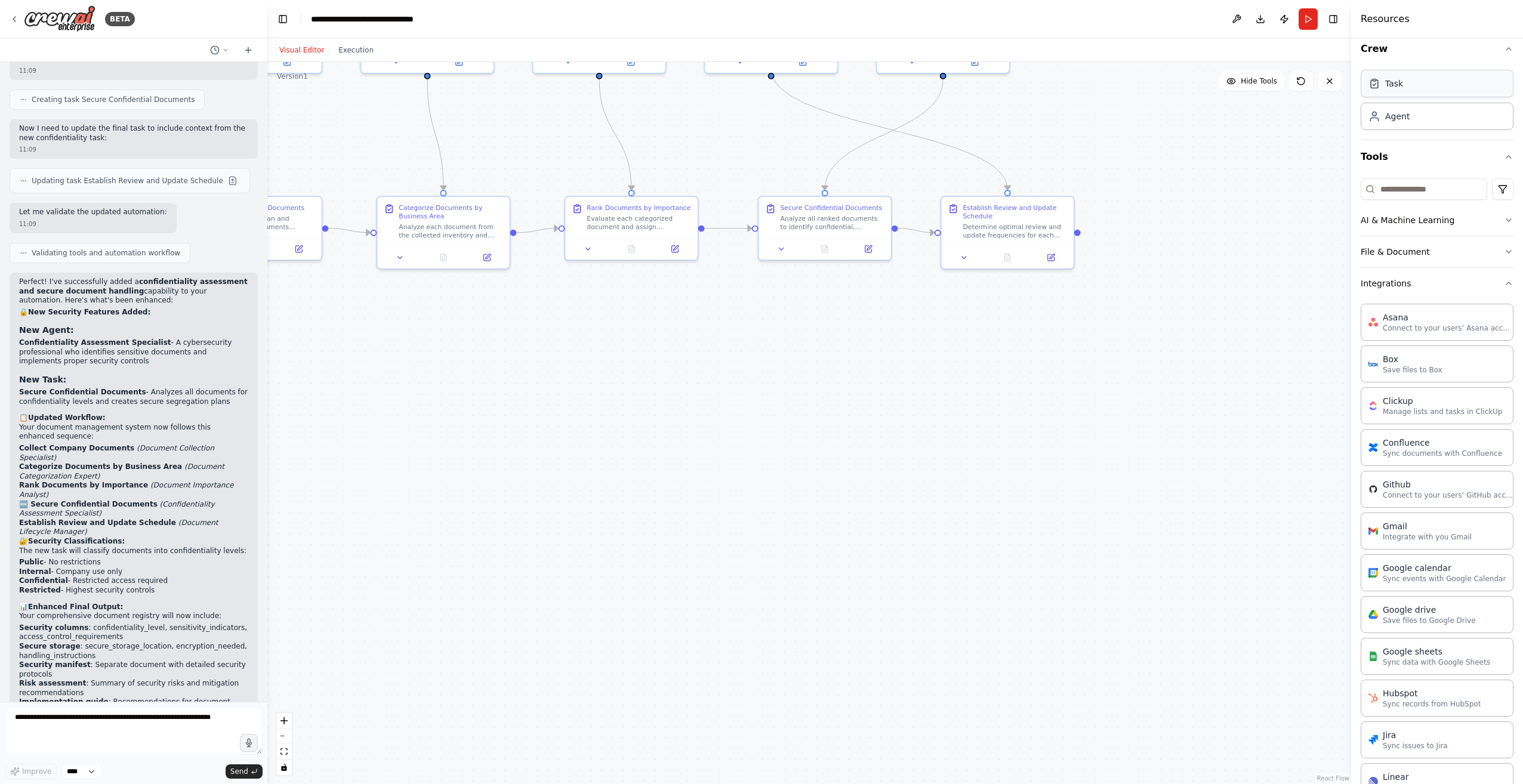
scroll to position [12, 0]
drag, startPoint x: 1246, startPoint y: 245, endPoint x: 1143, endPoint y: 152, distance: 138.8
click at [1143, 152] on div "Role of the agent Goal of the agent" at bounding box center [1187, 158] width 104 height 22
click at [1188, 147] on div "Role of the agent" at bounding box center [1187, 142] width 104 height 11
click at [1179, 146] on div "Role of the agent" at bounding box center [1187, 142] width 104 height 11
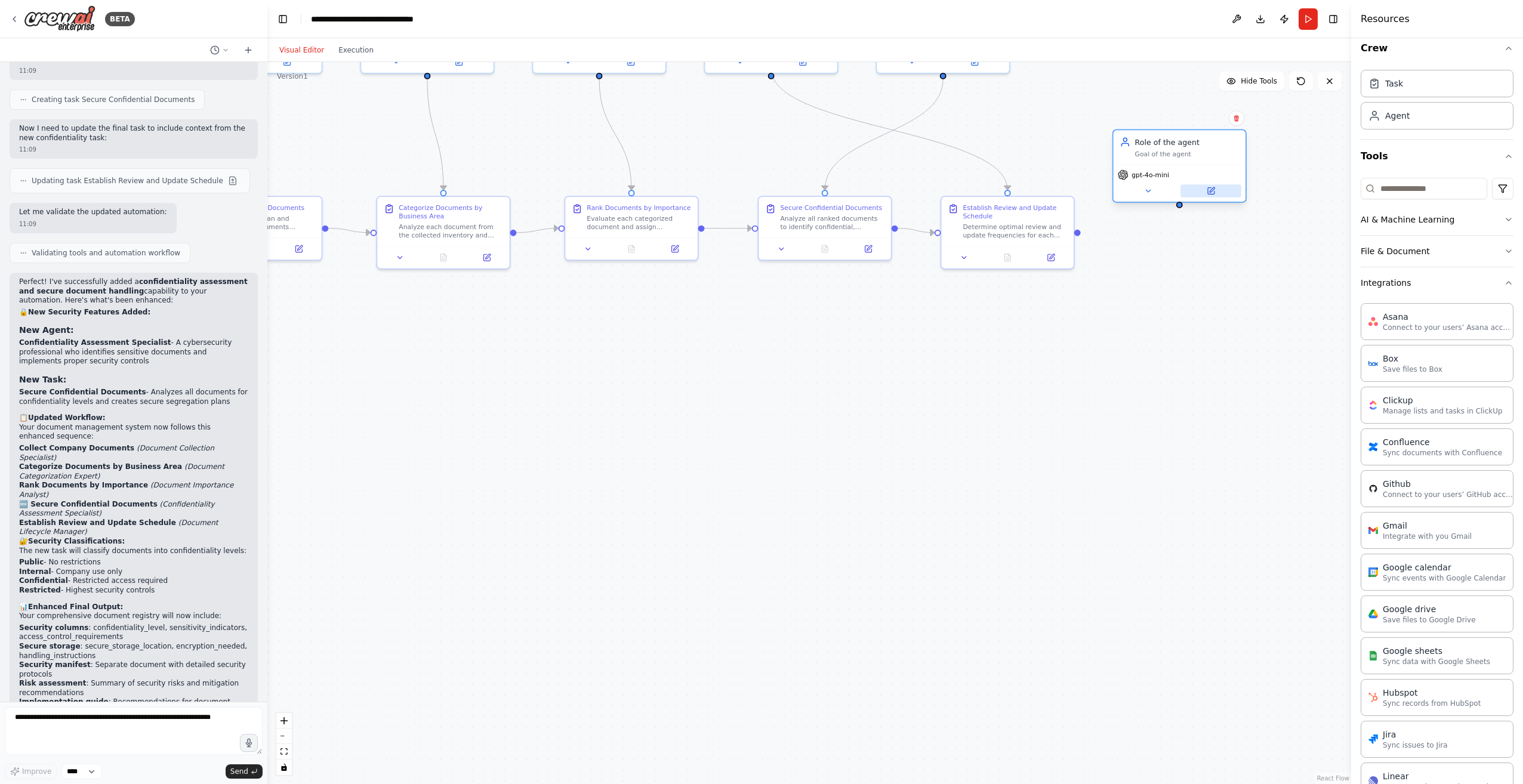
click at [1207, 194] on icon at bounding box center [1211, 191] width 8 height 8
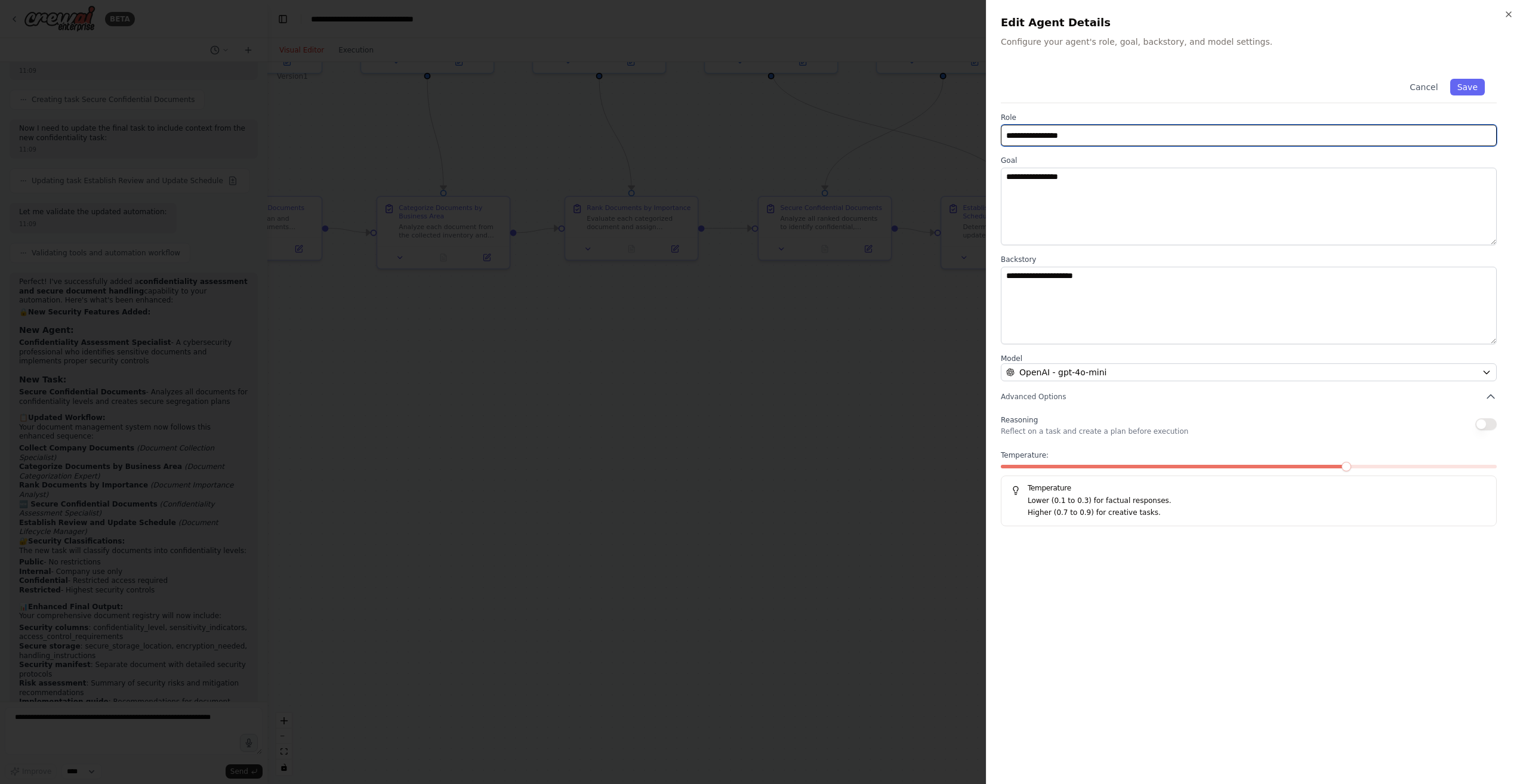
drag, startPoint x: 1088, startPoint y: 136, endPoint x: 967, endPoint y: 153, distance: 122.2
click at [969, 151] on body "BETA i would like to build an automation that collates all documents of a compa…" at bounding box center [762, 392] width 1523 height 784
type input "*"
click at [1434, 80] on button "Cancel" at bounding box center [1423, 87] width 42 height 17
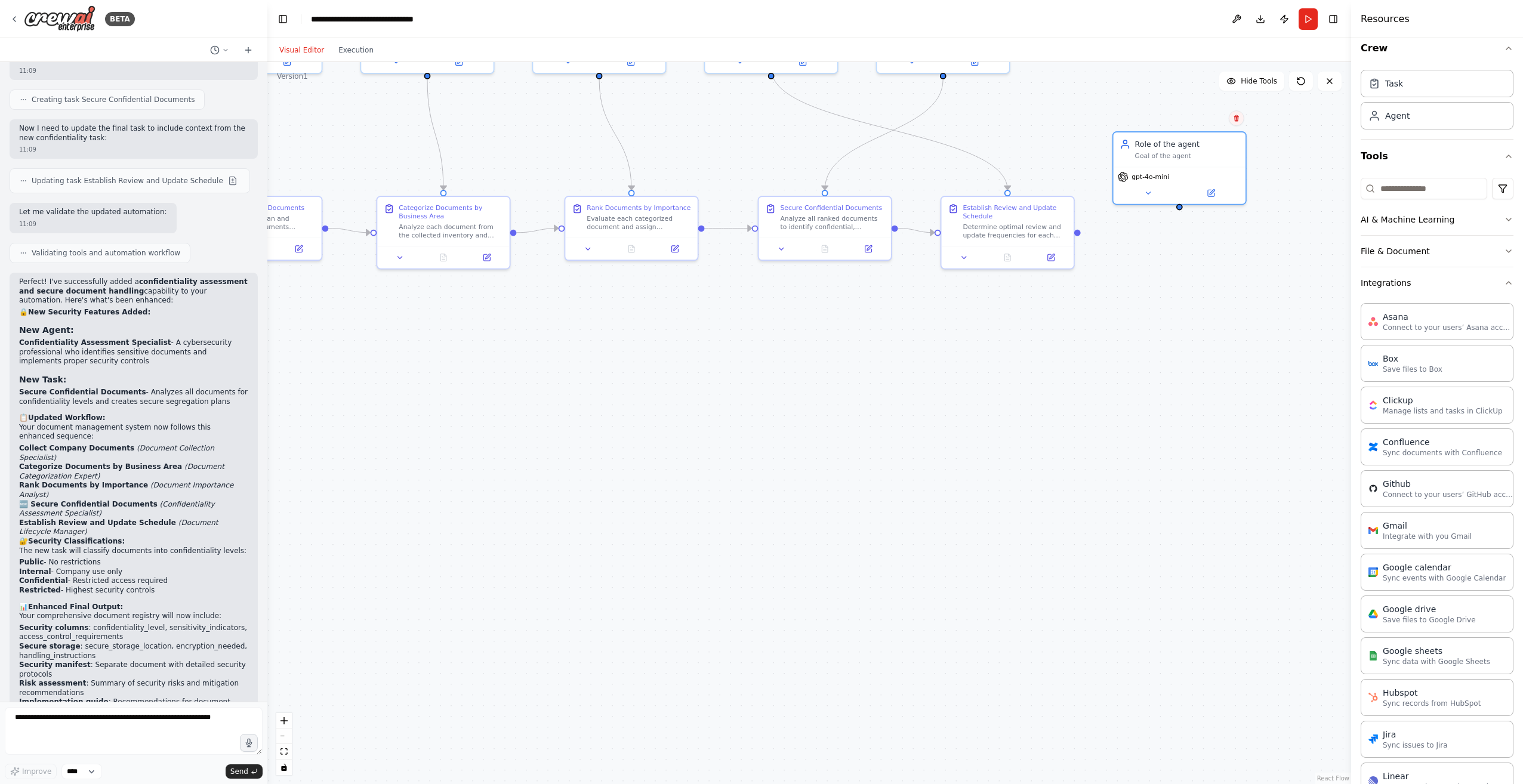
click at [1235, 118] on icon at bounding box center [1236, 119] width 5 height 7
click at [1213, 125] on button "Confirm" at bounding box center [1203, 118] width 42 height 14
click at [121, 716] on textarea at bounding box center [134, 731] width 258 height 48
type textarea "*"
type textarea "**********"
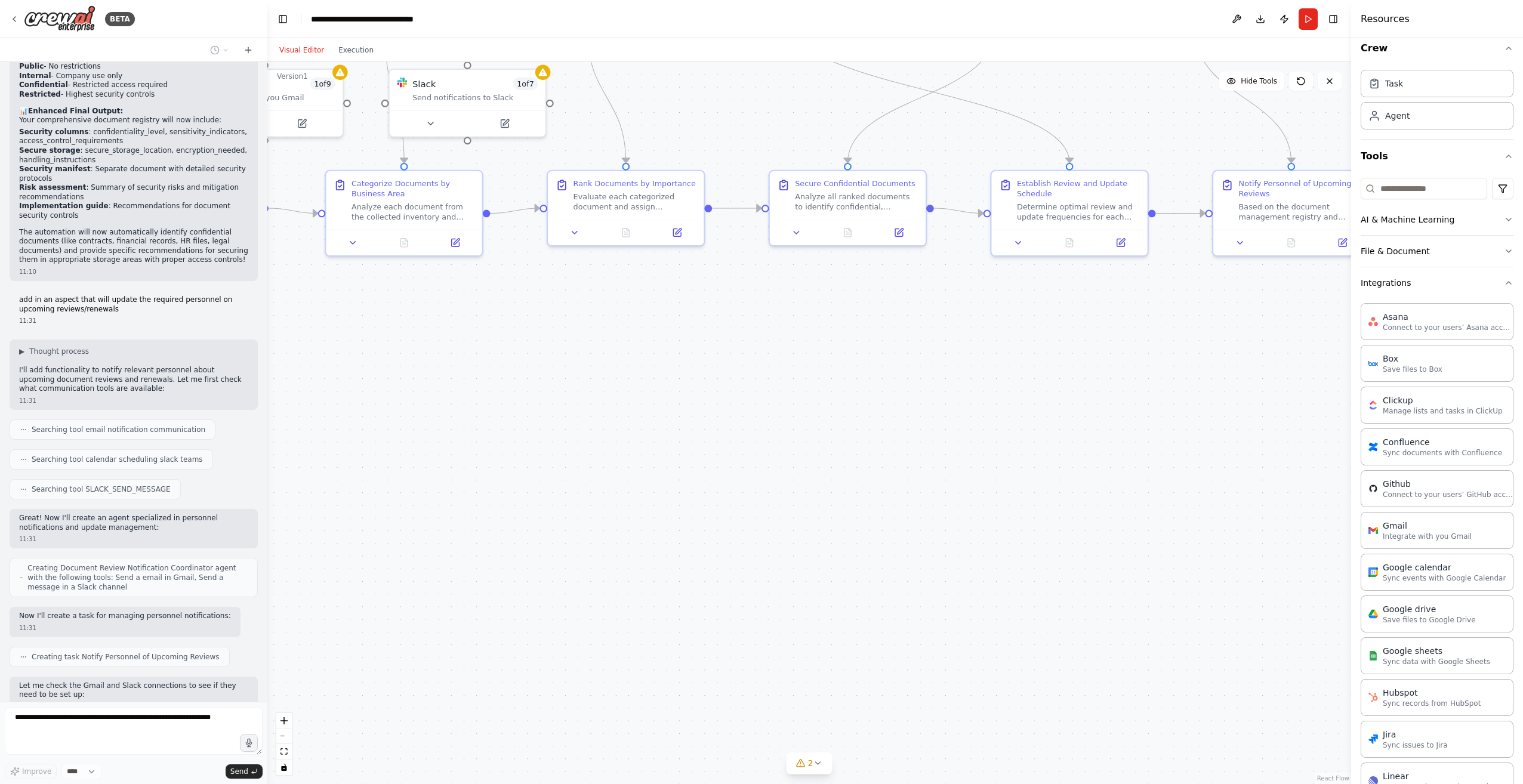
scroll to position [2427, 0]
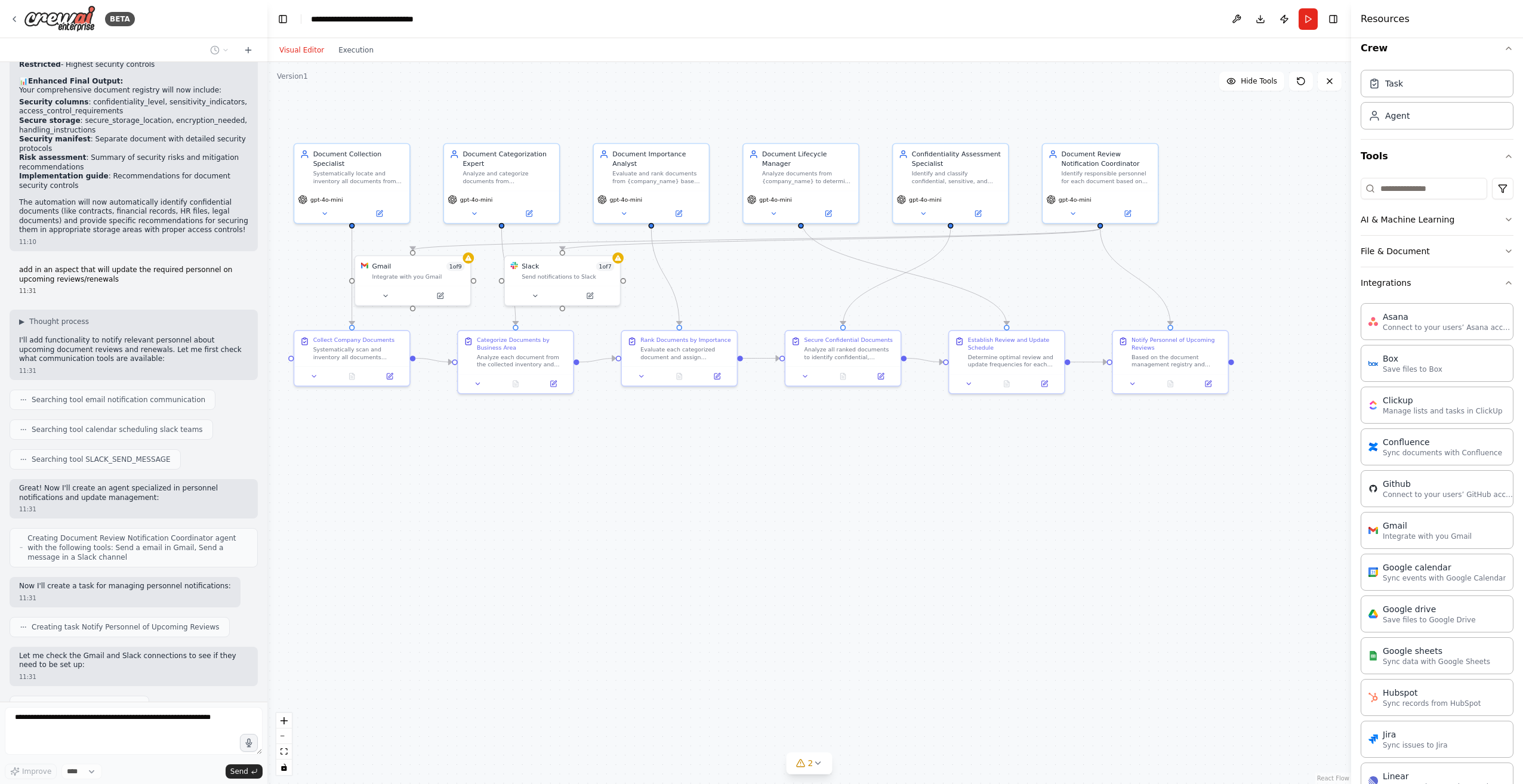
drag, startPoint x: 648, startPoint y: 328, endPoint x: 689, endPoint y: 438, distance: 117.4
click at [689, 438] on div ".deletable-edge-delete-btn { width: 20px; height: 20px; border: 0px solid #ffff…" at bounding box center [809, 423] width 1083 height 722
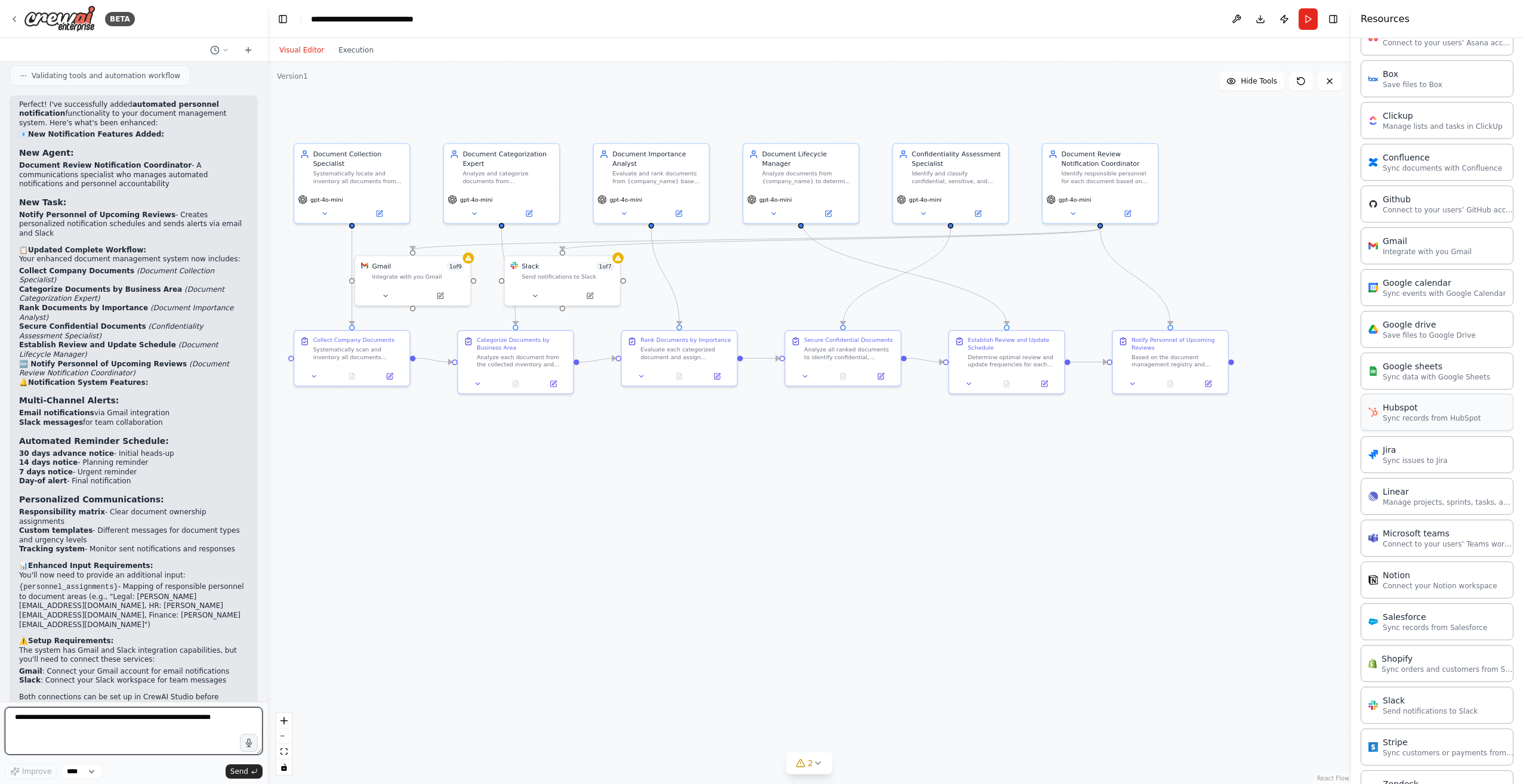
scroll to position [297, 0]
click at [199, 717] on textarea at bounding box center [134, 731] width 258 height 48
type textarea "**********"
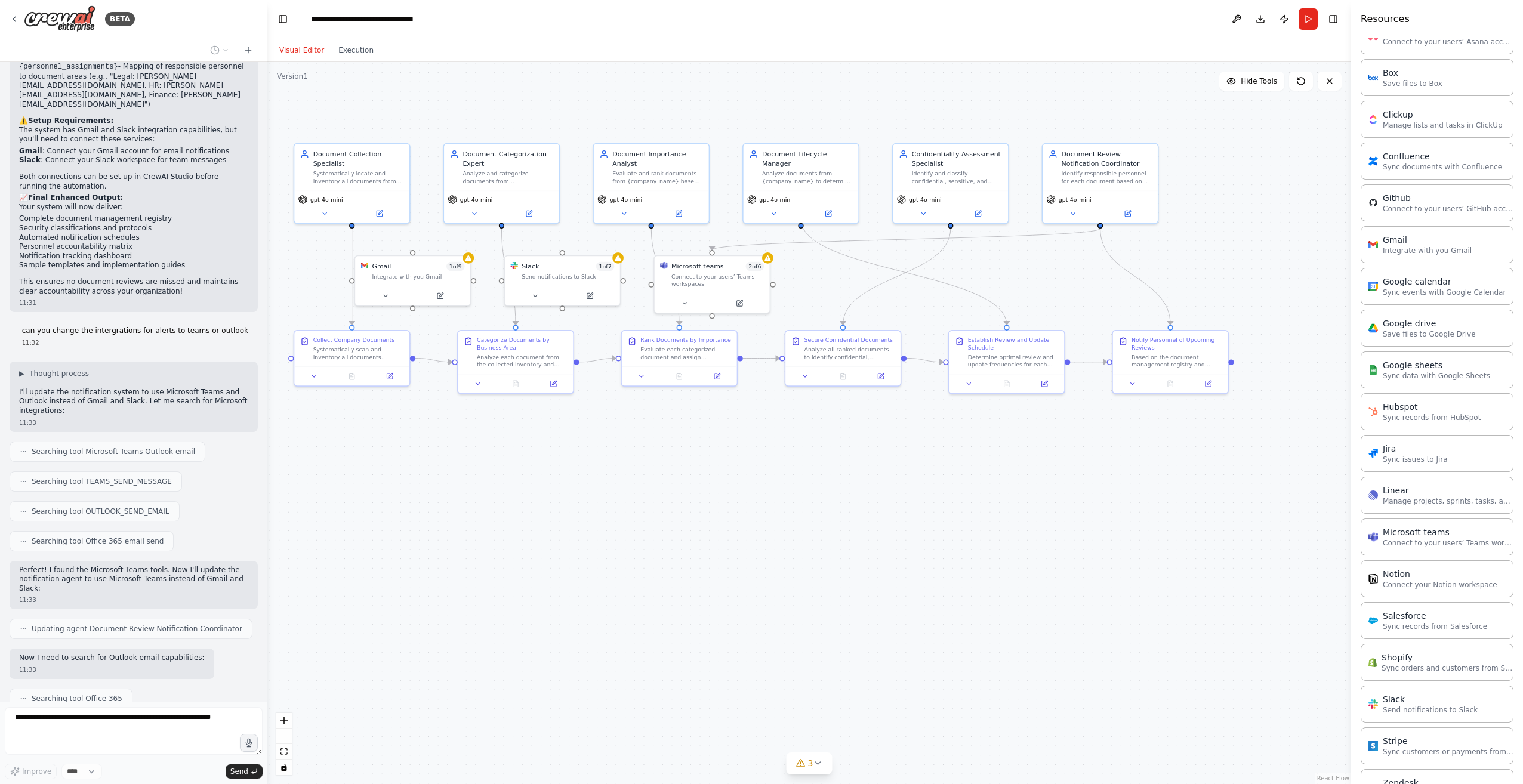
scroll to position [3707, 0]
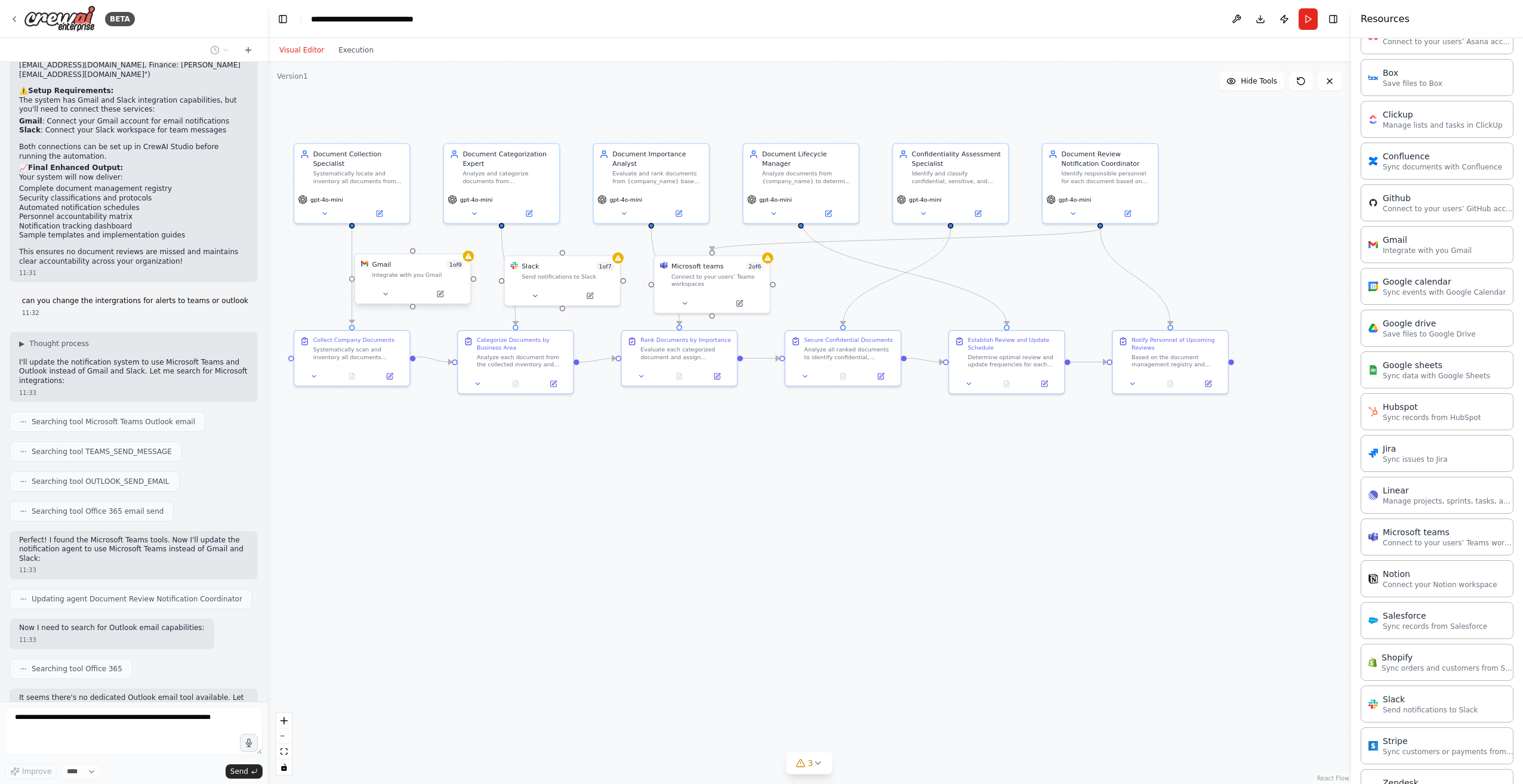
drag, startPoint x: 433, startPoint y: 273, endPoint x: 370, endPoint y: 283, distance: 63.8
click at [370, 283] on div "Gmail 1 of 9 Integrate with you Gmail" at bounding box center [412, 269] width 115 height 30
click at [468, 245] on icon at bounding box center [465, 242] width 7 height 7
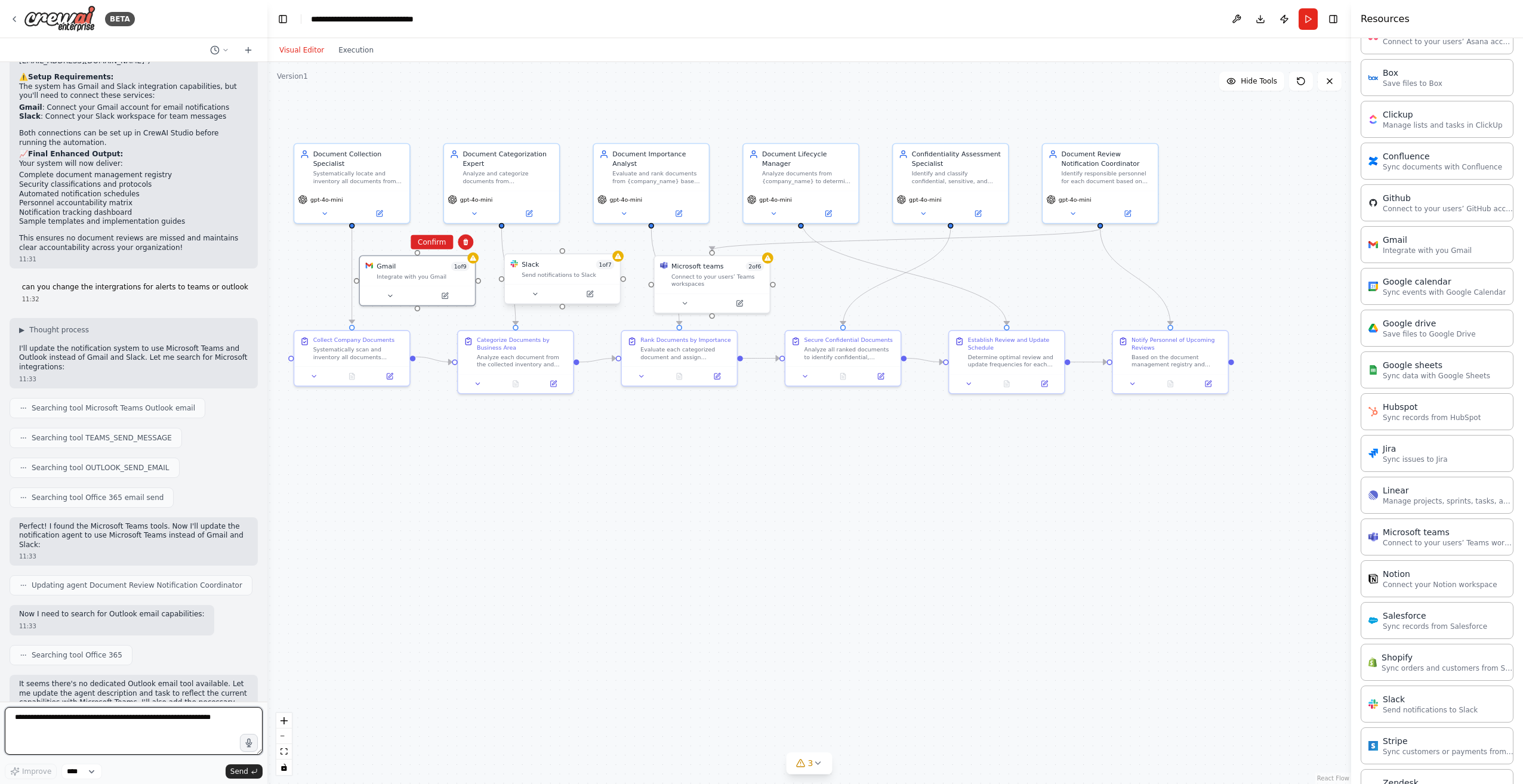
scroll to position [3730, 0]
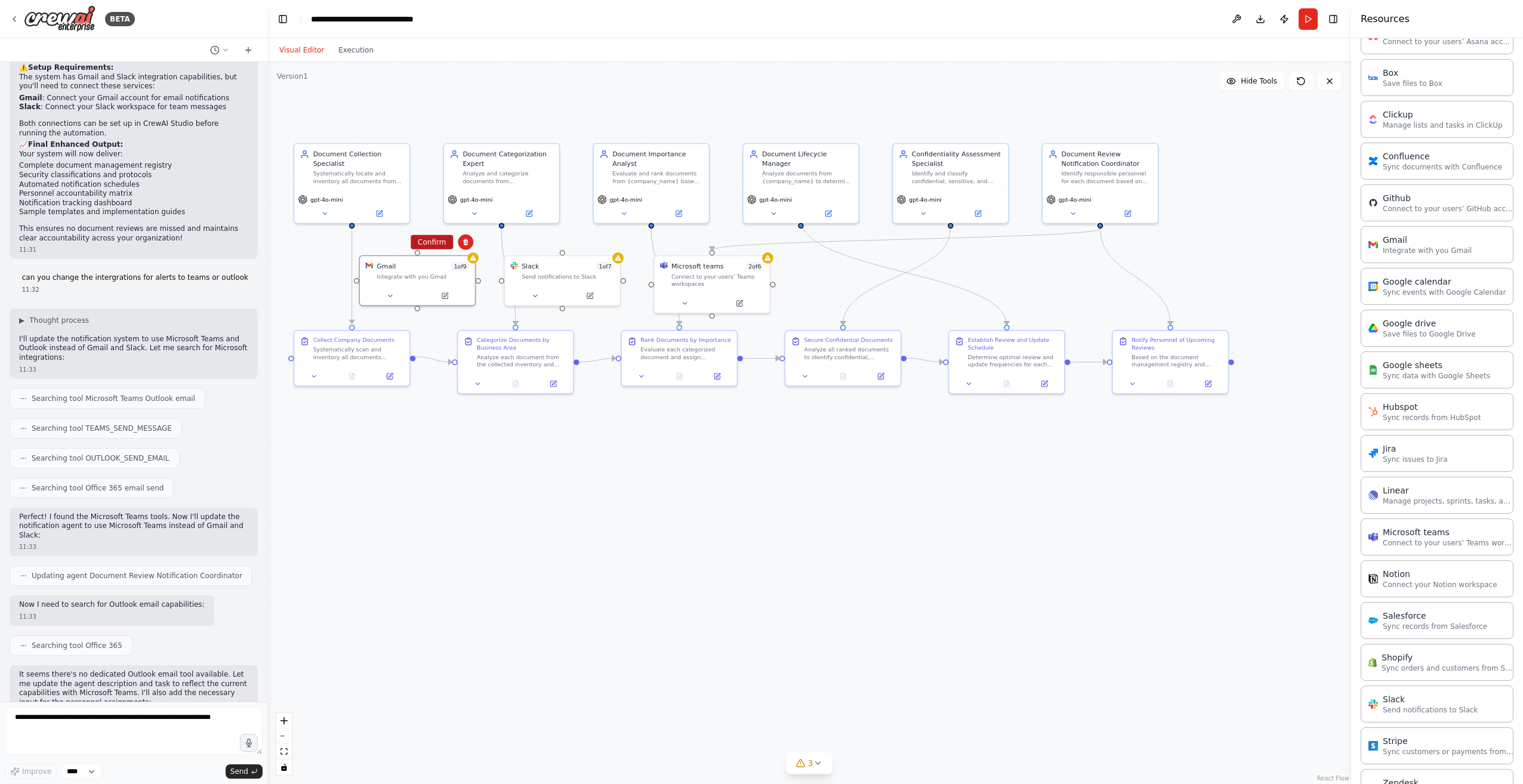
click at [440, 245] on button "Confirm" at bounding box center [432, 242] width 42 height 14
click at [539, 284] on div at bounding box center [567, 294] width 115 height 19
click at [612, 241] on icon at bounding box center [615, 242] width 7 height 7
click at [595, 244] on button "Confirm" at bounding box center [582, 242] width 42 height 14
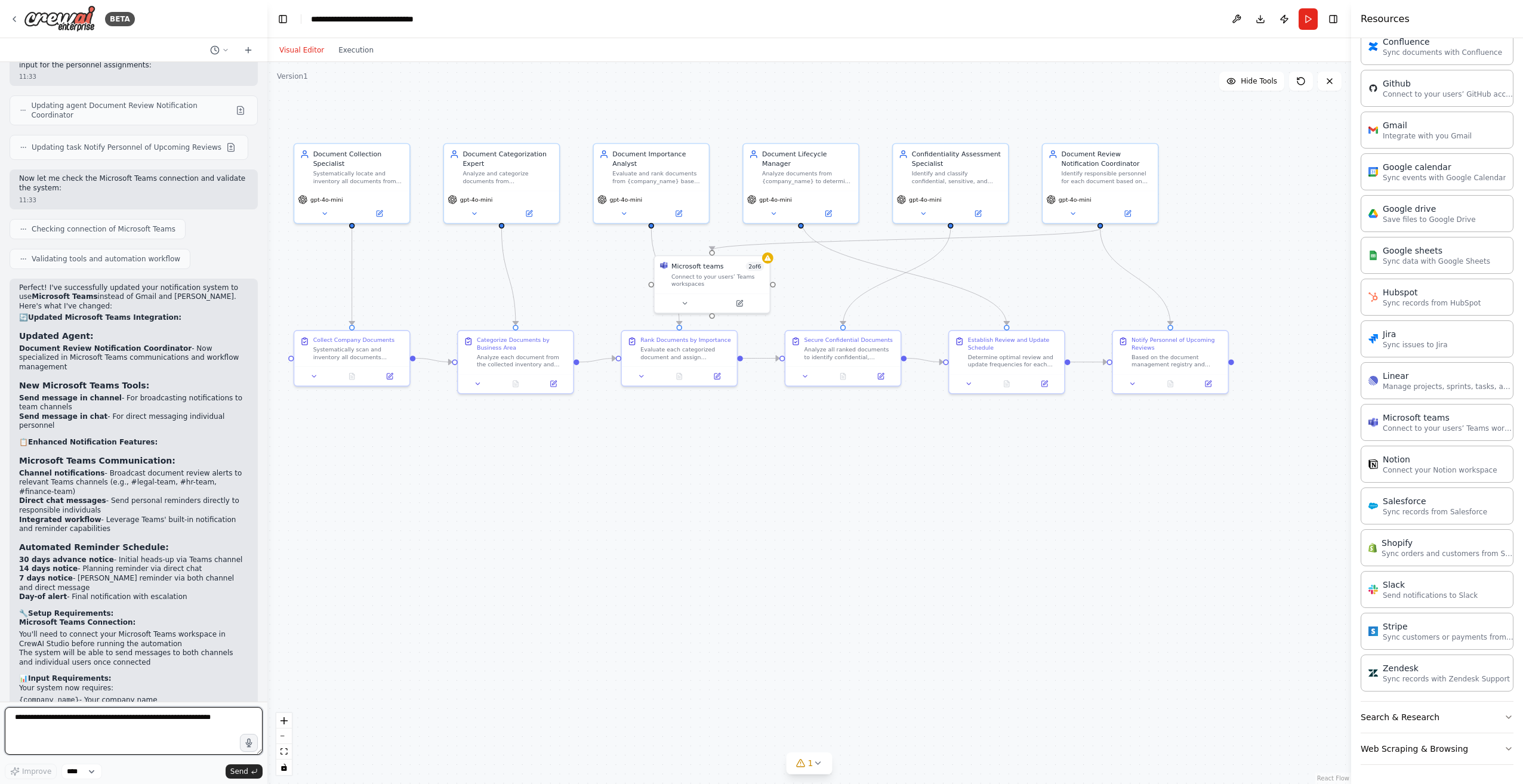
scroll to position [4377, 0]
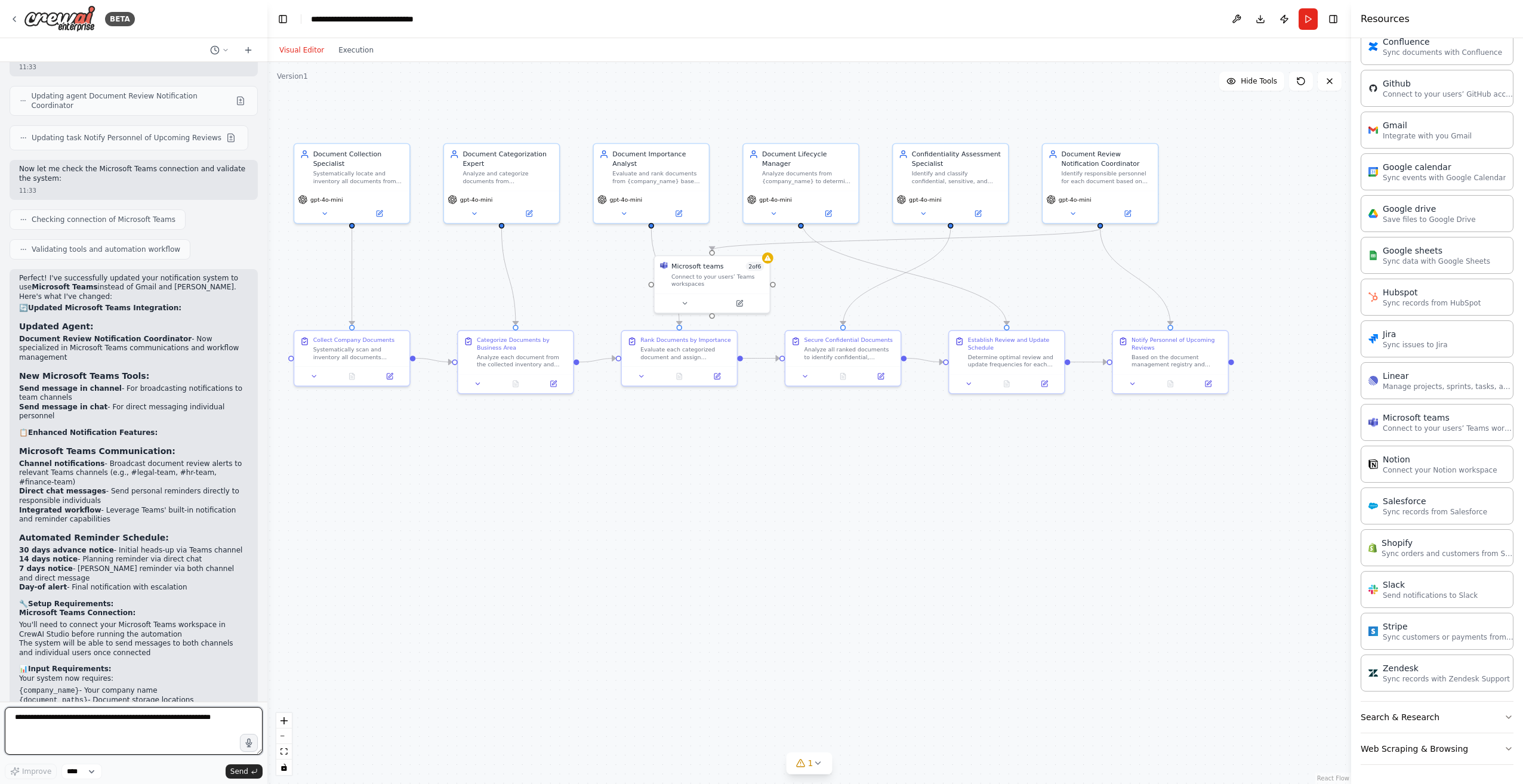
click at [170, 714] on textarea at bounding box center [134, 731] width 258 height 48
type textarea "*"
type textarea "**********"
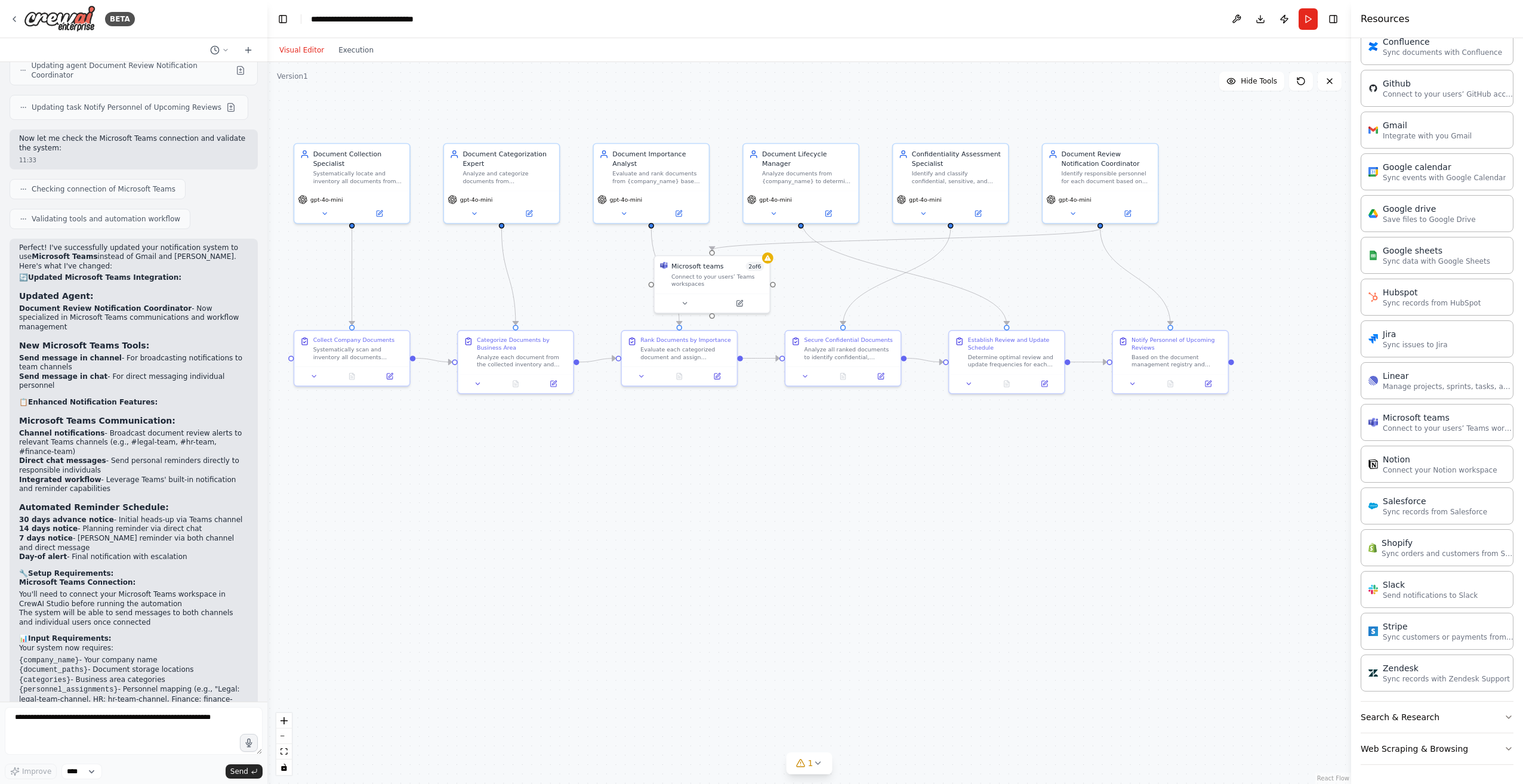
scroll to position [4448, 0]
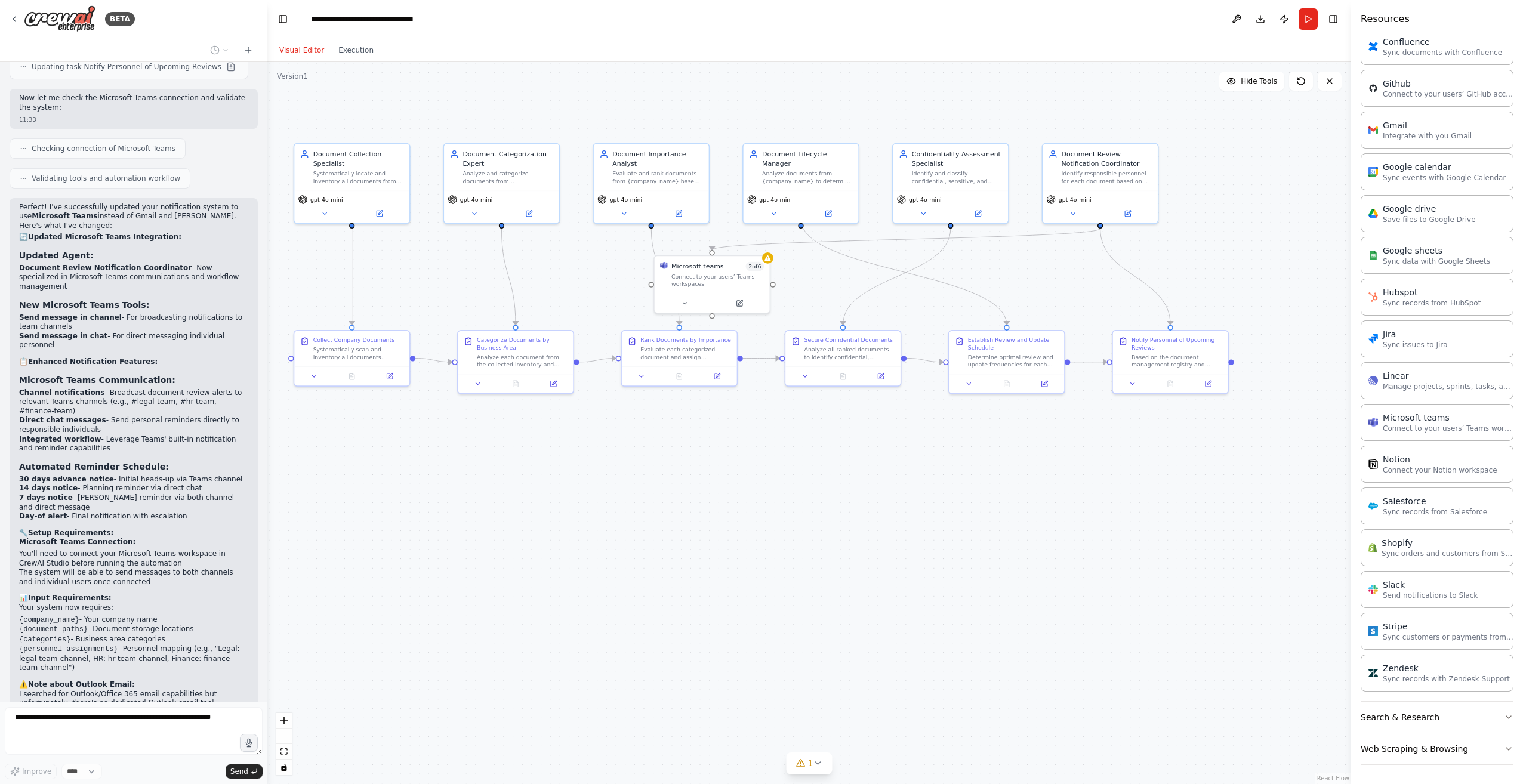
click at [795, 575] on div ".deletable-edge-delete-btn { width: 20px; height: 20px; border: 0px solid #ffff…" at bounding box center [809, 423] width 1083 height 722
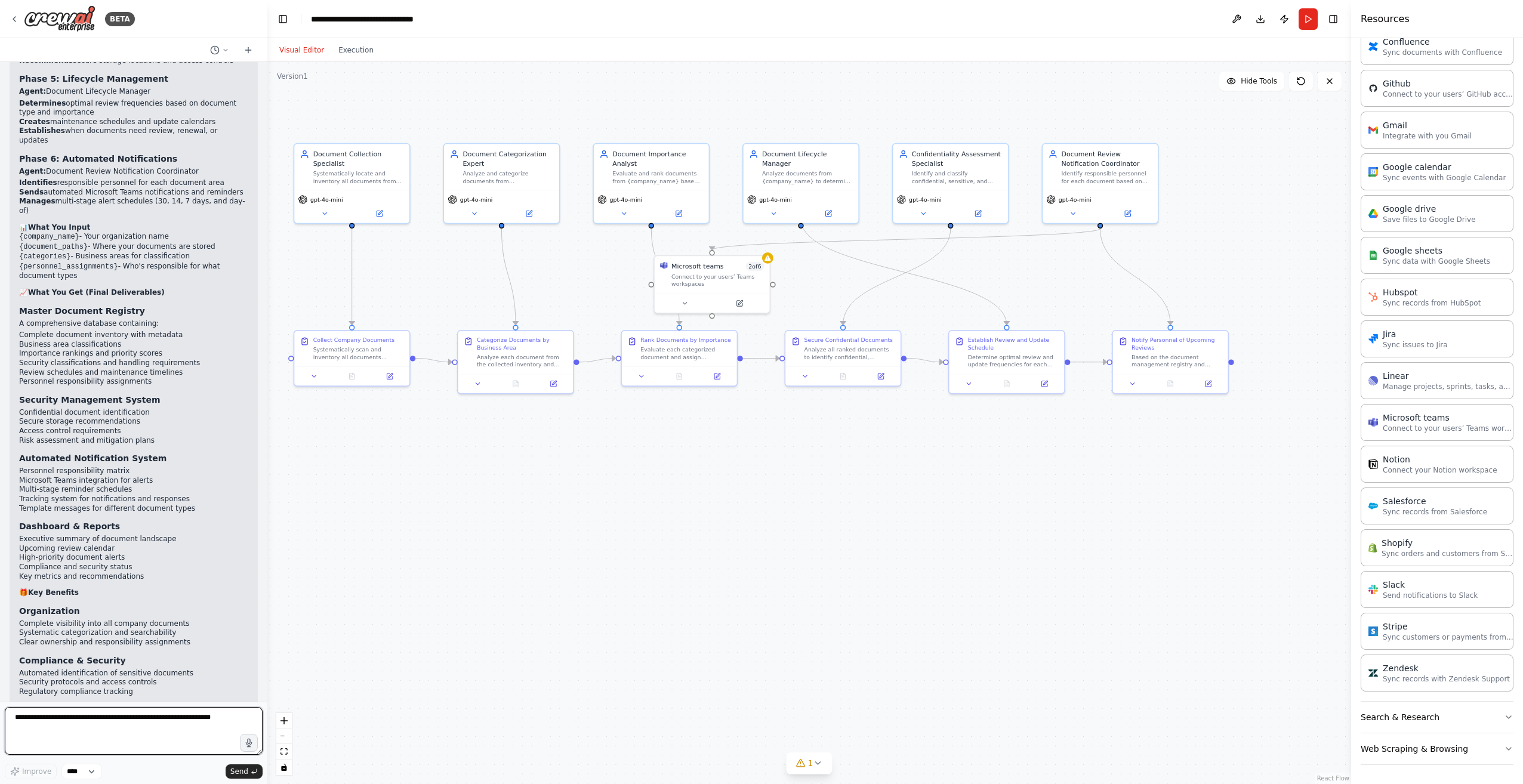
scroll to position [5695, 0]
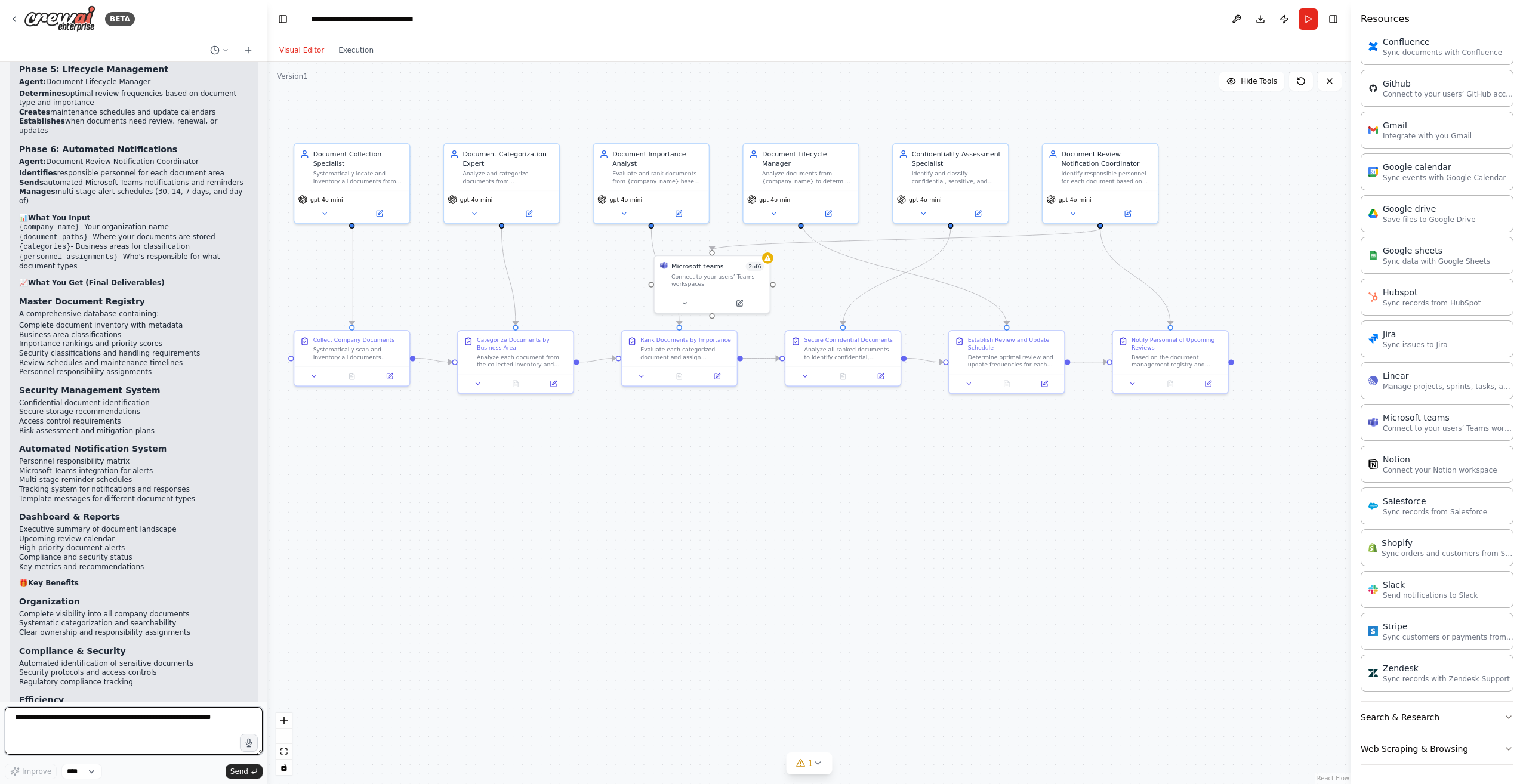
click at [187, 734] on textarea at bounding box center [134, 731] width 258 height 48
click at [244, 693] on div "i would like to build an automation that collates all documents of a company, s…" at bounding box center [134, 382] width 267 height 639
click at [166, 714] on textarea at bounding box center [134, 731] width 258 height 48
type textarea "**********"
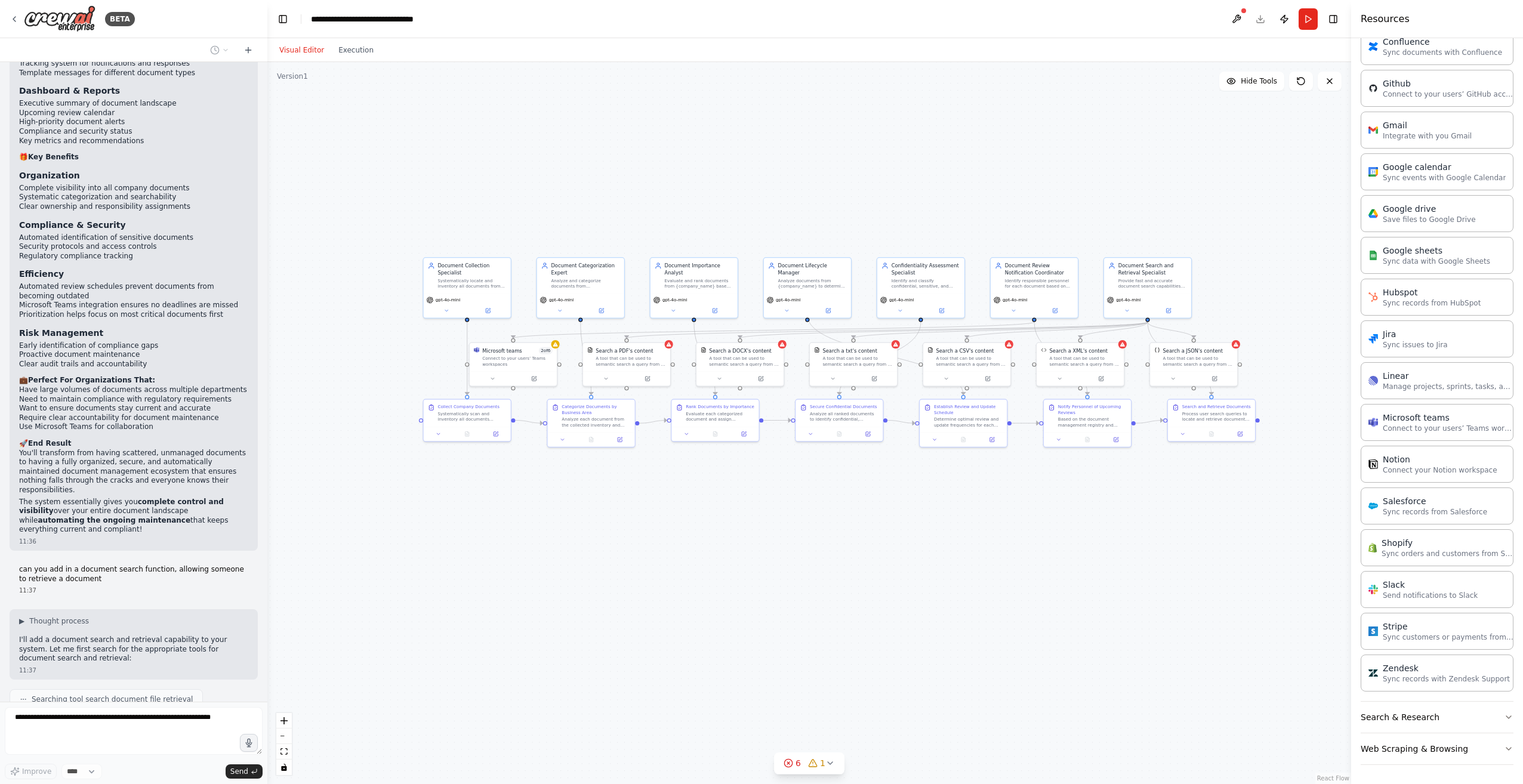
scroll to position [6191, 0]
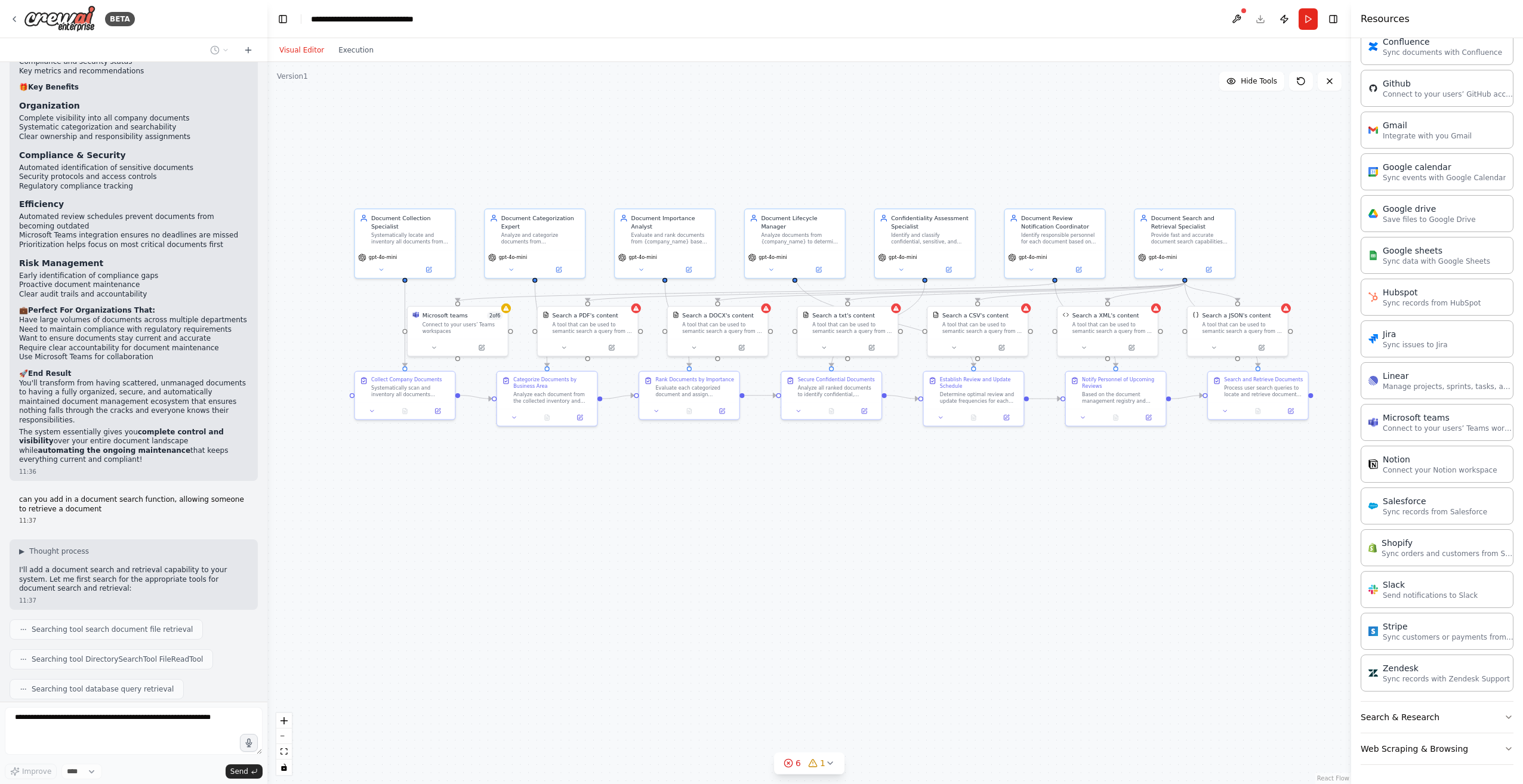
drag, startPoint x: 688, startPoint y: 571, endPoint x: 639, endPoint y: 569, distance: 49.0
click at [639, 569] on div ".deletable-edge-delete-btn { width: 20px; height: 20px; border: 0px solid #ffff…" at bounding box center [809, 423] width 1083 height 722
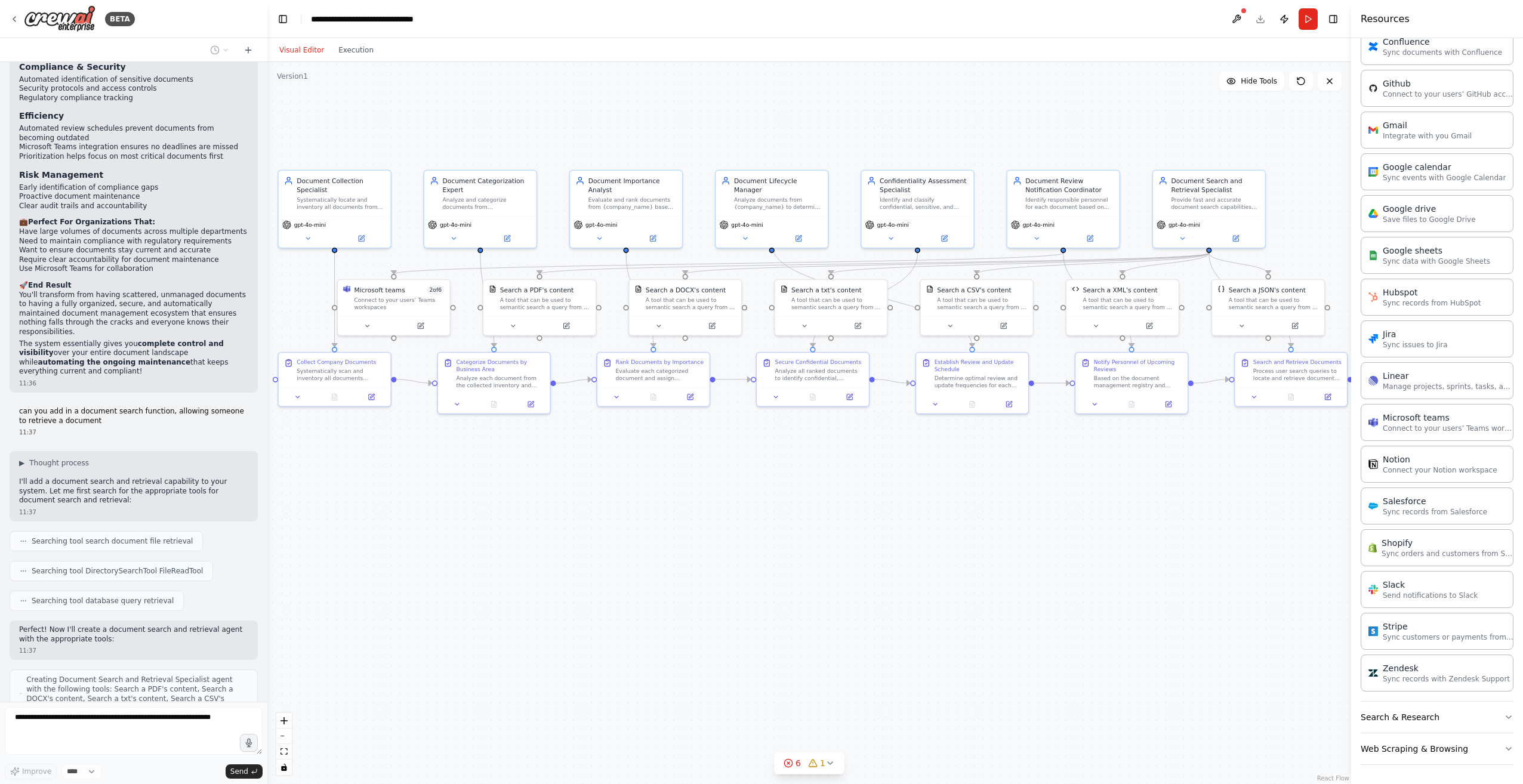
drag, startPoint x: 692, startPoint y: 575, endPoint x: 668, endPoint y: 581, distance: 24.7
click at [668, 581] on div ".deletable-edge-delete-btn { width: 20px; height: 20px; border: 0px solid #ffff…" at bounding box center [809, 423] width 1083 height 722
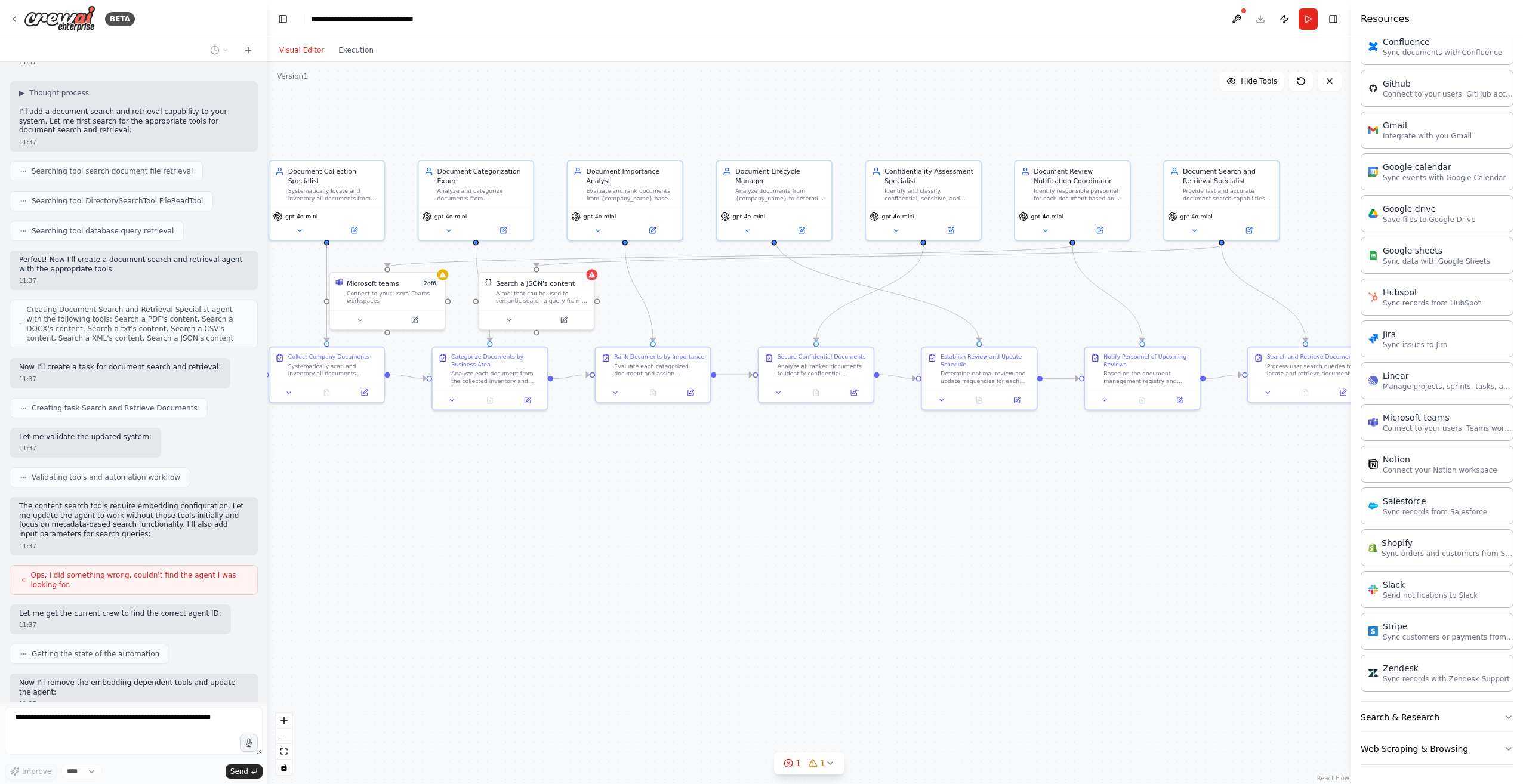
scroll to position [6679, 0]
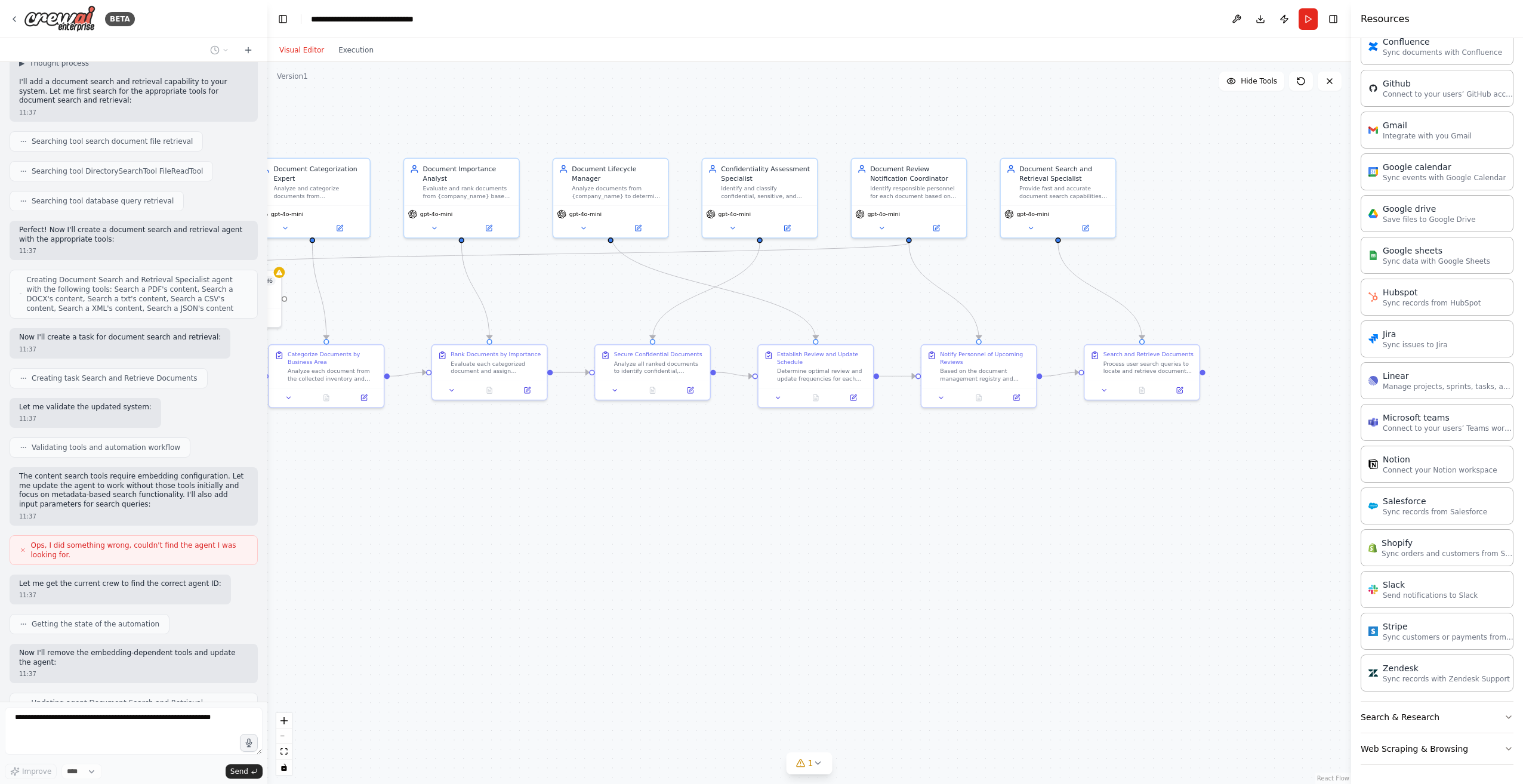
drag, startPoint x: 1023, startPoint y: 526, endPoint x: 858, endPoint y: 524, distance: 165.0
click at [858, 524] on div ".deletable-edge-delete-btn { width: 20px; height: 20px; border: 0px solid #ffff…" at bounding box center [809, 423] width 1083 height 722
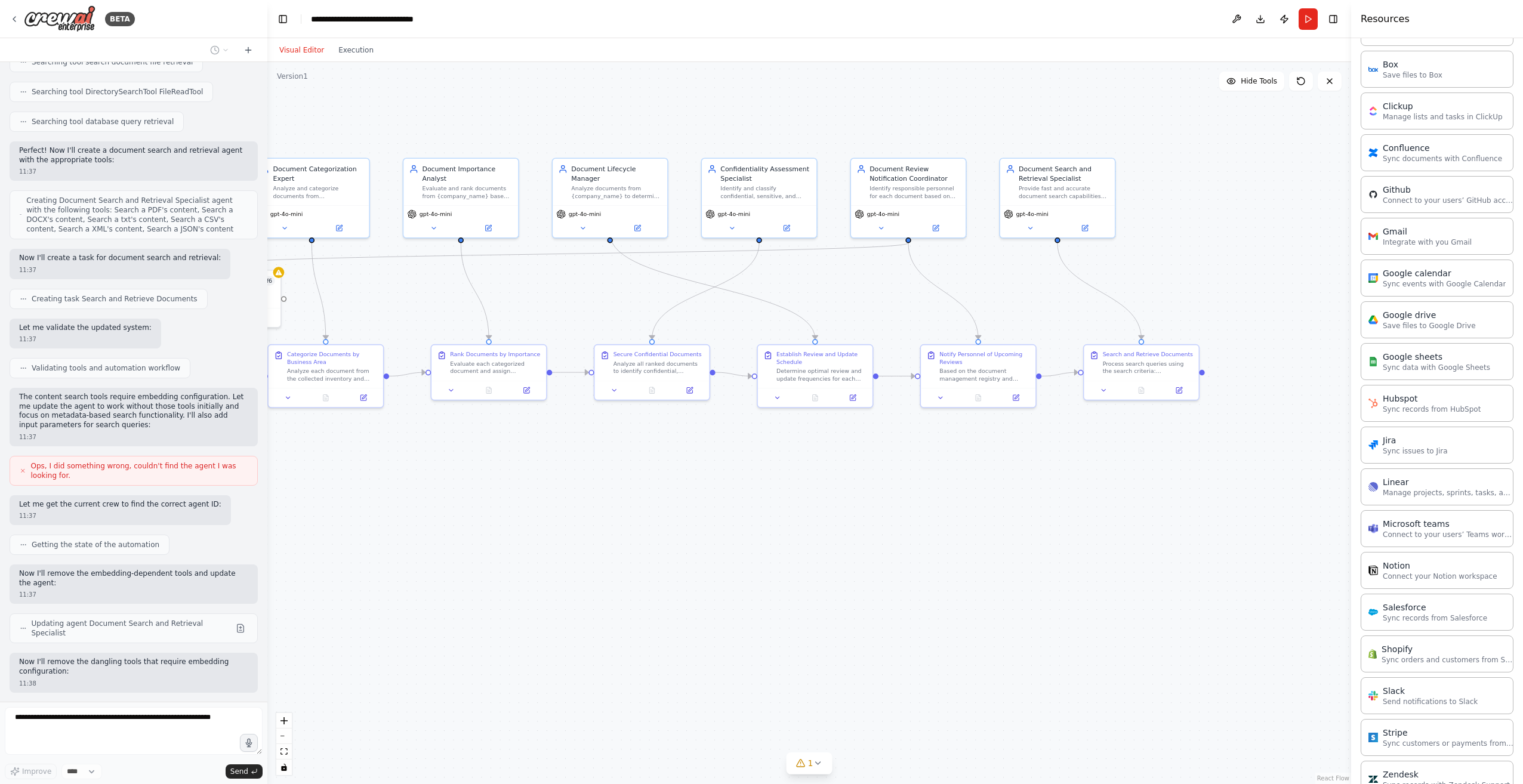
scroll to position [297, 0]
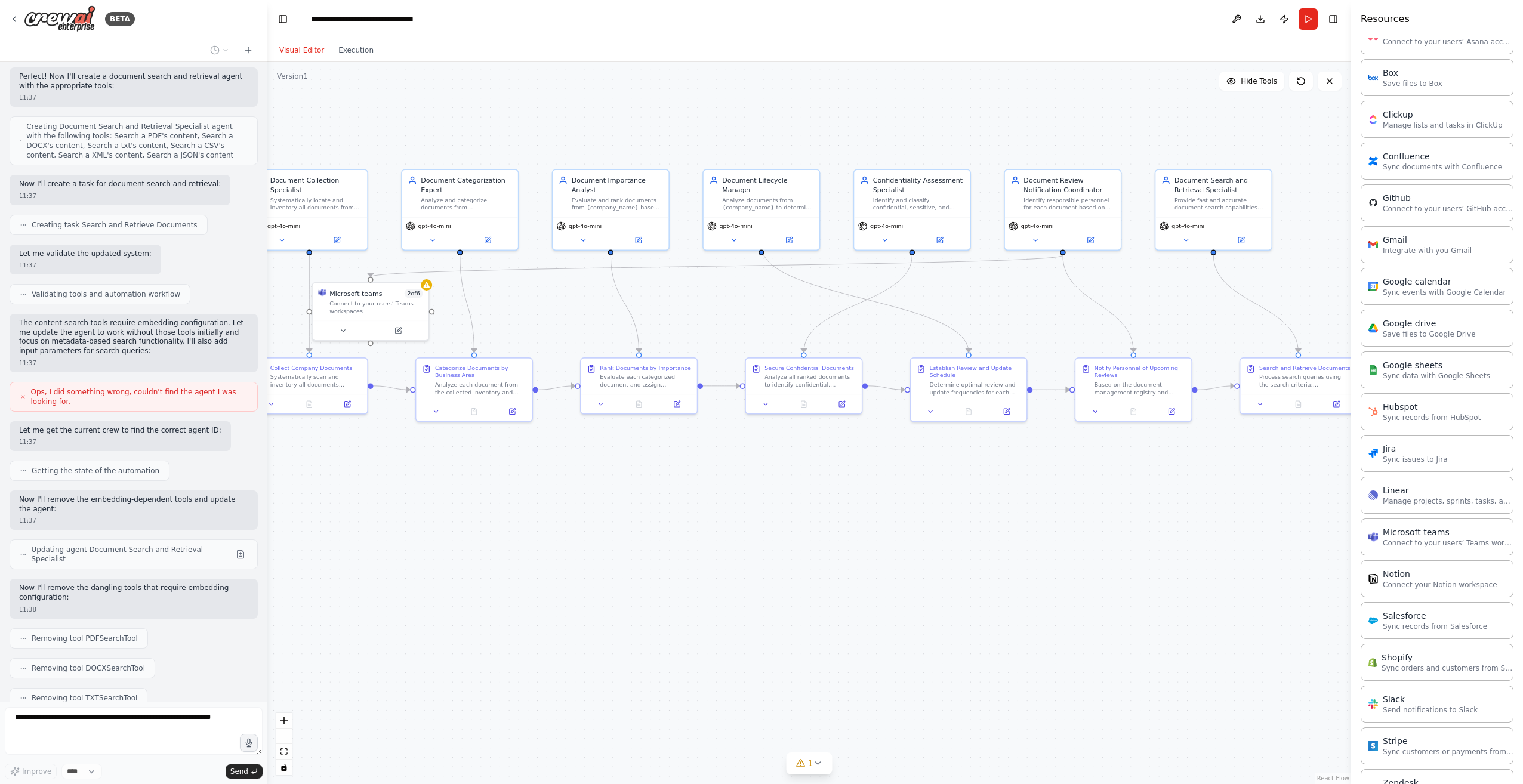
drag, startPoint x: 370, startPoint y: 584, endPoint x: 528, endPoint y: 599, distance: 158.7
click at [528, 599] on div ".deletable-edge-delete-btn { width: 20px; height: 20px; border: 0px solid #ffff…" at bounding box center [809, 423] width 1083 height 722
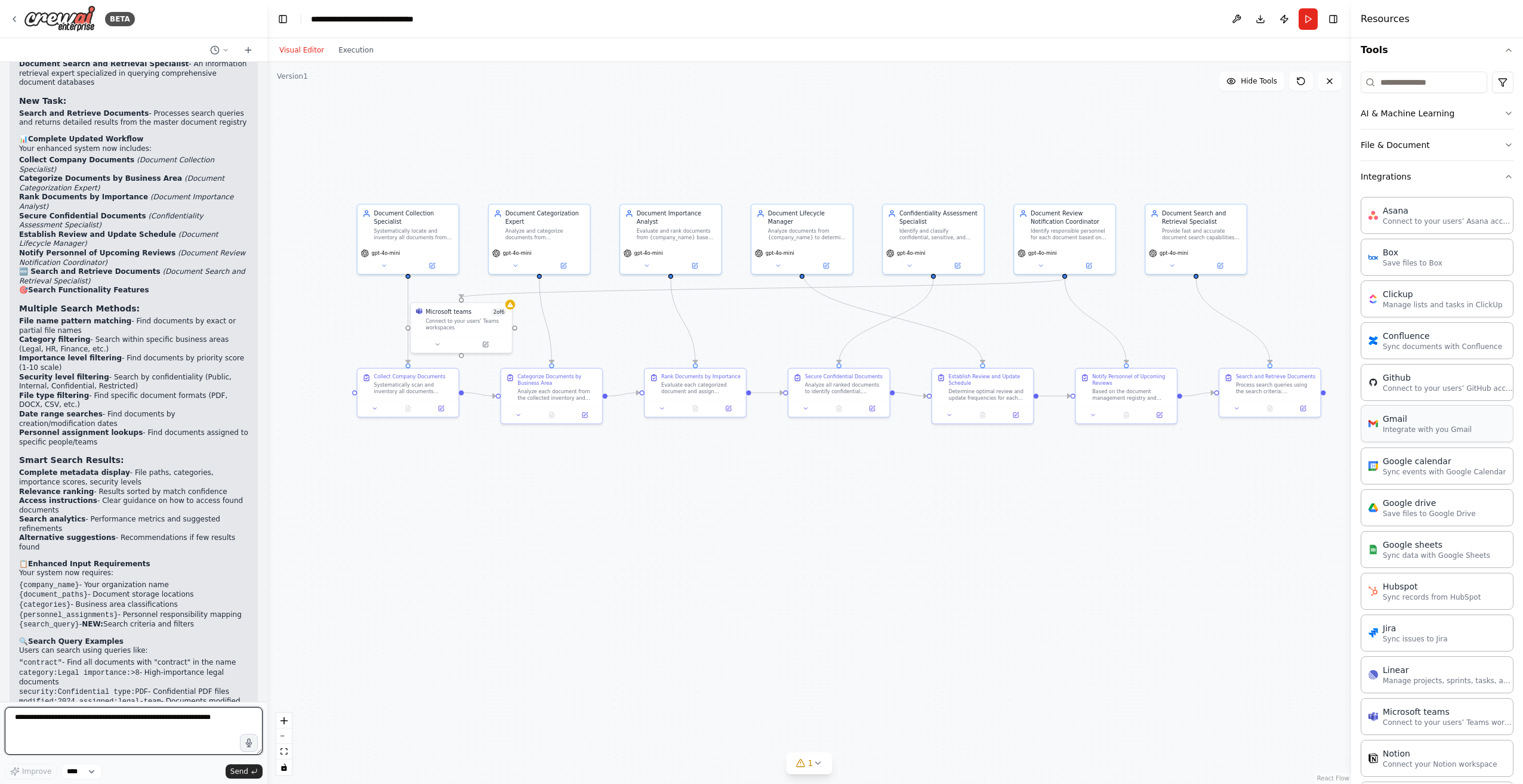
scroll to position [119, 0]
click at [815, 766] on icon at bounding box center [817, 763] width 10 height 10
click at [959, 682] on div ".deletable-edge-delete-btn { width: 20px; height: 20px; border: 0px solid #ffff…" at bounding box center [809, 423] width 1083 height 722
click at [945, 710] on icon at bounding box center [950, 709] width 10 height 10
click at [278, 18] on button "Toggle Left Sidebar" at bounding box center [283, 19] width 17 height 17
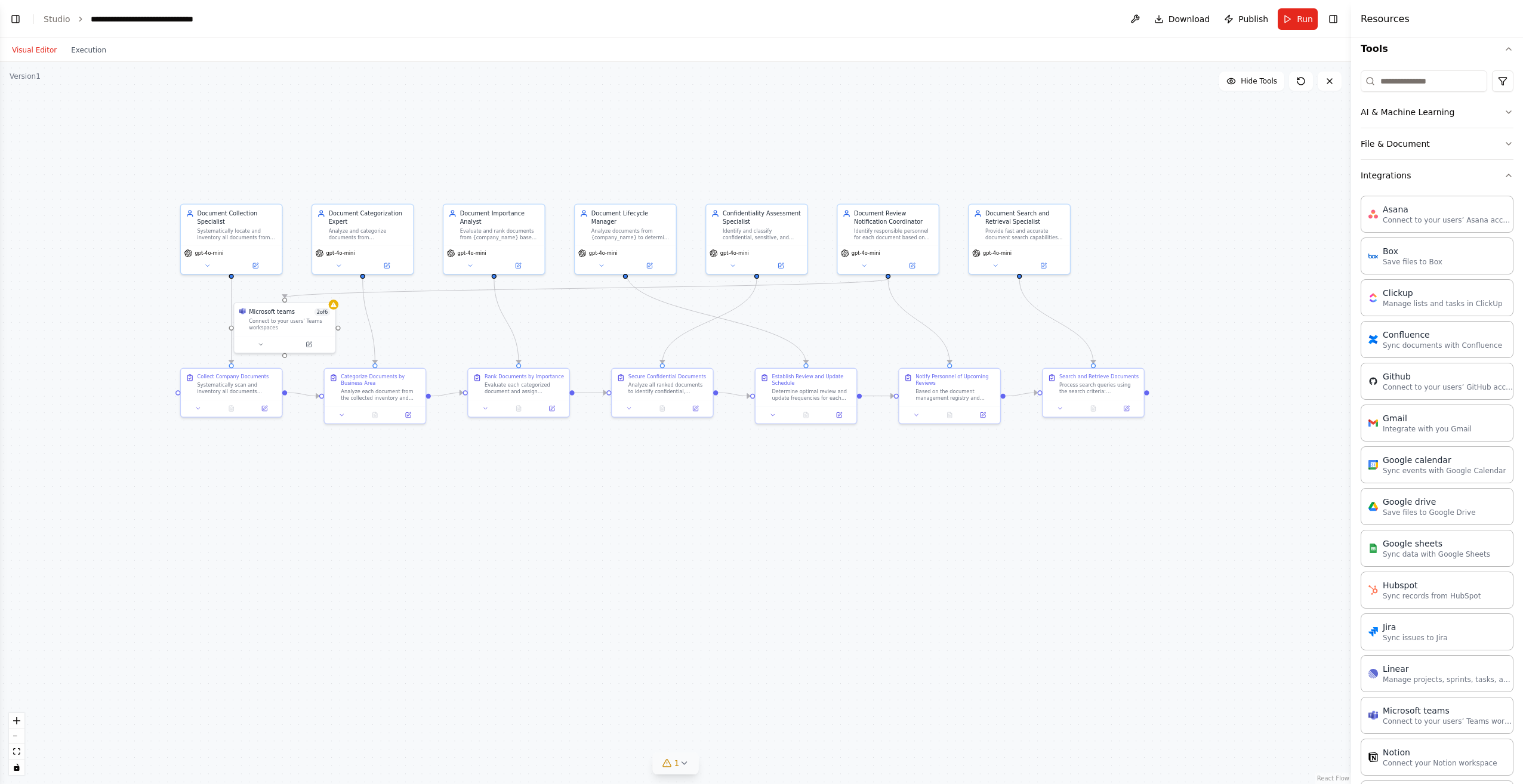
drag, startPoint x: 937, startPoint y: 476, endPoint x: 1028, endPoint y: 476, distance: 91.0
click at [1028, 476] on div ".deletable-edge-delete-btn { width: 20px; height: 20px; border: 0px solid #ffff…" at bounding box center [676, 423] width 1351 height 722
click at [1504, 48] on icon "button" at bounding box center [1509, 49] width 10 height 10
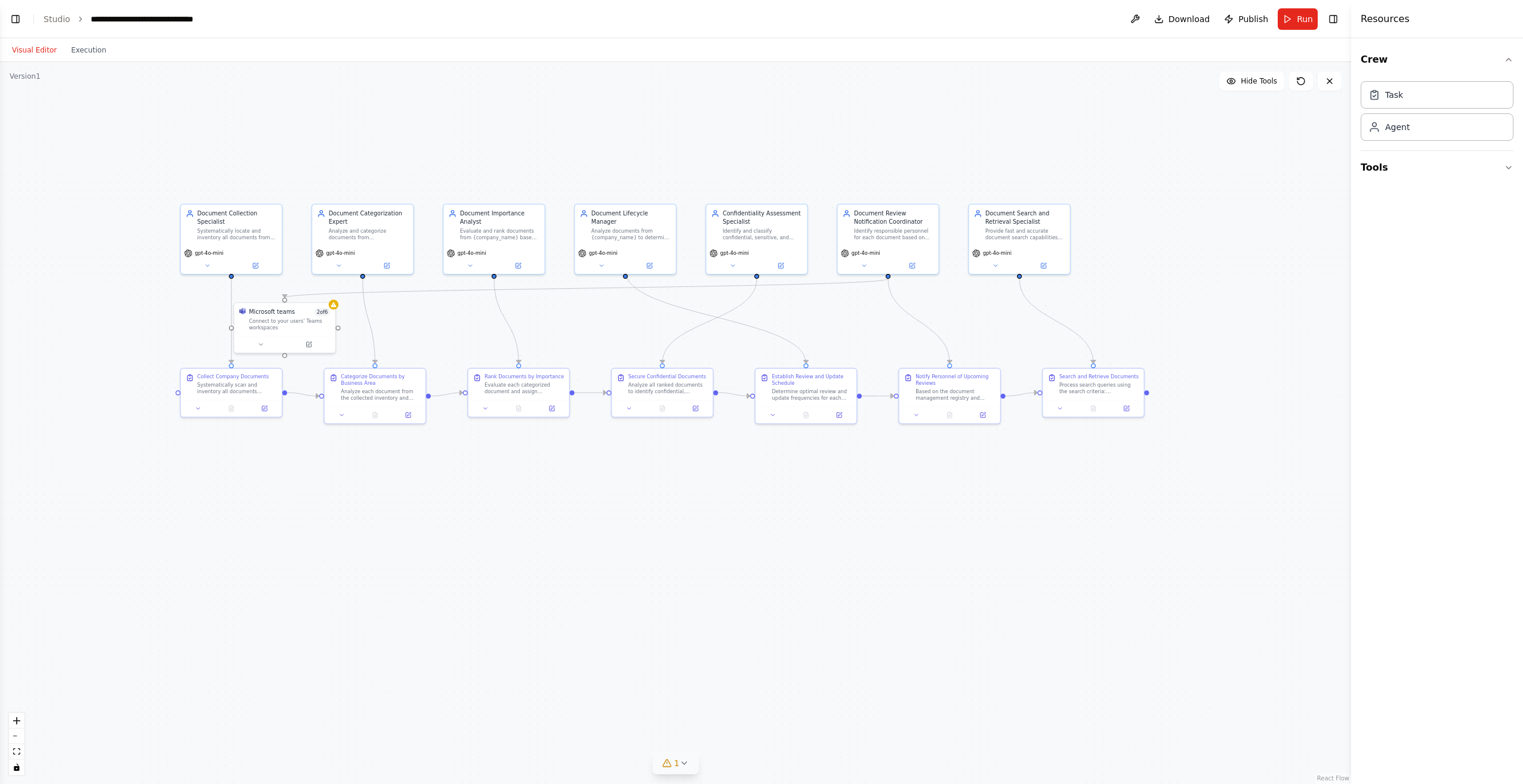
scroll to position [7985, 0]
click at [1124, 393] on div "Process search queries using the search criteria: {search_query} to locate and …" at bounding box center [1099, 387] width 79 height 13
click at [1066, 412] on button at bounding box center [1059, 407] width 28 height 10
click at [907, 502] on div ".deletable-edge-delete-btn { width: 20px; height: 20px; border: 0px solid #ffff…" at bounding box center [676, 423] width 1351 height 722
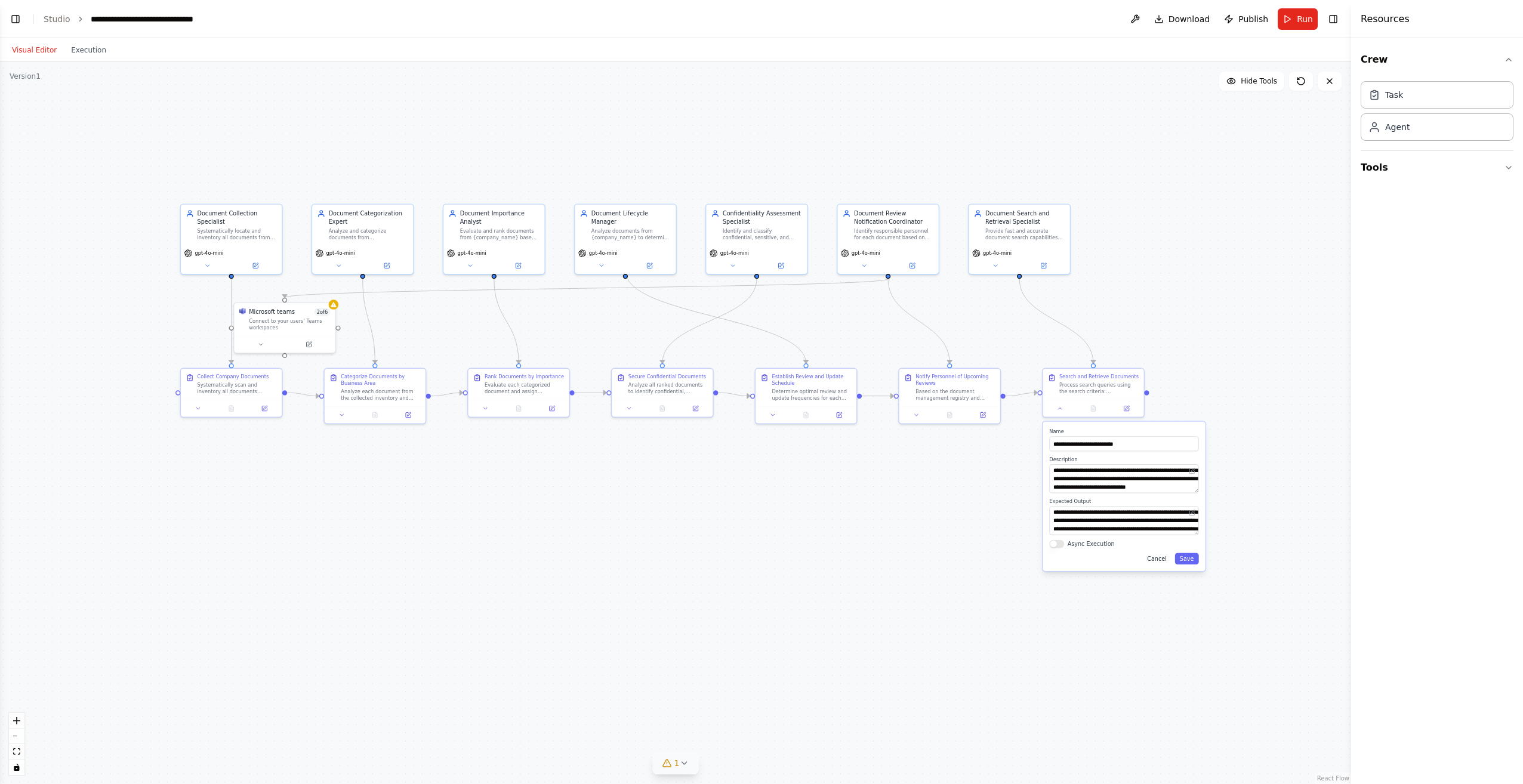
click at [1153, 558] on button "Cancel" at bounding box center [1156, 558] width 29 height 12
click at [1406, 125] on div "Agent" at bounding box center [1397, 127] width 25 height 12
click at [1400, 129] on div "Agent" at bounding box center [1397, 127] width 25 height 12
click at [1153, 237] on div ".deletable-edge-delete-btn { width: 20px; height: 20px; border: 0px solid #ffff…" at bounding box center [676, 423] width 1351 height 722
click at [1218, 224] on div "Role of the agent" at bounding box center [1230, 220] width 79 height 8
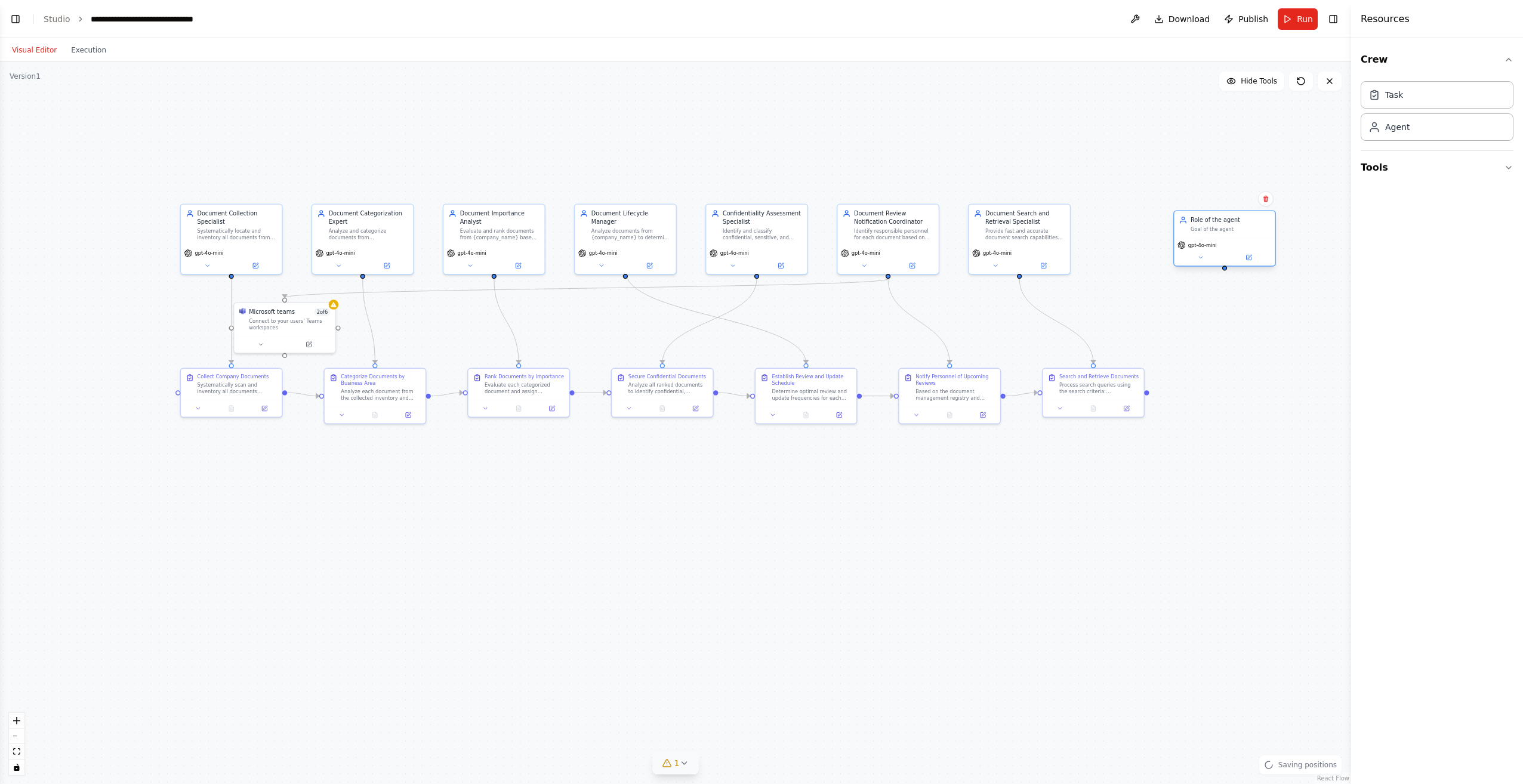
click at [1220, 222] on div "Role of the agent" at bounding box center [1230, 220] width 79 height 8
click at [862, 269] on button at bounding box center [864, 264] width 46 height 10
click at [1214, 230] on div "Goal of the agent" at bounding box center [1230, 230] width 79 height 7
click at [1269, 207] on div "Confirm" at bounding box center [1265, 198] width 16 height 16
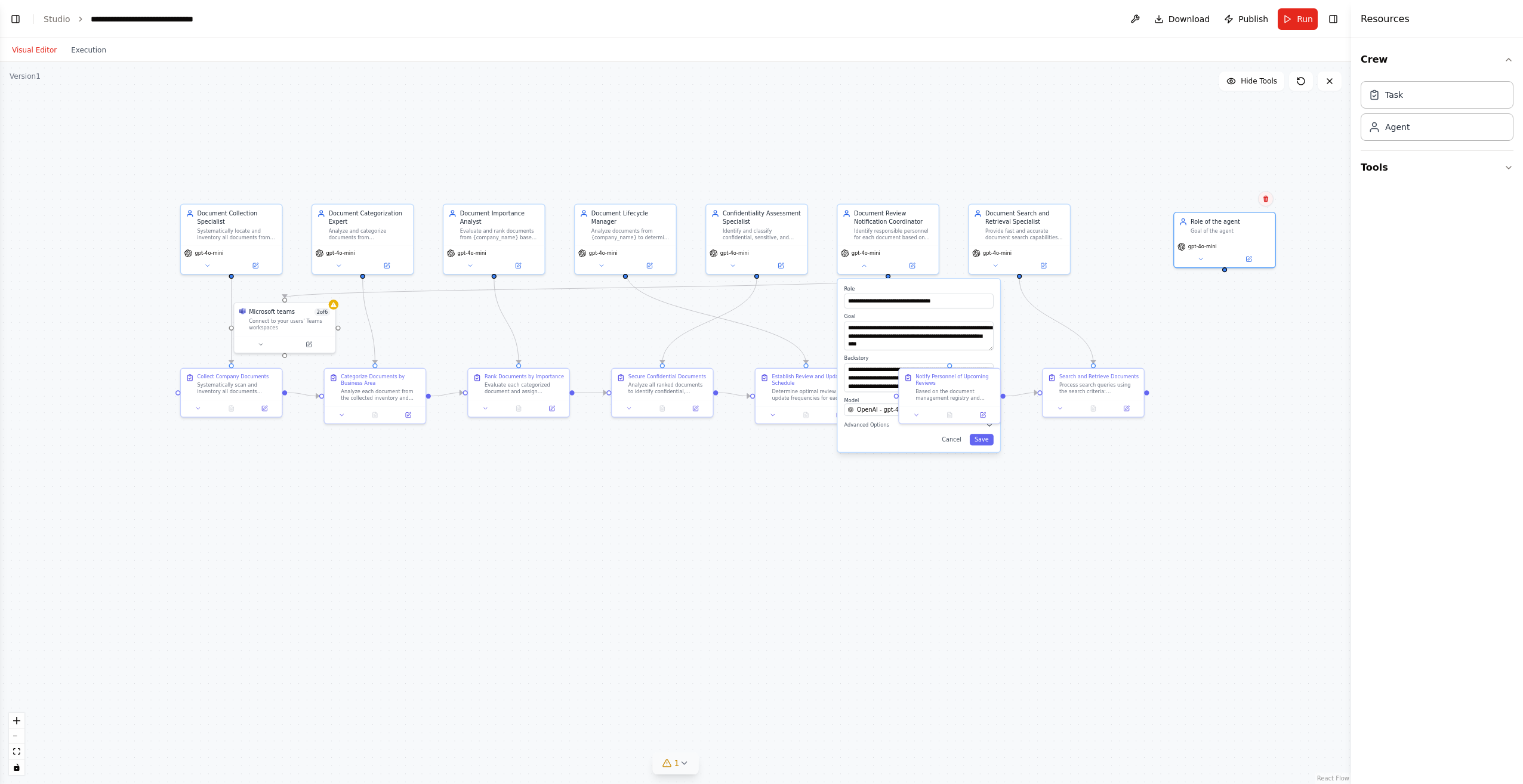
click at [1267, 200] on icon at bounding box center [1265, 199] width 5 height 7
click at [1224, 200] on button "Confirm" at bounding box center [1232, 198] width 42 height 14
click at [1025, 434] on div ".deletable-edge-delete-btn { width: 20px; height: 20px; border: 0px solid #ffff…" at bounding box center [676, 423] width 1351 height 722
click at [961, 445] on button "Cancel" at bounding box center [952, 440] width 29 height 12
click at [16, 14] on button "Toggle Left Sidebar" at bounding box center [16, 19] width 17 height 17
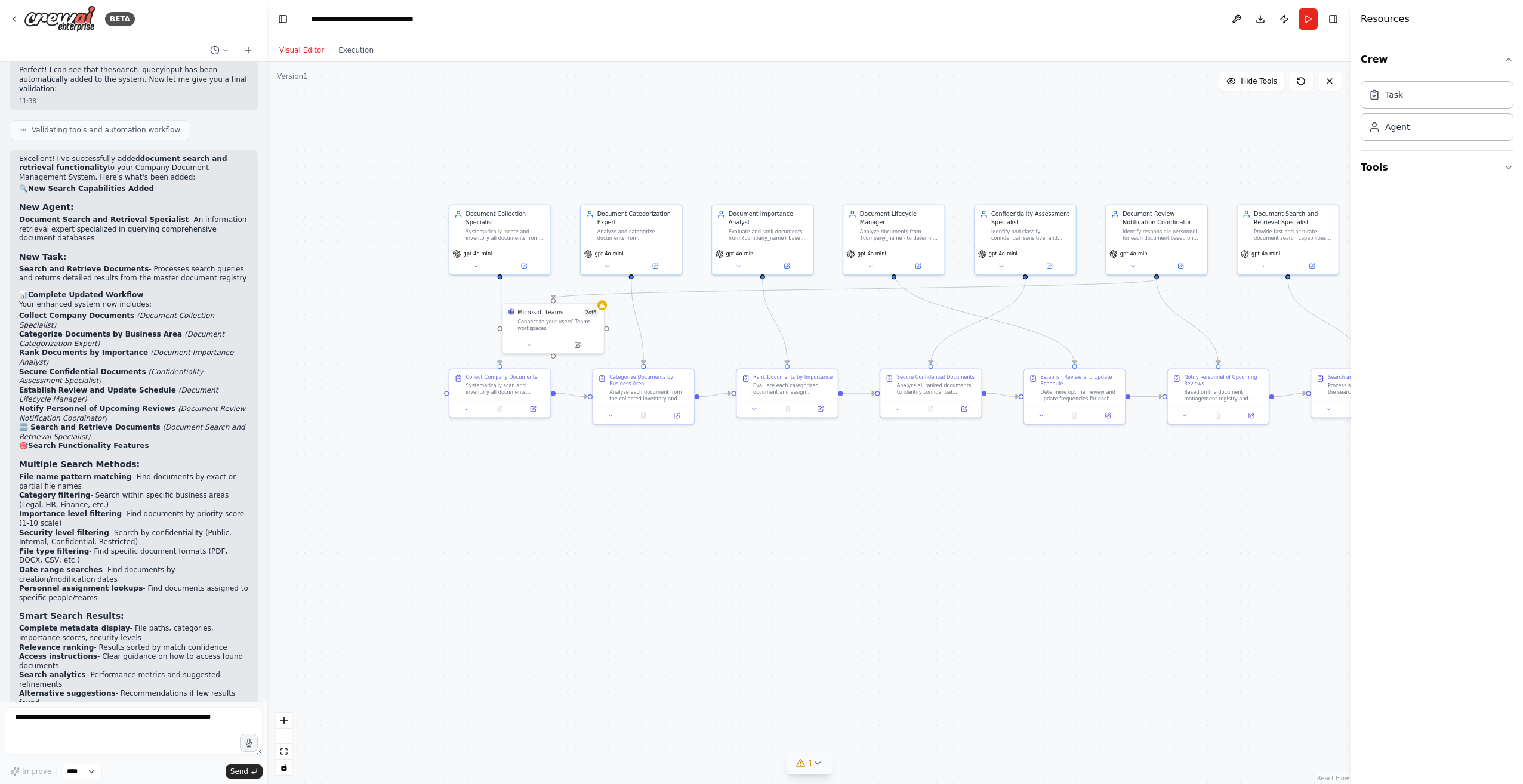
scroll to position [7985, 0]
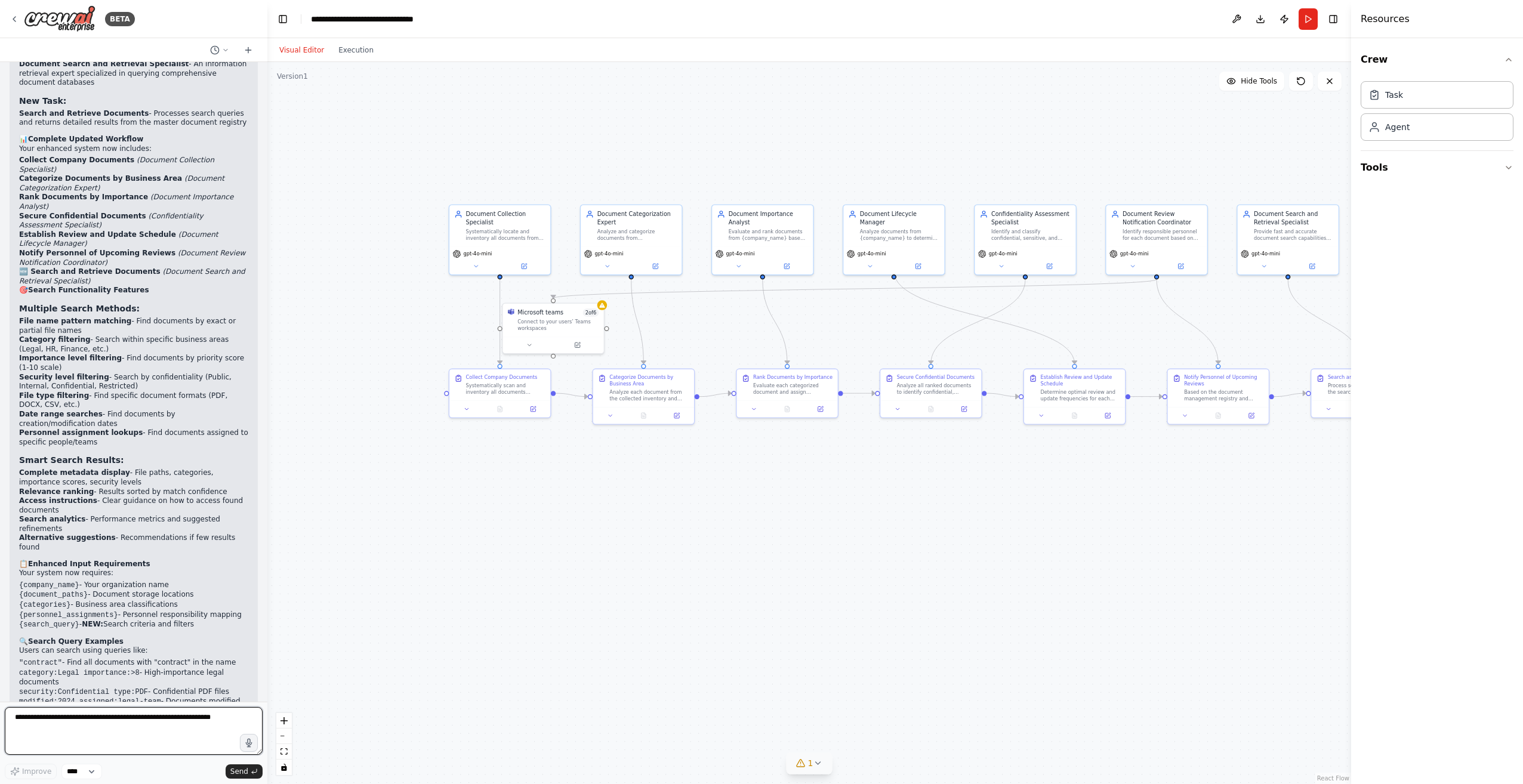
click at [136, 719] on textarea at bounding box center [134, 731] width 258 height 48
type textarea "**********"
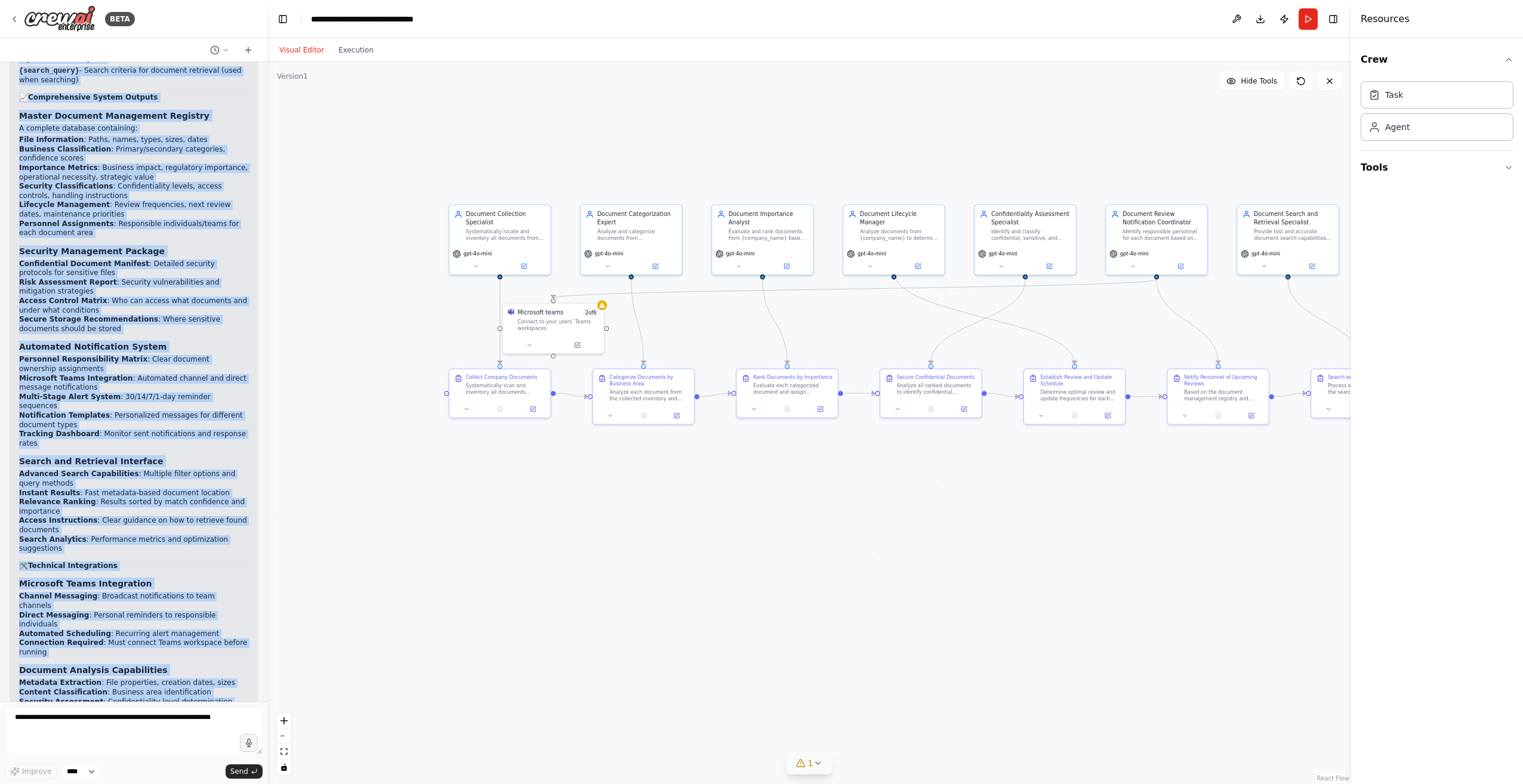
scroll to position [10410, 0]
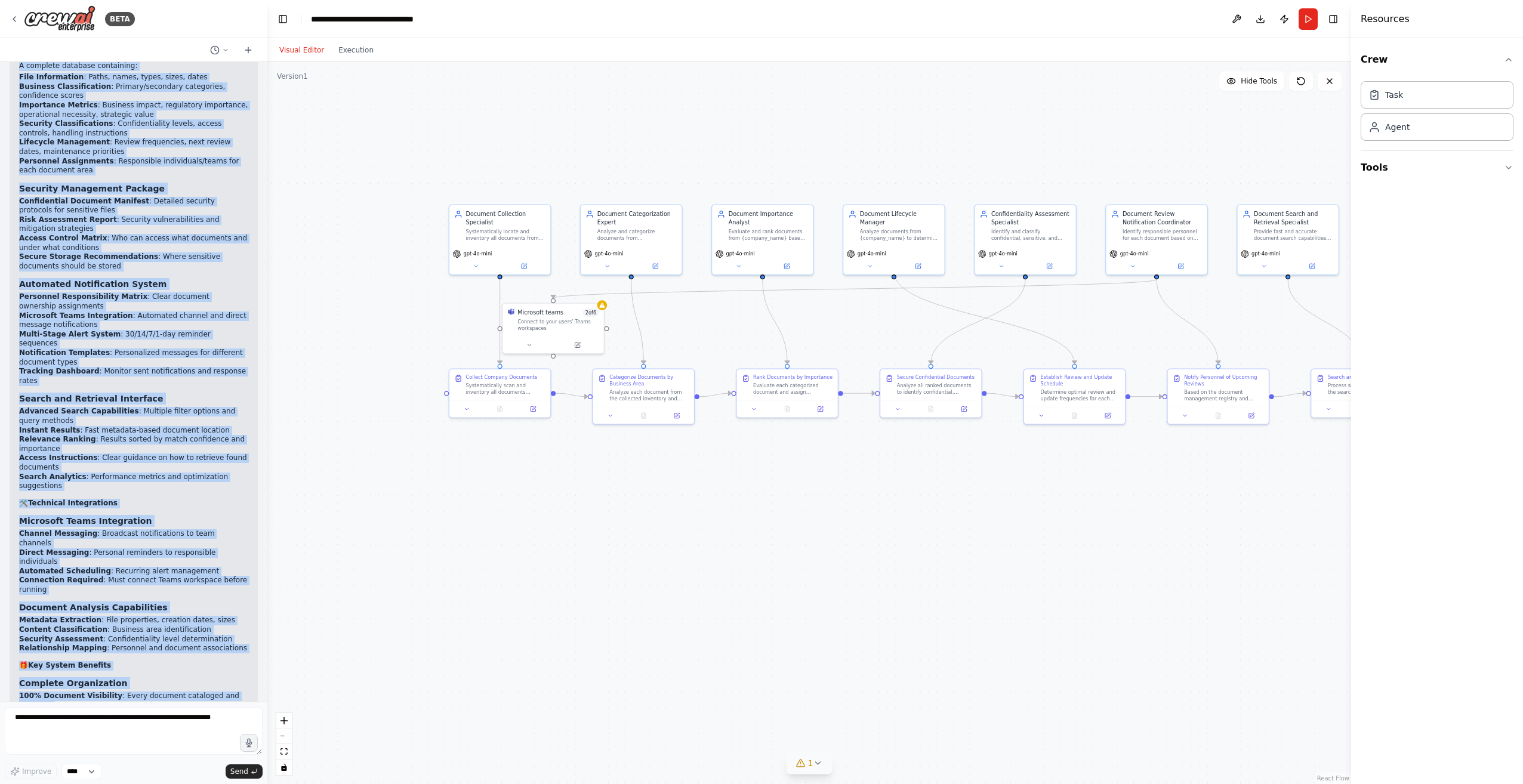
drag, startPoint x: 20, startPoint y: 436, endPoint x: 173, endPoint y: 710, distance: 313.8
click at [173, 710] on div "BETA i would like to build an automation that collates all documents of a compa…" at bounding box center [134, 392] width 267 height 784
copy div "📋 Complete Company Document Management System - Full Overview 🎯 System Purpose …"
drag, startPoint x: 132, startPoint y: 477, endPoint x: 153, endPoint y: 483, distance: 21.8
